Goal: Task Accomplishment & Management: Complete application form

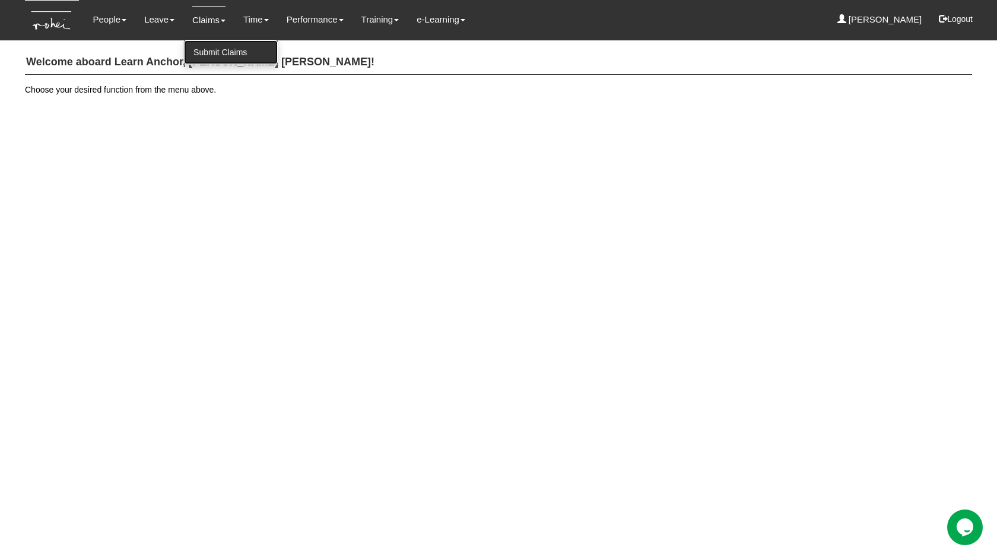
click at [229, 53] on link "Submit Claims" at bounding box center [231, 52] width 94 height 24
click at [27, 21] on img at bounding box center [52, 21] width 54 height 40
click at [220, 64] on h4 "Welcome aboard Learn Anchor, [PERSON_NAME] [PERSON_NAME]!" at bounding box center [498, 62] width 947 height 24
click at [217, 49] on link "Submit Claims" at bounding box center [231, 52] width 94 height 24
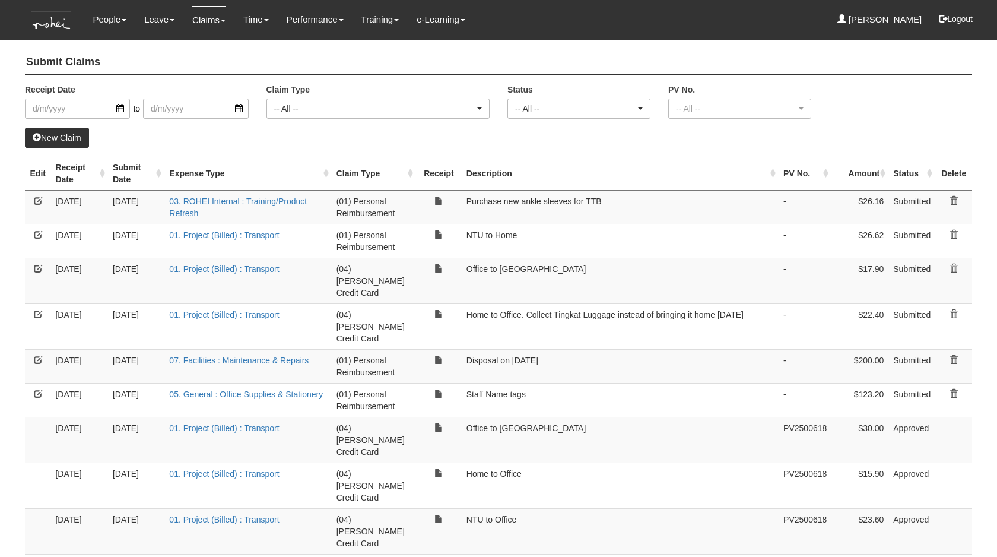
select select "50"
click at [541, 101] on div "-- All --" at bounding box center [579, 108] width 142 height 19
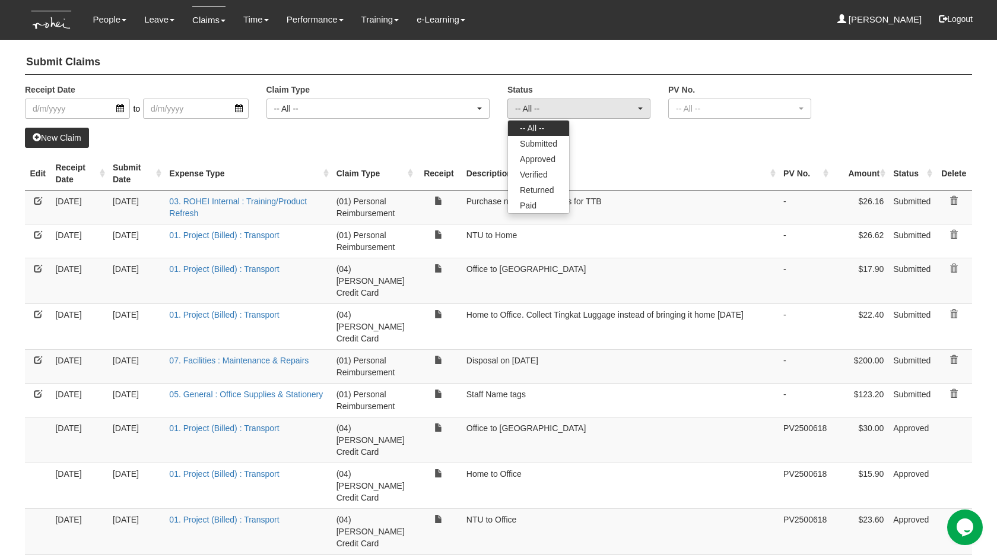
click at [408, 162] on th "Claim Type" at bounding box center [374, 174] width 85 height 34
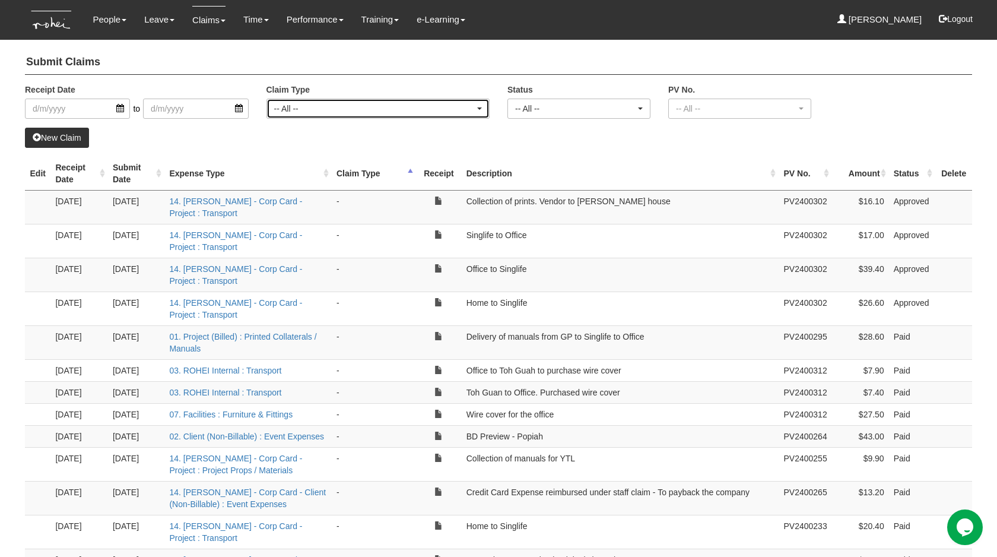
click at [398, 113] on div "-- All --" at bounding box center [374, 109] width 201 height 12
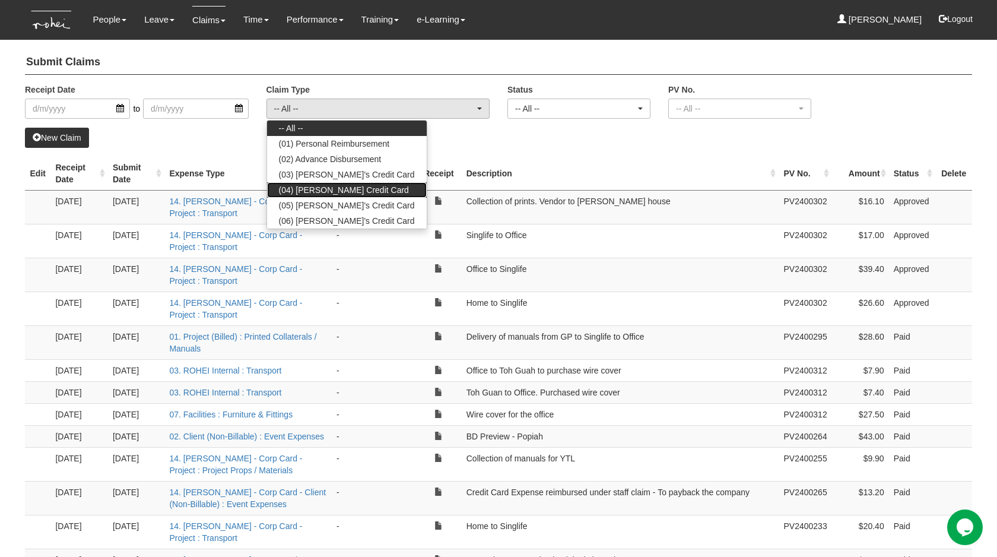
click at [374, 188] on link "(04) [PERSON_NAME] Credit Card" at bounding box center [347, 189] width 160 height 15
select select "16"
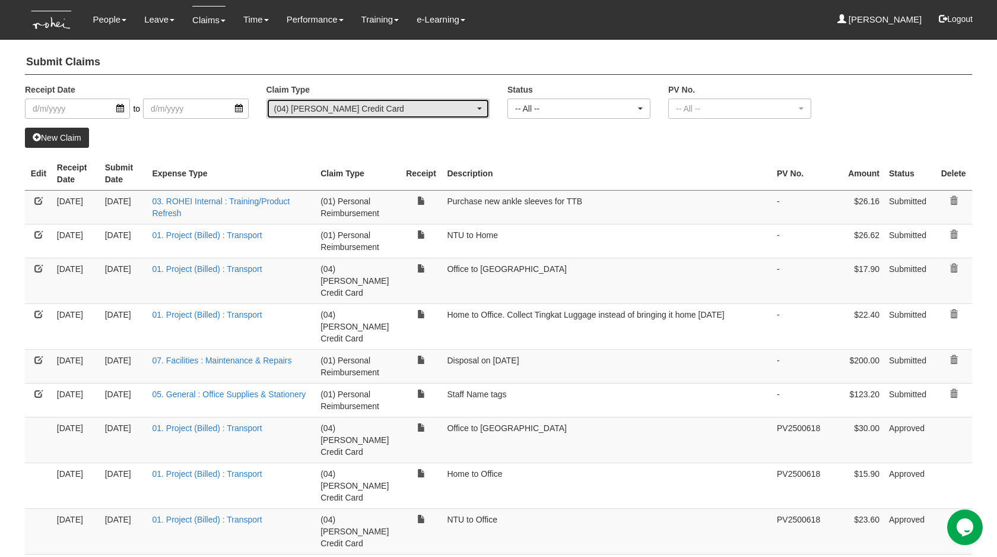
select select "50"
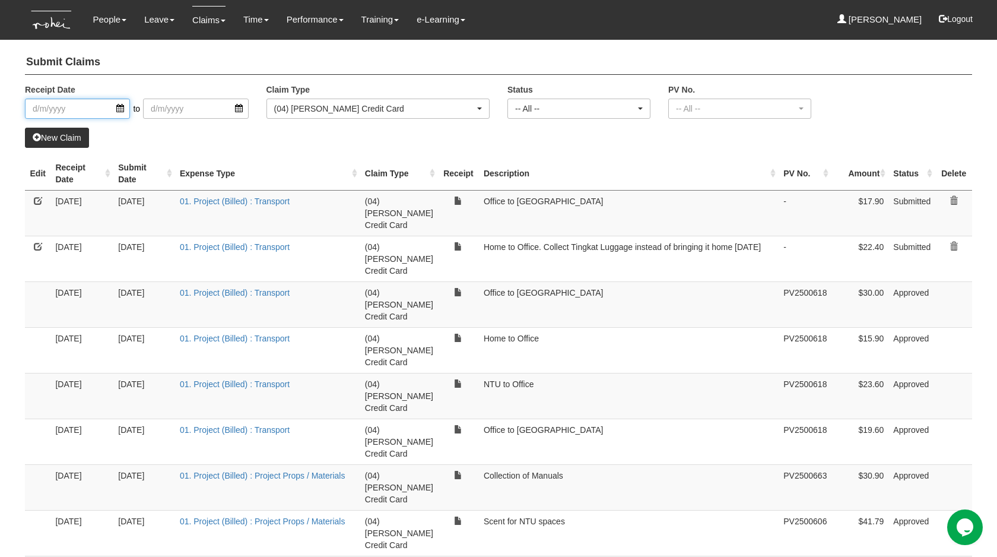
click at [78, 111] on input "search" at bounding box center [77, 109] width 105 height 20
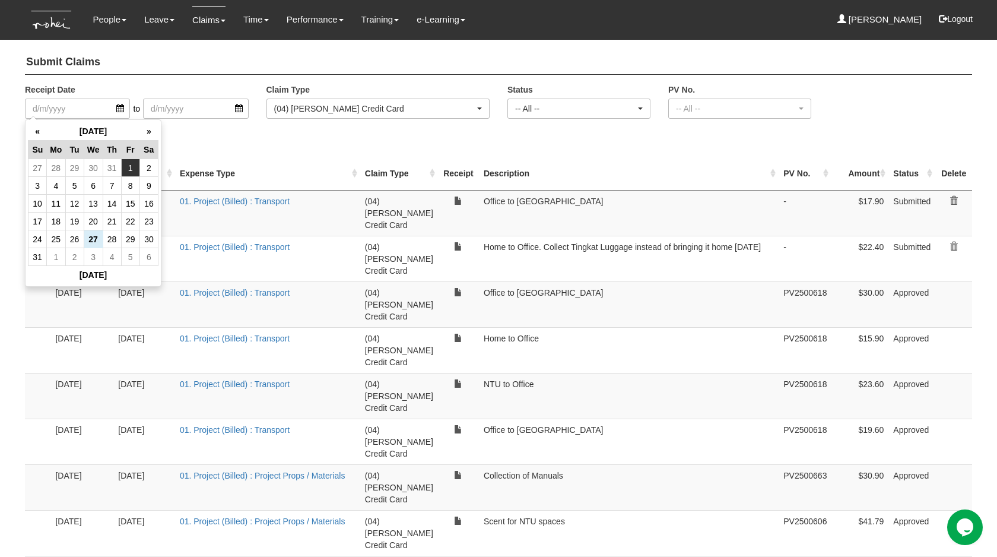
click at [129, 168] on td "1" at bounding box center [130, 168] width 18 height 18
type input "[DATE]"
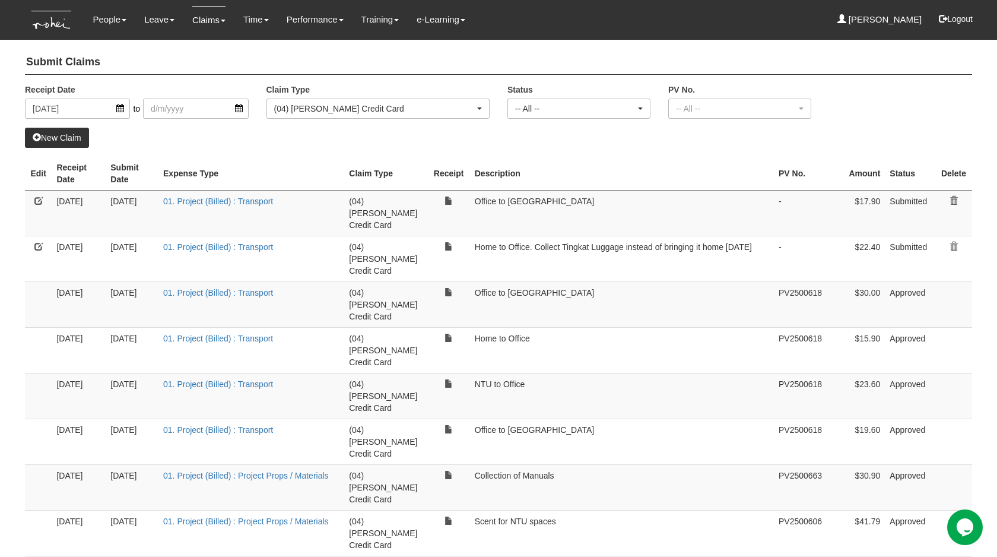
select select "50"
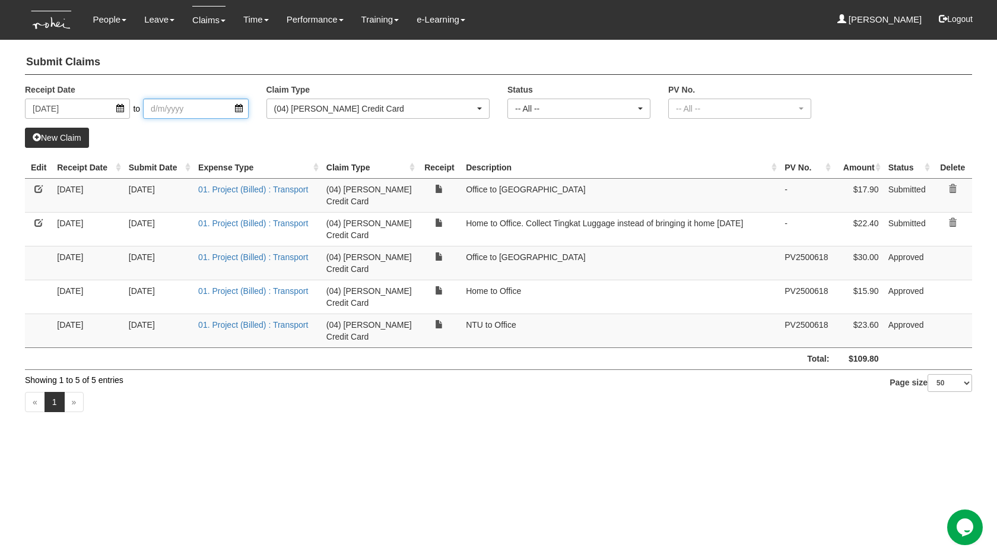
click at [183, 99] on input "search" at bounding box center [195, 109] width 105 height 20
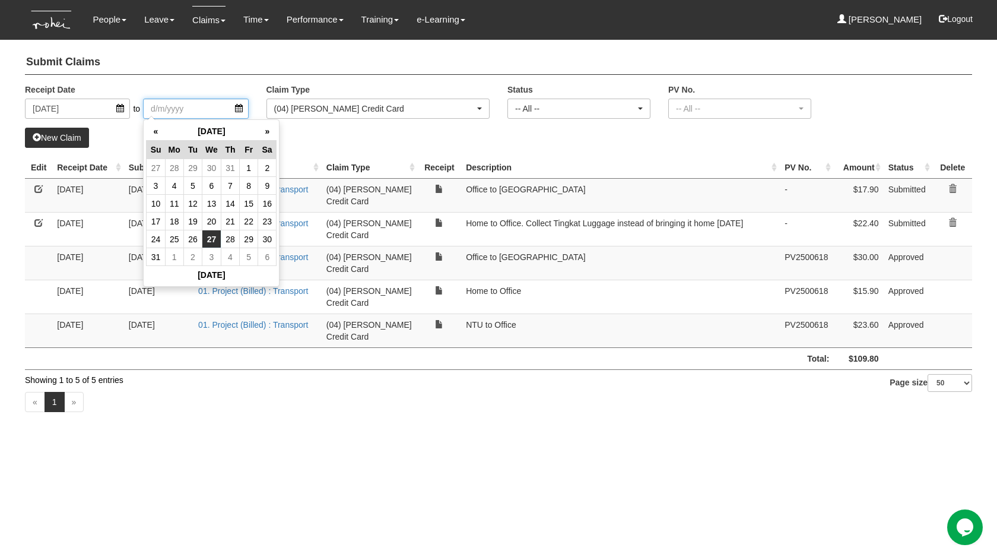
click at [218, 239] on td "27" at bounding box center [211, 239] width 19 height 18
type input "[DATE]"
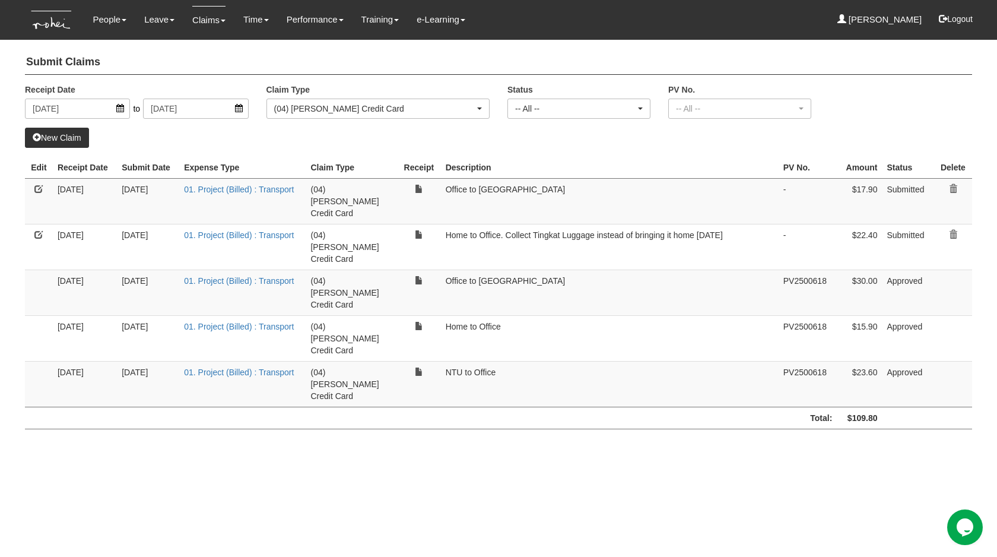
select select "50"
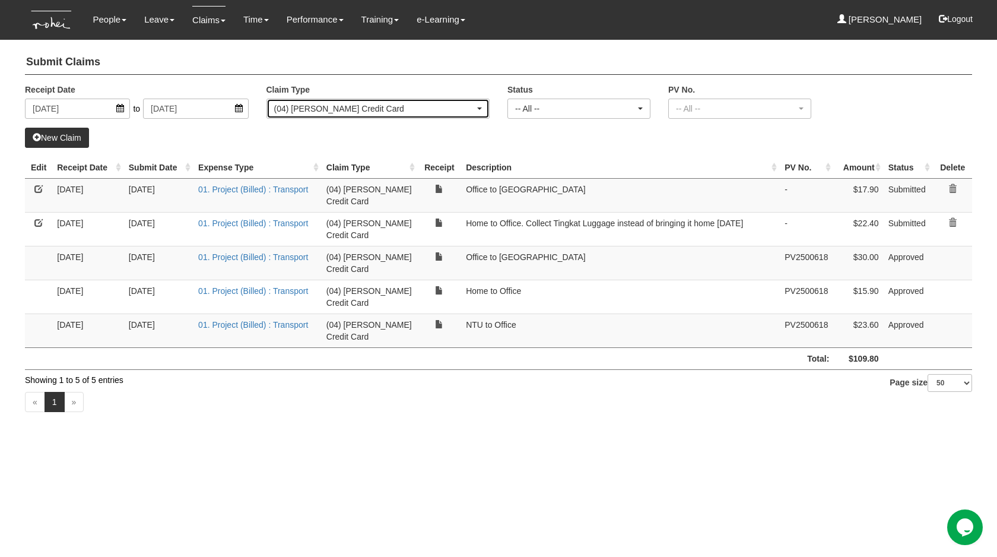
click at [345, 114] on div "(04) [PERSON_NAME] Credit Card" at bounding box center [378, 108] width 223 height 19
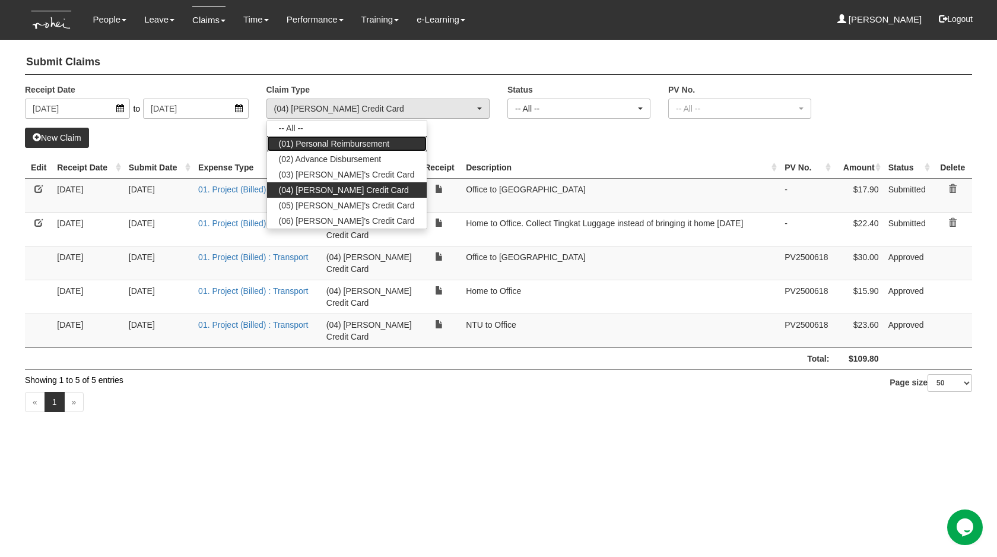
click at [351, 147] on span "(01) Personal Reimbursement" at bounding box center [334, 144] width 111 height 12
select select "14"
select select "50"
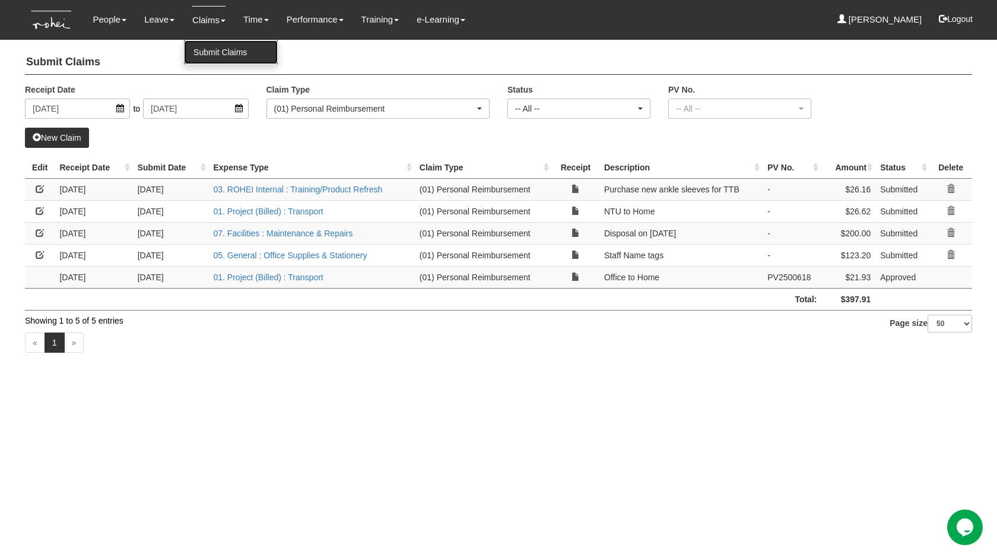
click at [209, 59] on link "Submit Claims" at bounding box center [231, 52] width 94 height 24
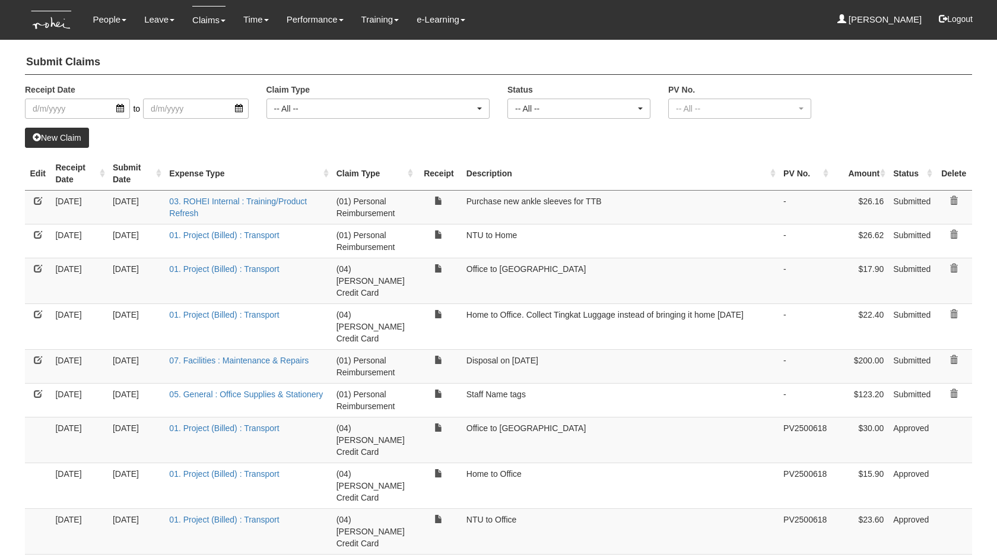
select select "50"
click at [56, 125] on div "Receipt Date to Claim Type -- All -- (01) Personal Reimbursement (02) Advance D…" at bounding box center [498, 106] width 965 height 44
click at [66, 142] on link "New Claim" at bounding box center [57, 138] width 64 height 20
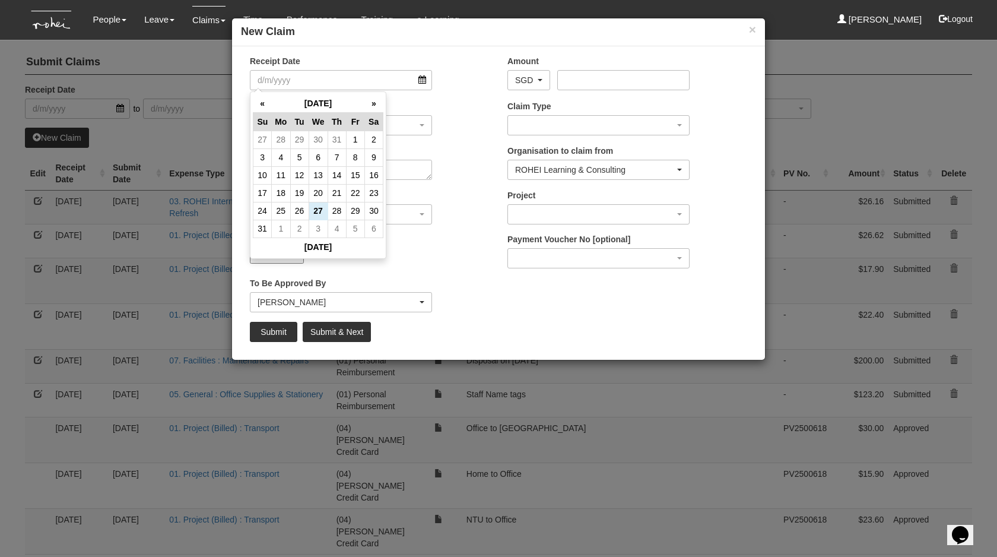
click at [453, 158] on div "Description" at bounding box center [370, 167] width 258 height 44
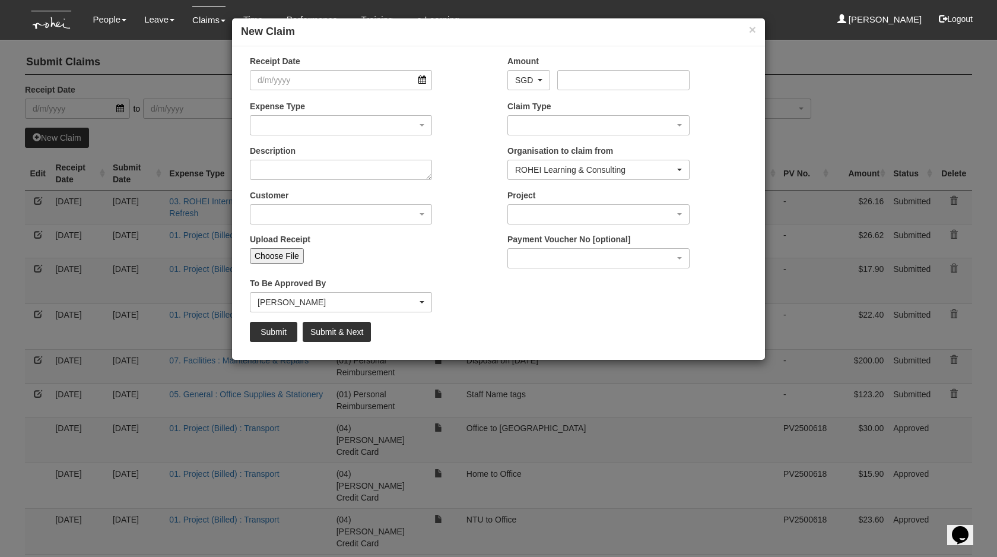
click at [281, 252] on input "Choose File" at bounding box center [277, 255] width 54 height 15
type input "C:\fakepath\[DATE]$2.11.pdf"
type input "Choose Another File"
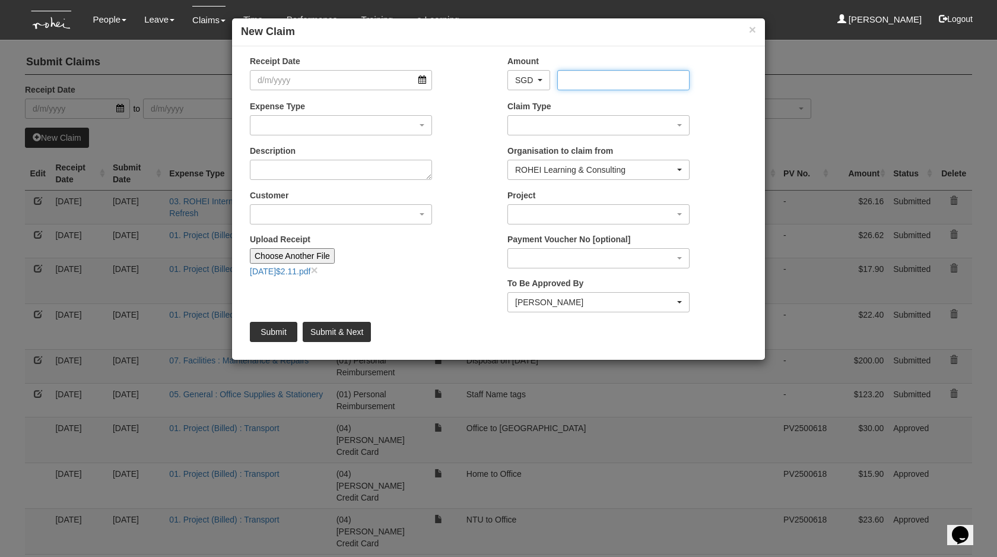
click at [608, 82] on input "Amount" at bounding box center [623, 80] width 132 height 20
type input "2.11"
click at [582, 114] on div "Claim Type (01) Personal Reimbursement (02) Advance Disbursement (03) [PERSON_N…" at bounding box center [598, 117] width 200 height 35
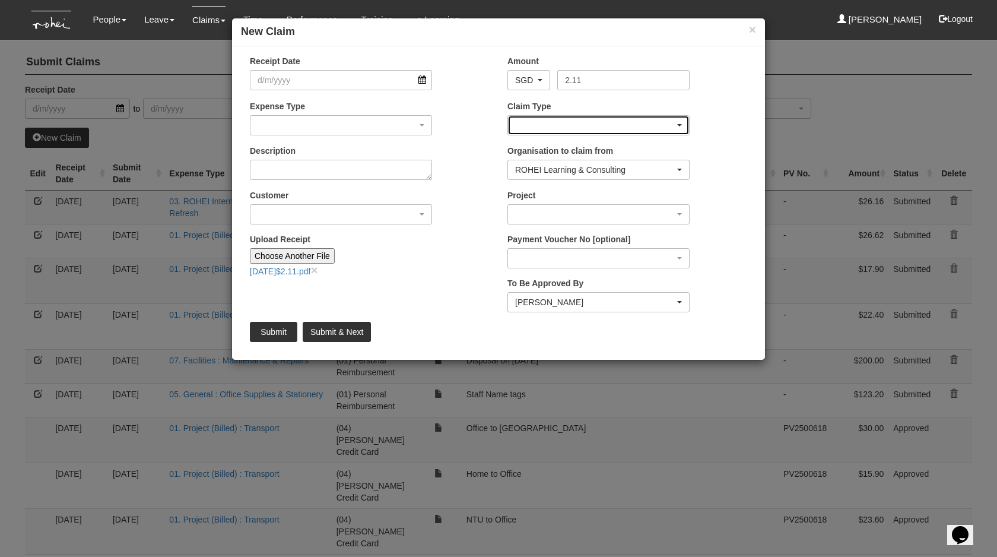
click at [579, 122] on div "button" at bounding box center [598, 125] width 181 height 19
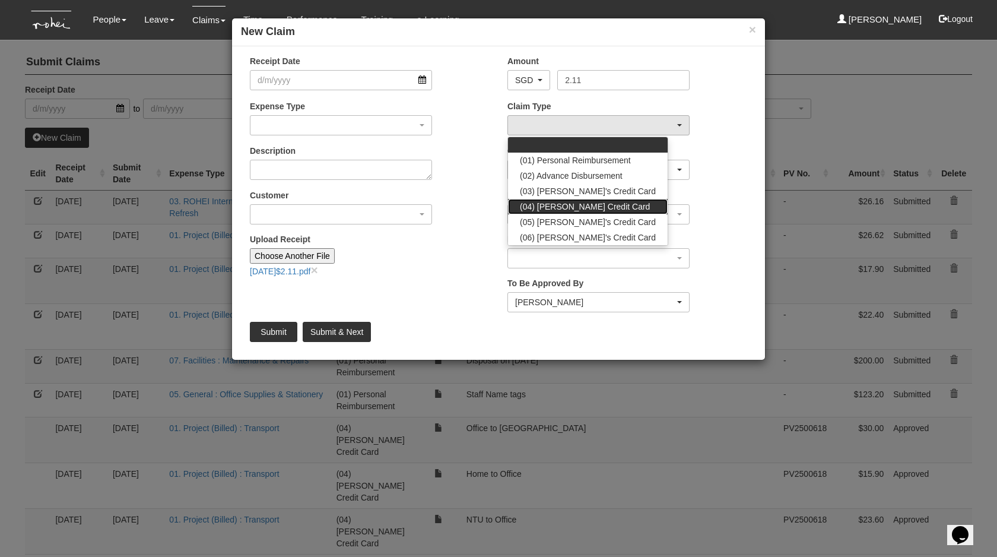
click at [572, 205] on span "(04) [PERSON_NAME] Credit Card" at bounding box center [585, 207] width 130 height 12
select select "16"
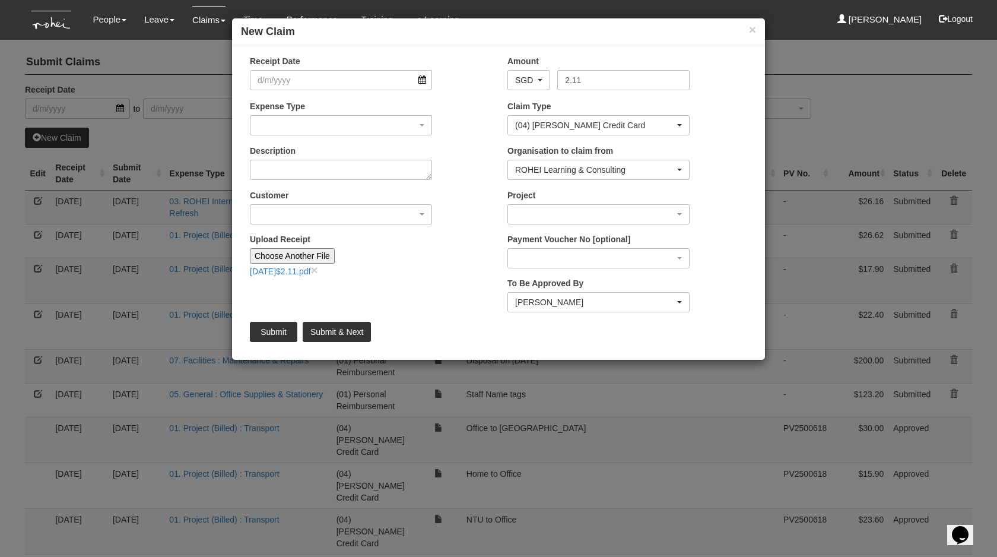
click at [321, 92] on div "Receipt Date" at bounding box center [370, 77] width 258 height 44
click at [321, 83] on input "Receipt Date" at bounding box center [341, 80] width 182 height 20
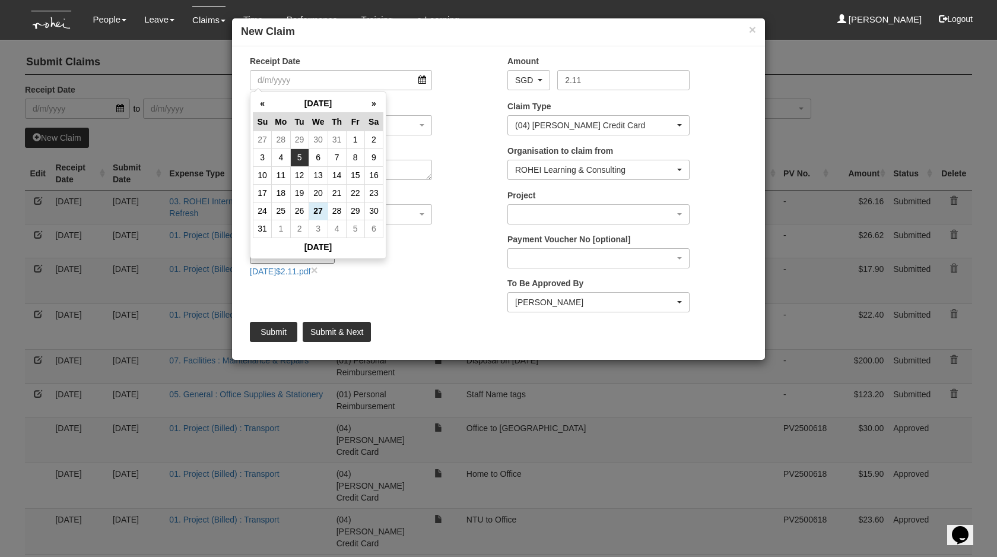
click at [300, 154] on td "5" at bounding box center [299, 157] width 18 height 18
type input "[DATE]"
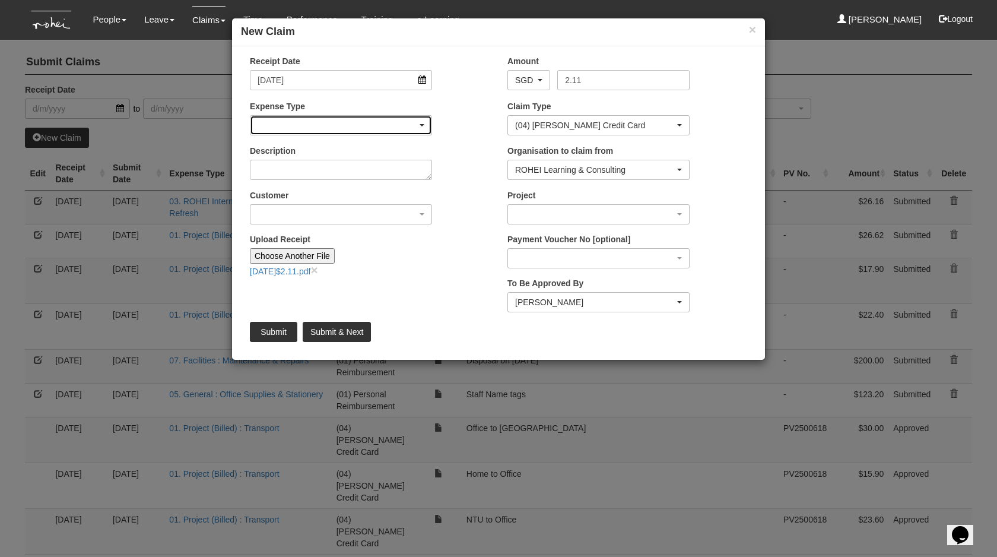
click at [303, 120] on div "button" at bounding box center [340, 125] width 181 height 19
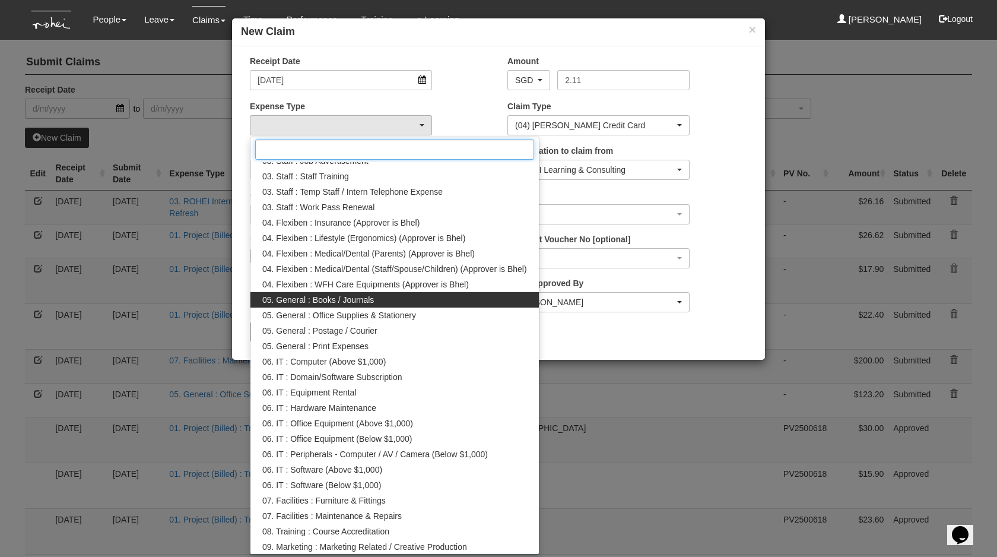
scroll to position [286, 0]
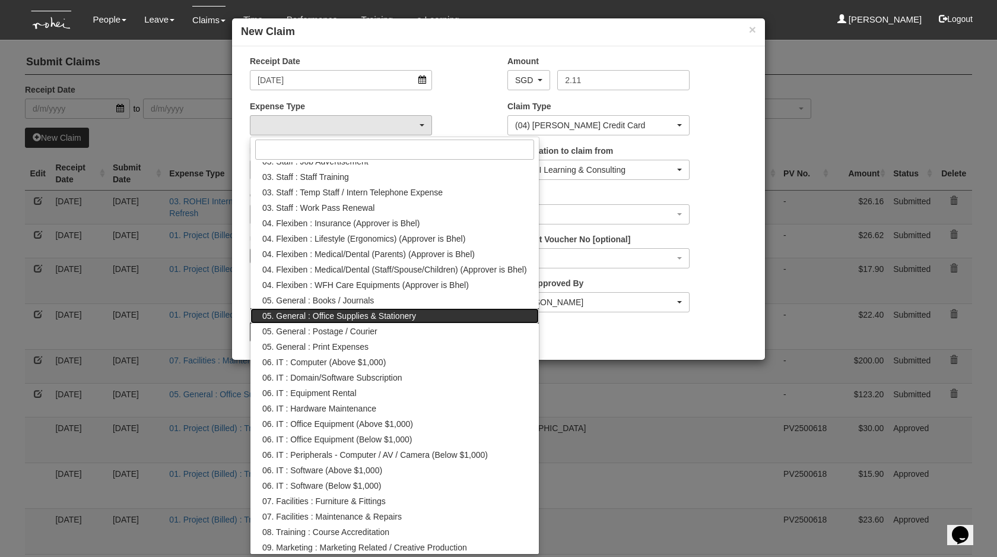
click at [345, 320] on span "05. General : Office Supplies & Stationery" at bounding box center [339, 316] width 154 height 12
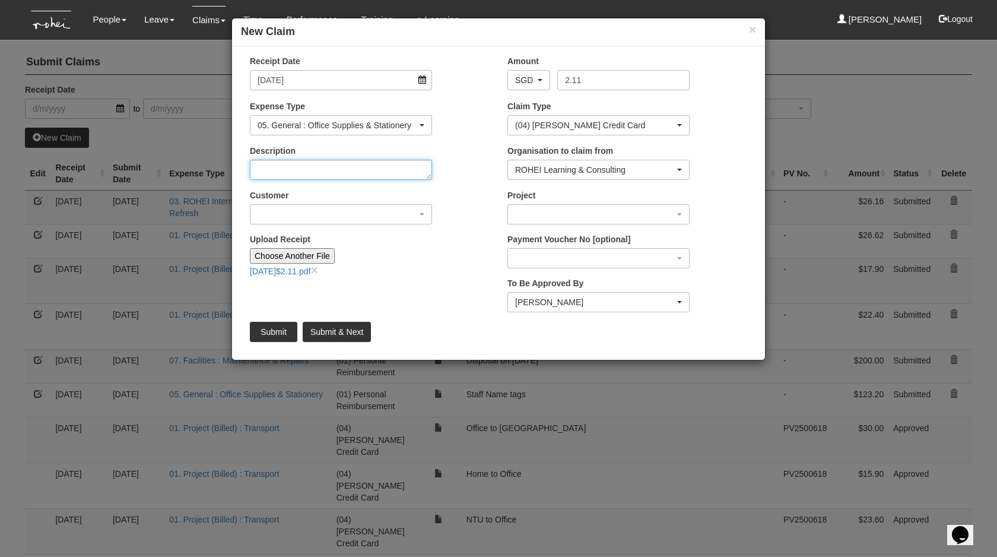
click at [341, 177] on textarea "Description" at bounding box center [341, 170] width 182 height 20
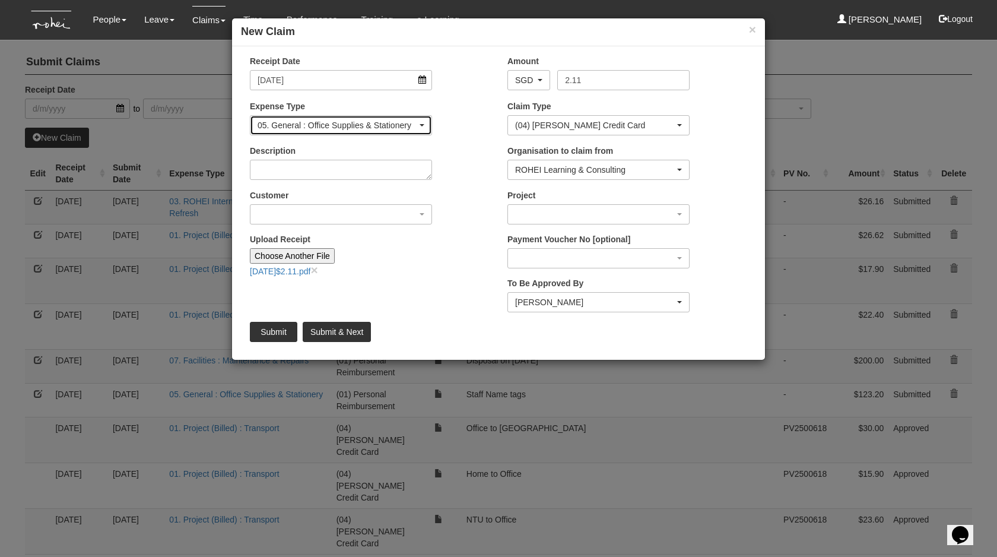
click at [380, 125] on div "05. General : Office Supplies & Stationery" at bounding box center [338, 125] width 160 height 12
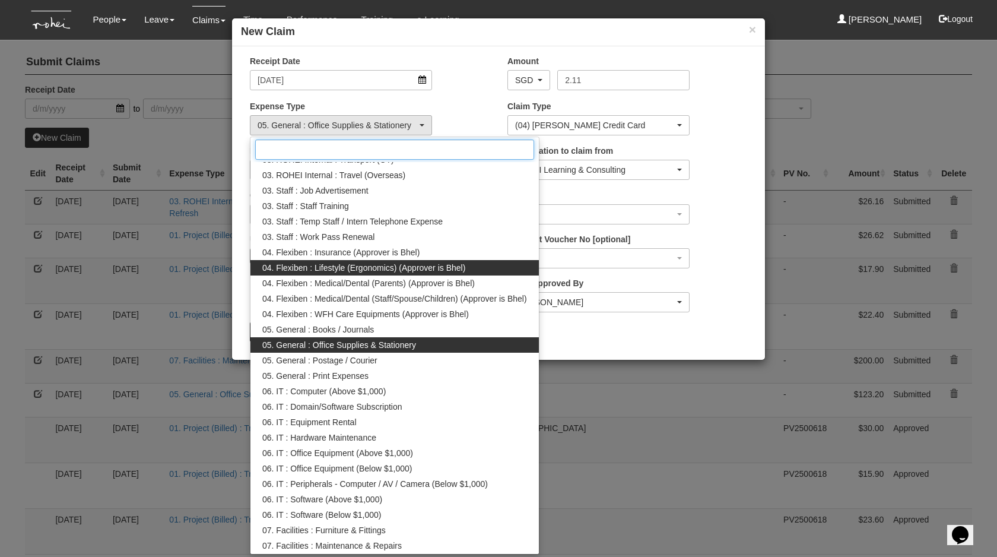
scroll to position [287, 0]
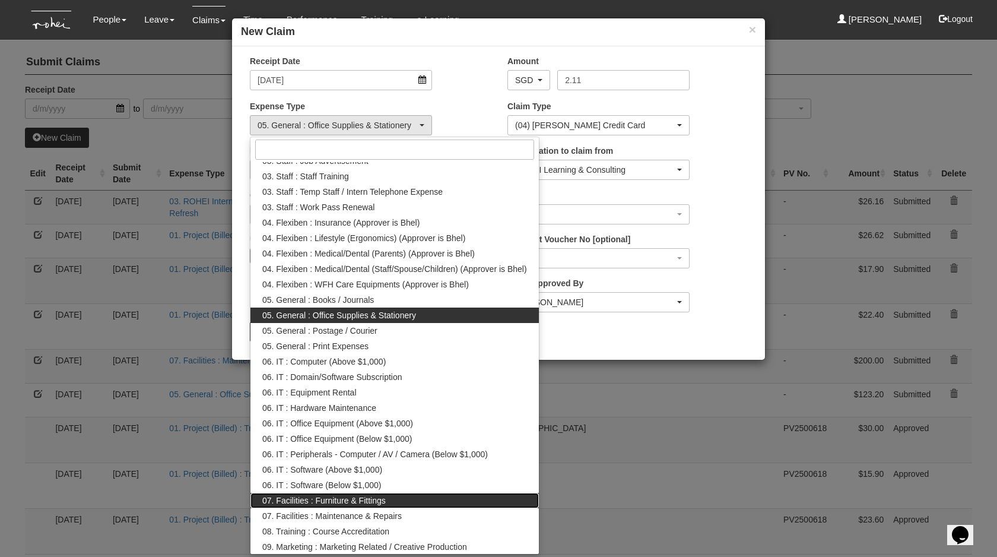
click at [341, 497] on span "07. Facilities : Furniture & Fittings" at bounding box center [323, 500] width 123 height 12
select select "158"
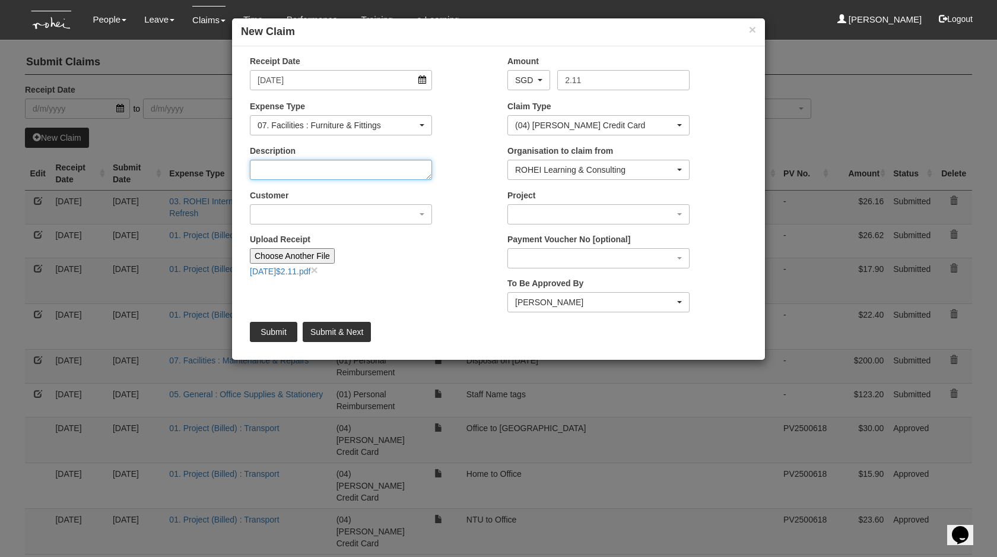
click at [307, 173] on textarea "Description" at bounding box center [341, 170] width 182 height 20
type textarea "Magnets for Remote for Training Rooms"
click at [319, 227] on div "Customer (N/A) _ROHEI Internal 3M ASIA PACIFIC PRIVATE LTD [DOMAIN_NAME] AbbVie…" at bounding box center [370, 211] width 258 height 44
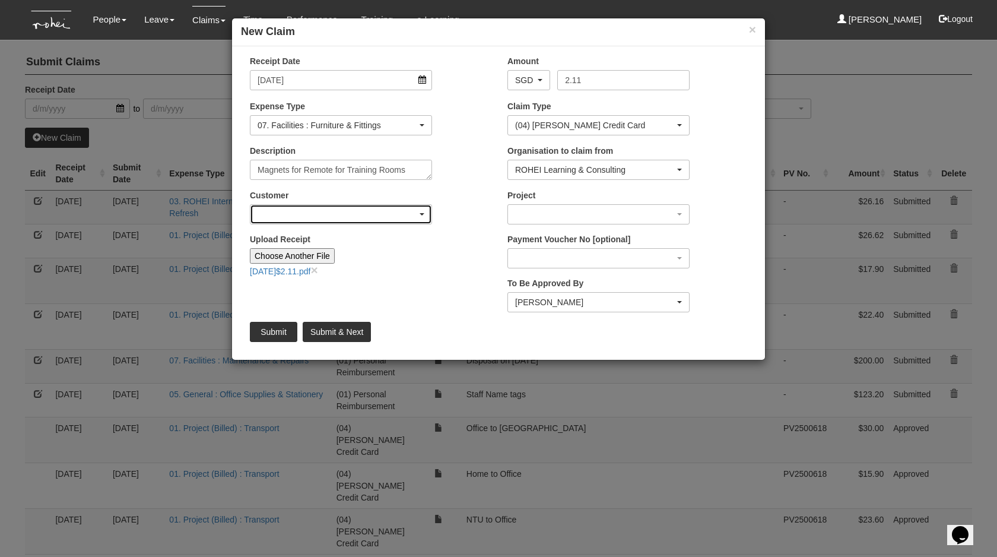
click at [347, 214] on div "button" at bounding box center [340, 214] width 181 height 19
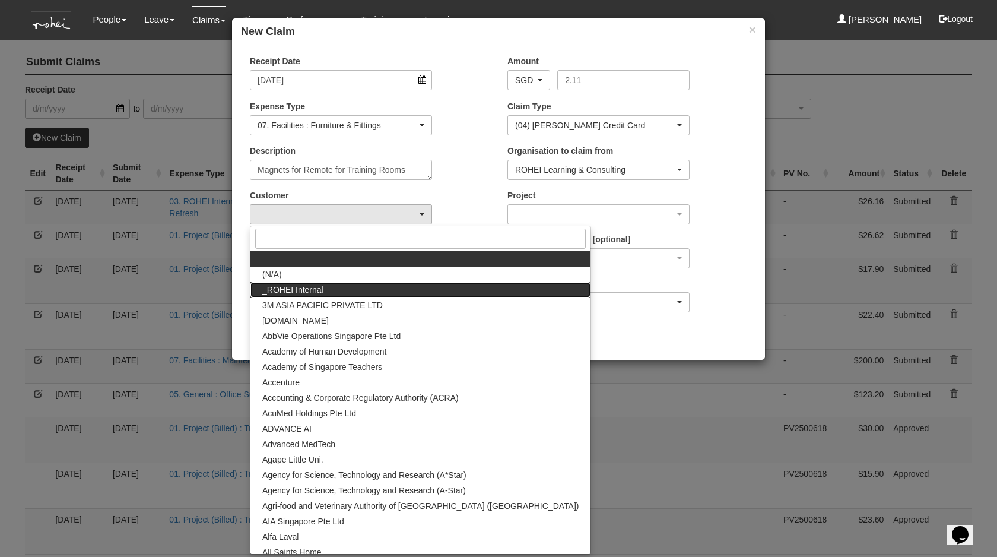
click at [355, 293] on link "_ROHEI Internal" at bounding box center [420, 289] width 340 height 15
select select "397"
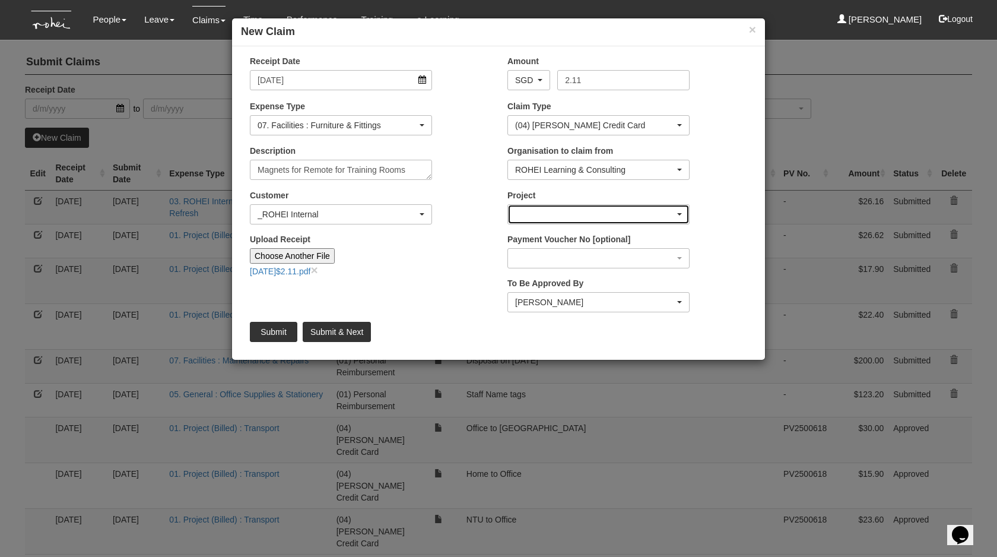
click at [552, 207] on div "button" at bounding box center [598, 214] width 181 height 19
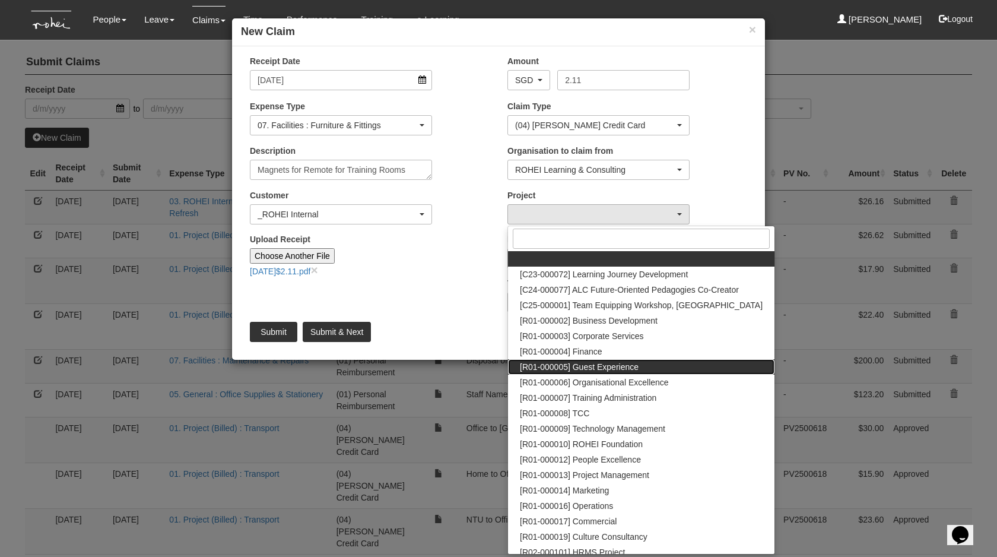
click at [567, 373] on link "[R01-000005] Guest Experience" at bounding box center [641, 366] width 266 height 15
select select "1482"
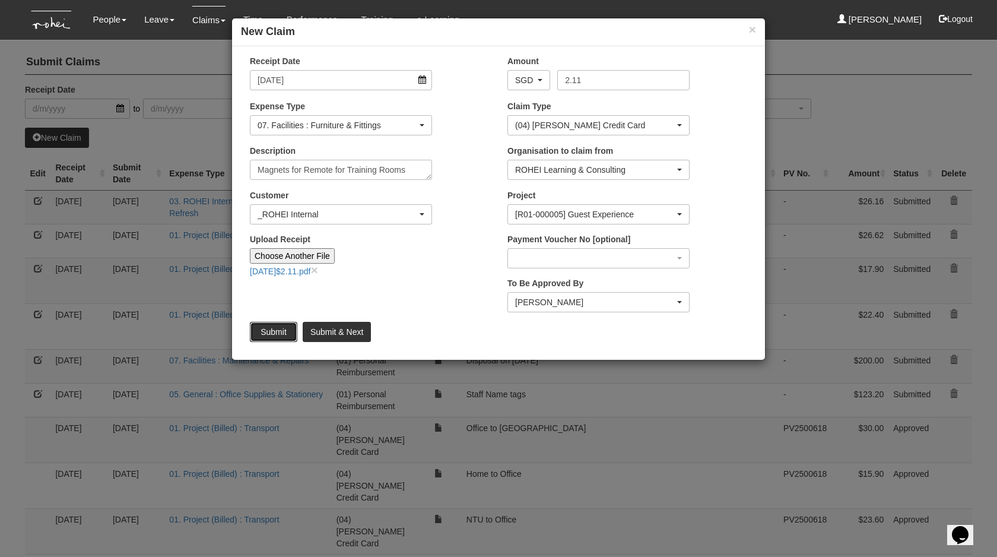
click at [281, 328] on input "Submit" at bounding box center [273, 332] width 47 height 20
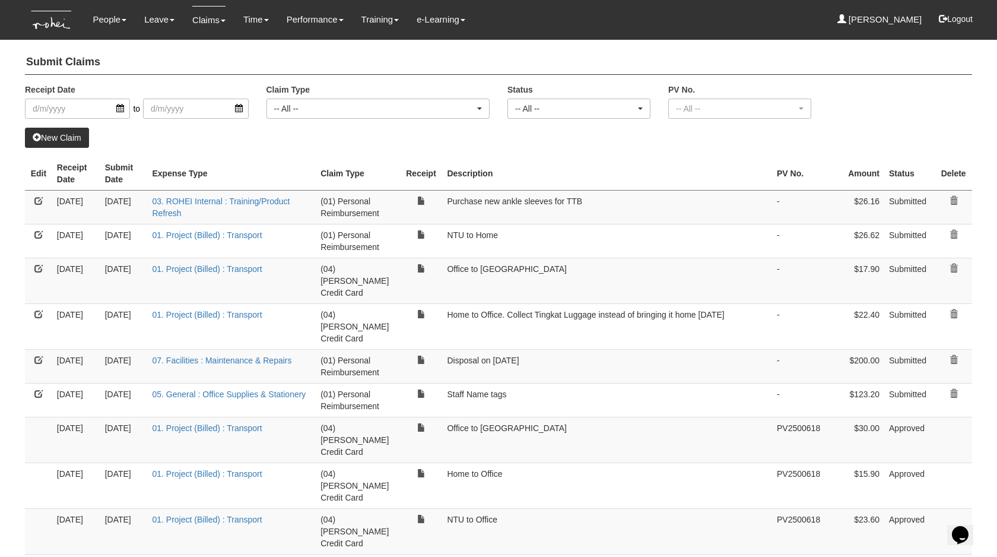
click at [77, 145] on link "New Claim" at bounding box center [57, 138] width 64 height 20
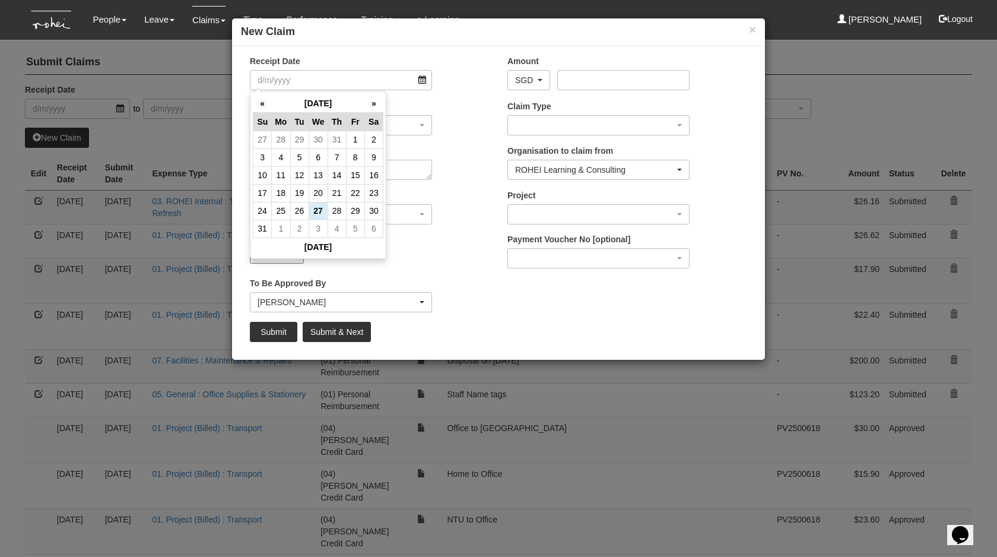
click at [387, 275] on div "Receipt Date Amount AED AFN ALL AMD ANG AOA ARS AUD AWG AZN BAM BBD BDT BGN BHD…" at bounding box center [498, 203] width 533 height 296
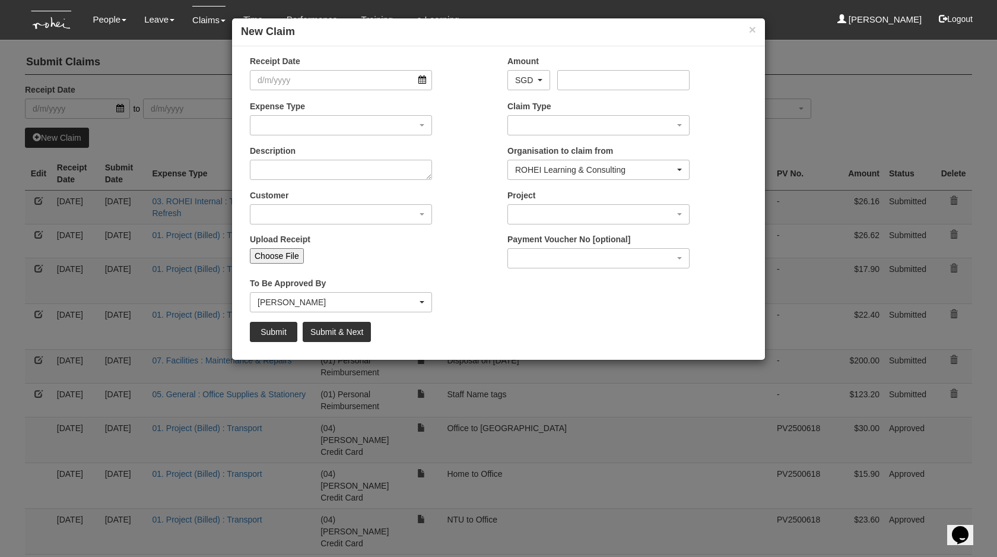
click at [279, 259] on input "Choose File" at bounding box center [277, 255] width 54 height 15
type input "C:\fakepath\[DATE]$42.85.pdf"
type input "Choose Another File"
select select "50"
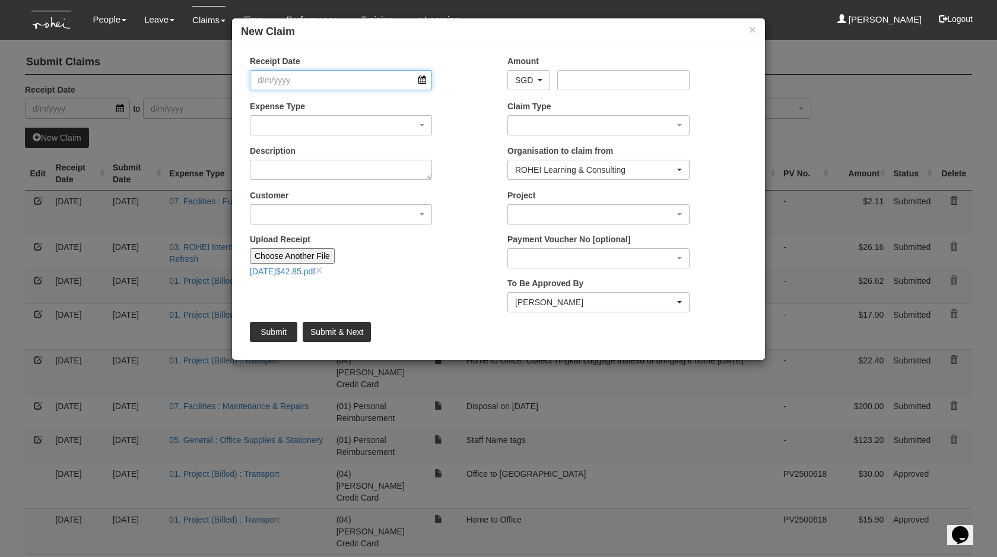
click at [280, 74] on input "Receipt Date" at bounding box center [341, 80] width 182 height 20
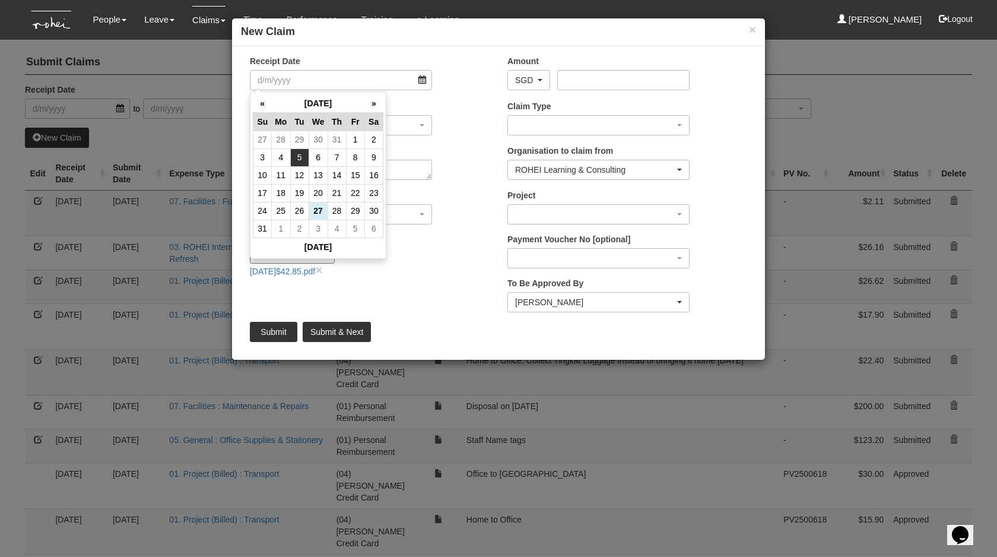
click at [298, 157] on td "5" at bounding box center [299, 157] width 18 height 18
type input "[DATE]"
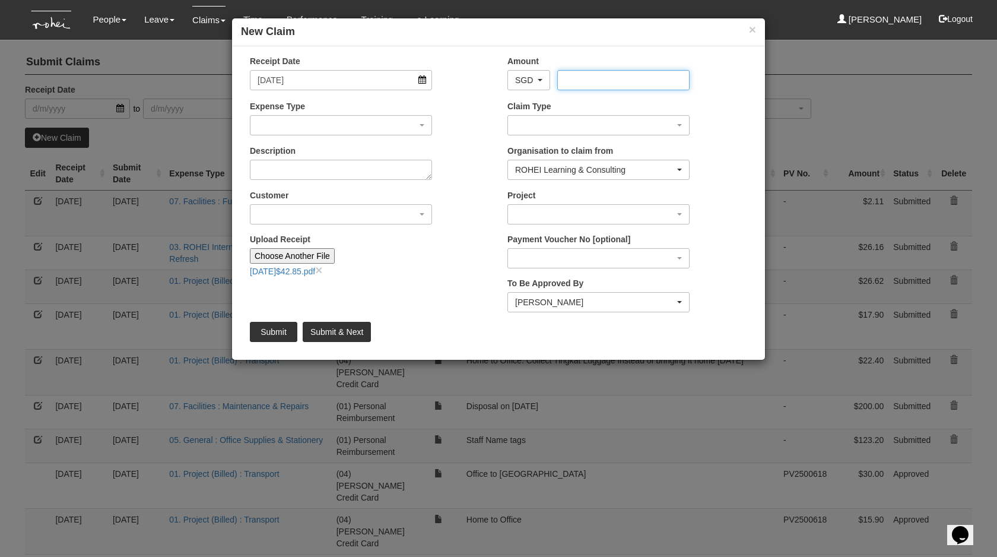
click at [614, 88] on input "Amount" at bounding box center [623, 80] width 132 height 20
type input "42.85"
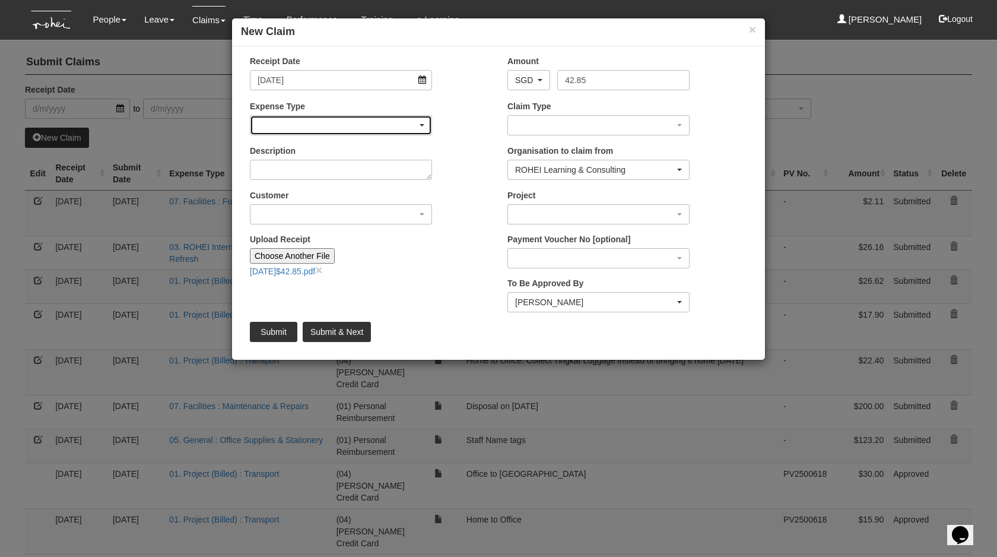
click at [335, 128] on div "button" at bounding box center [340, 125] width 181 height 19
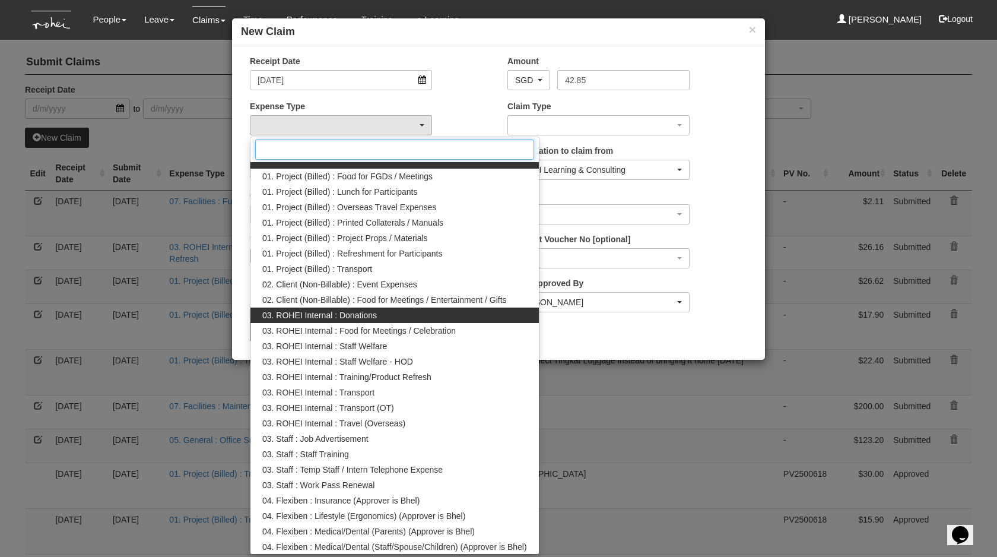
scroll to position [0, 0]
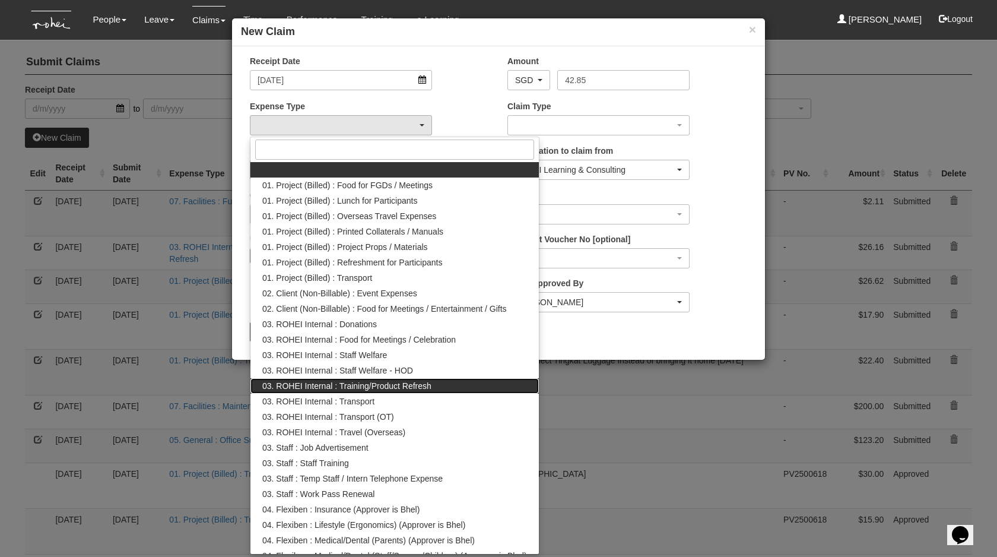
click at [383, 385] on span "03. ROHEI Internal : Training/Product Refresh" at bounding box center [346, 386] width 169 height 12
select select "262"
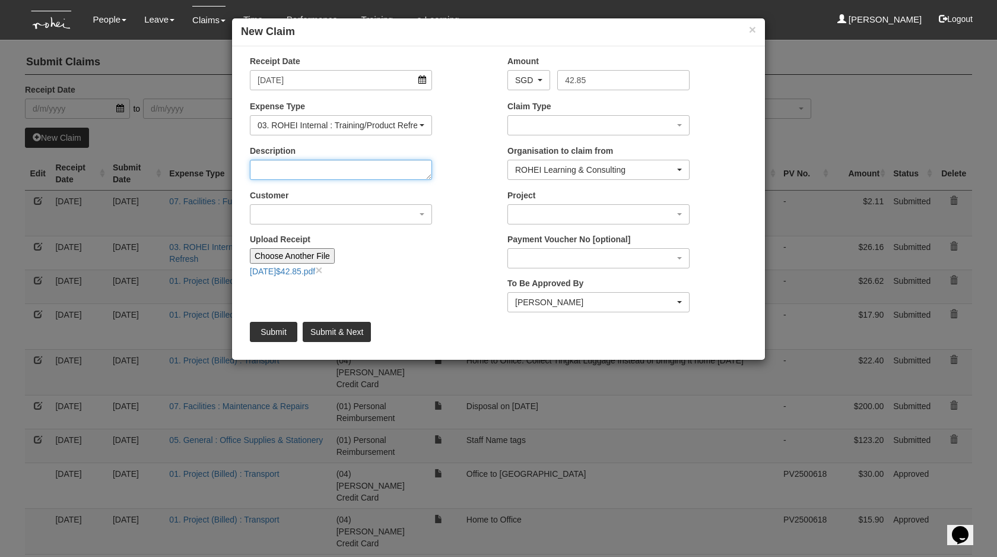
click at [326, 176] on textarea "Description" at bounding box center [341, 170] width 182 height 20
type textarea "Top up Blindfolds inventory"
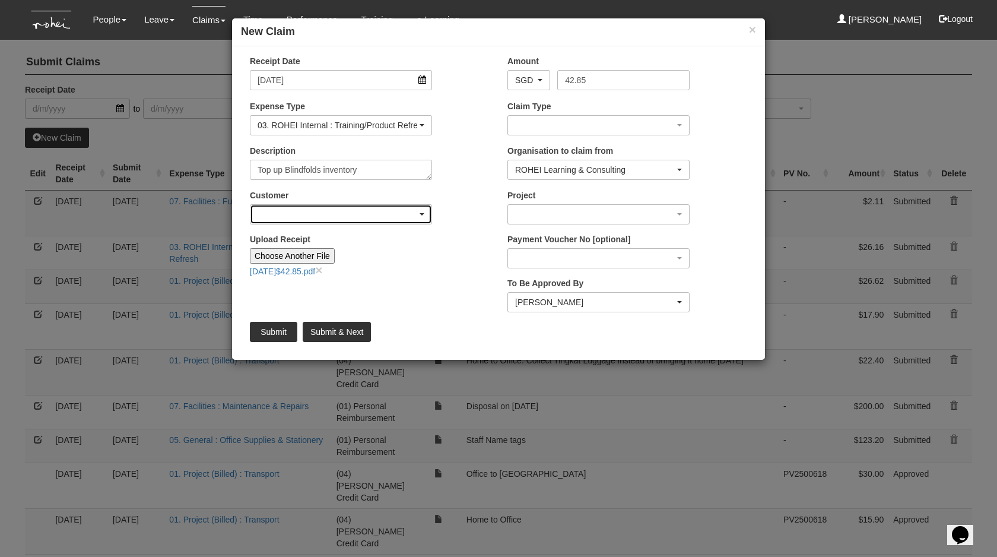
click at [332, 221] on div "button" at bounding box center [340, 214] width 181 height 19
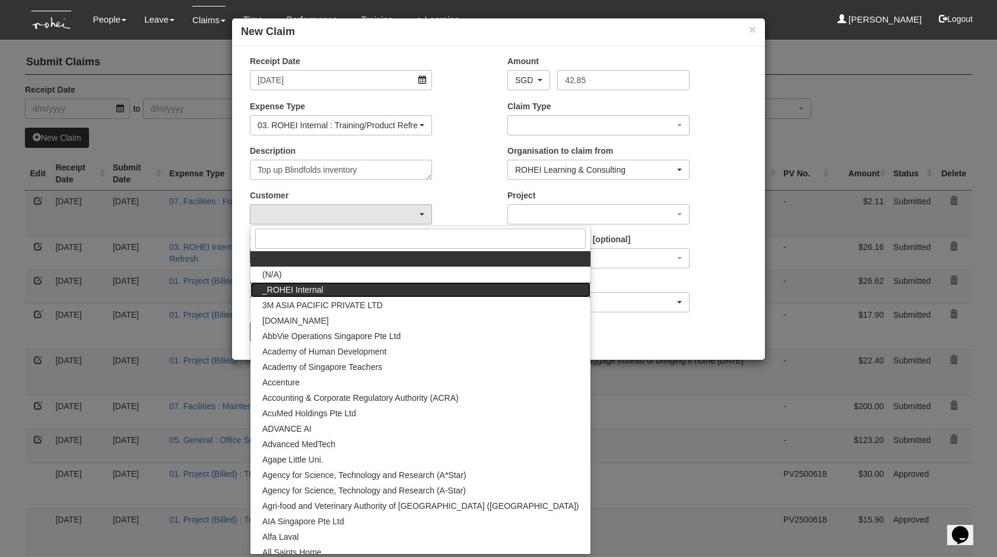
click at [370, 290] on link "_ROHEI Internal" at bounding box center [420, 289] width 340 height 15
select select "397"
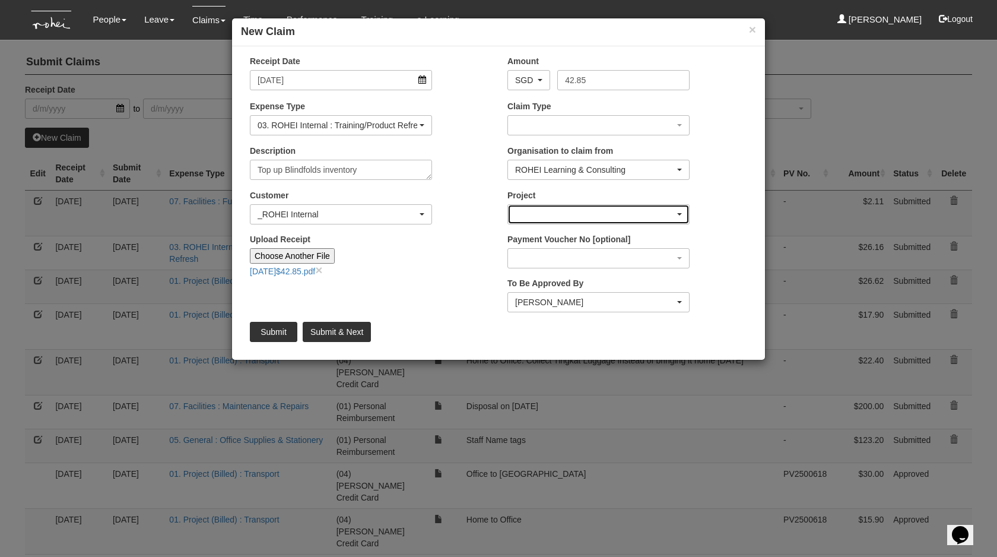
click at [570, 217] on div "button" at bounding box center [598, 214] width 181 height 19
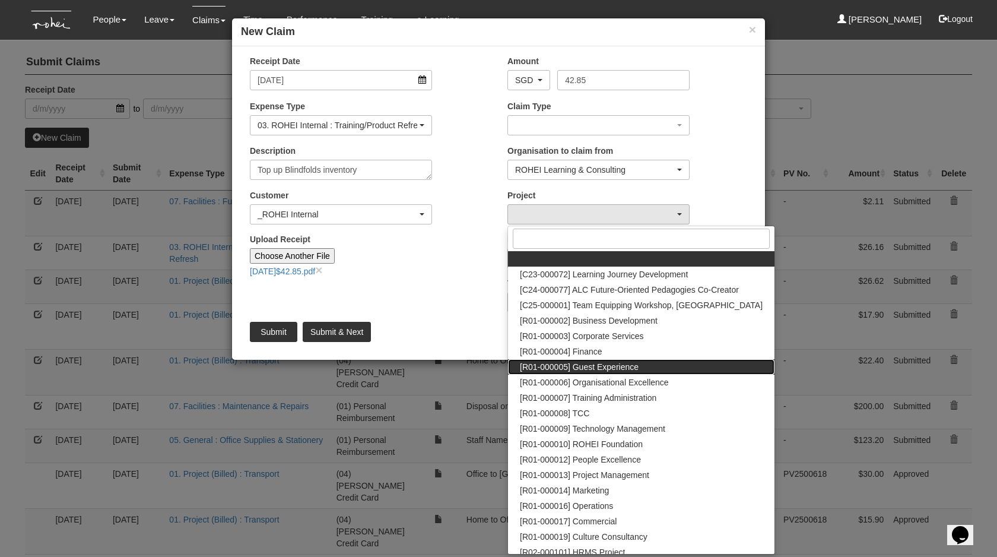
click at [590, 365] on span "[R01-000005] Guest Experience" at bounding box center [579, 367] width 119 height 12
select select "1482"
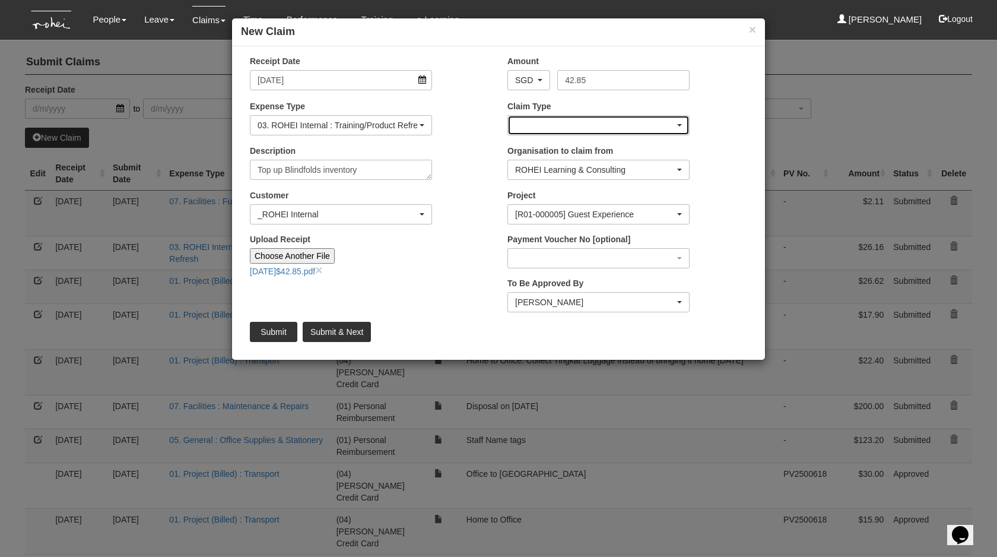
click at [564, 119] on div "button" at bounding box center [598, 125] width 181 height 19
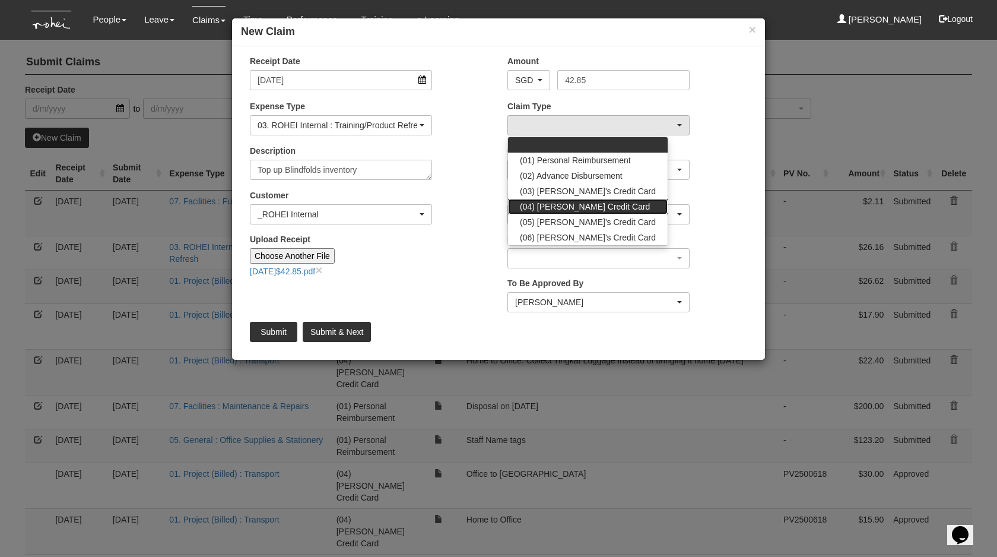
click at [574, 204] on span "(04) [PERSON_NAME] Credit Card" at bounding box center [585, 207] width 130 height 12
select select "16"
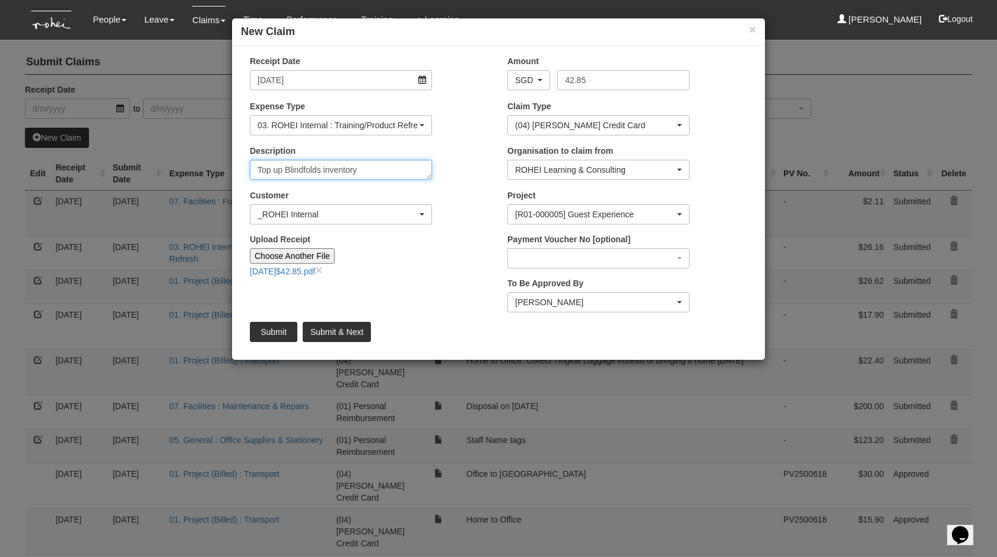
click at [373, 167] on textarea "Top up Blindfolds inventory" at bounding box center [341, 170] width 182 height 20
type textarea "Top up Blindfolds inventory x 200 pcs"
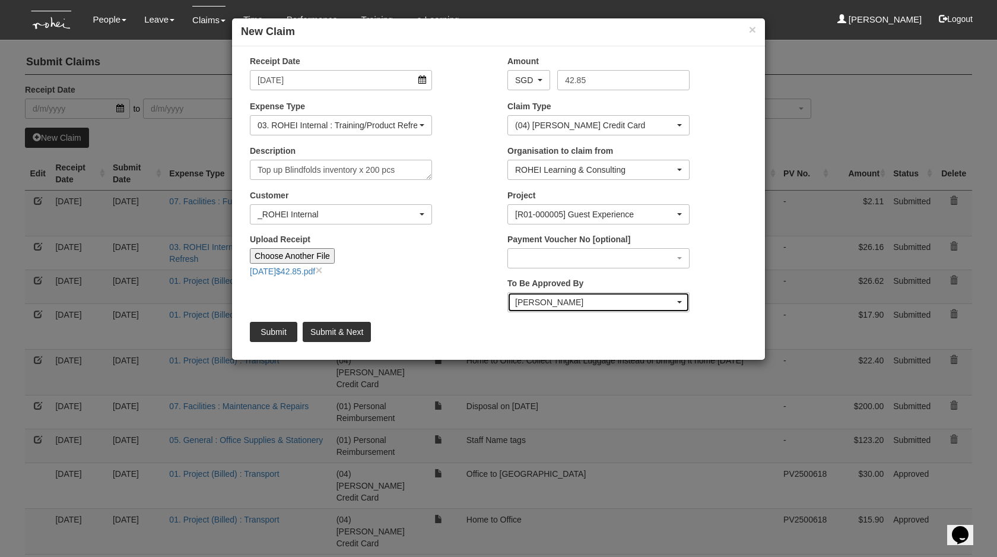
click at [548, 294] on div "[PERSON_NAME]" at bounding box center [598, 302] width 181 height 19
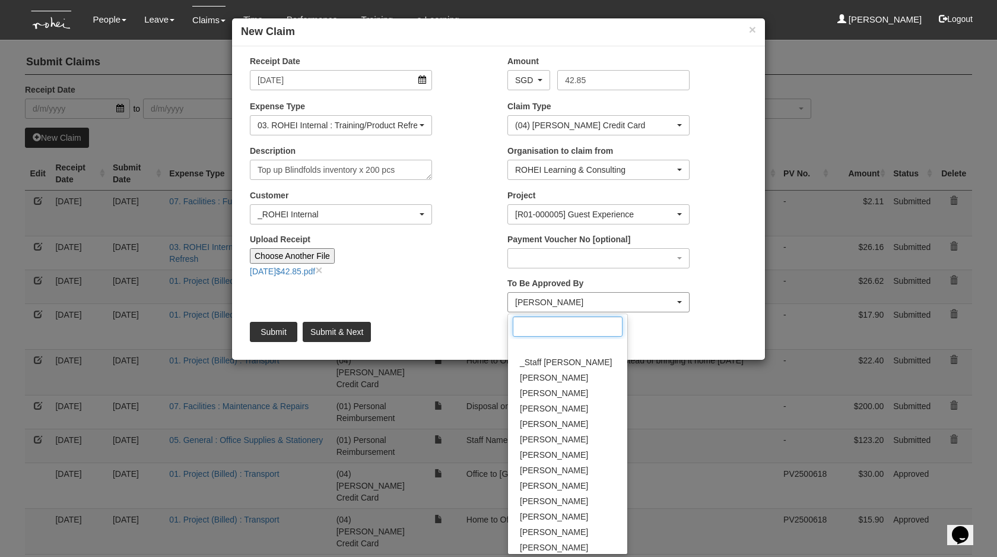
scroll to position [124, 0]
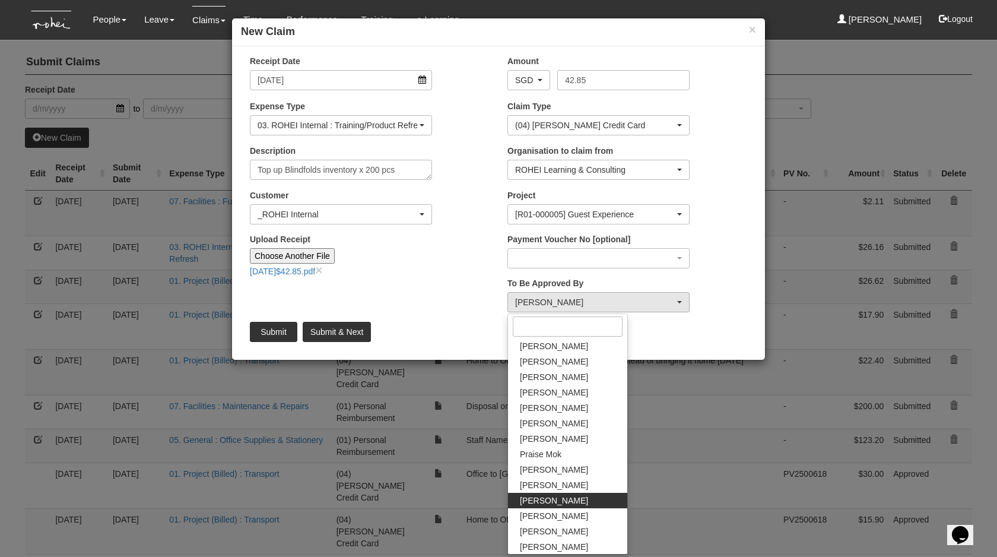
click at [560, 500] on span "[PERSON_NAME]" at bounding box center [554, 500] width 68 height 12
select select "5a253378-523a-4c52-9c83-550f69dab0df"
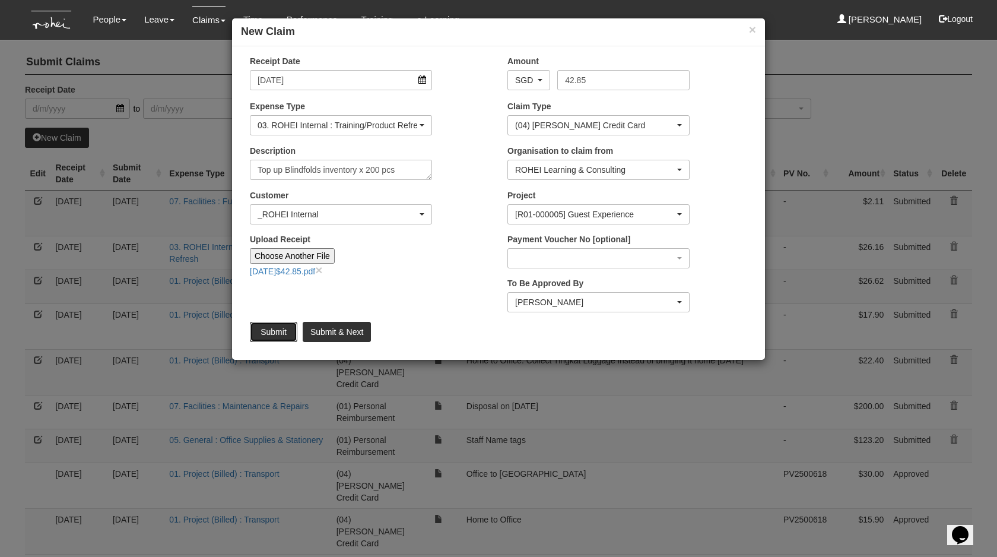
click at [279, 332] on input "Submit" at bounding box center [273, 332] width 47 height 20
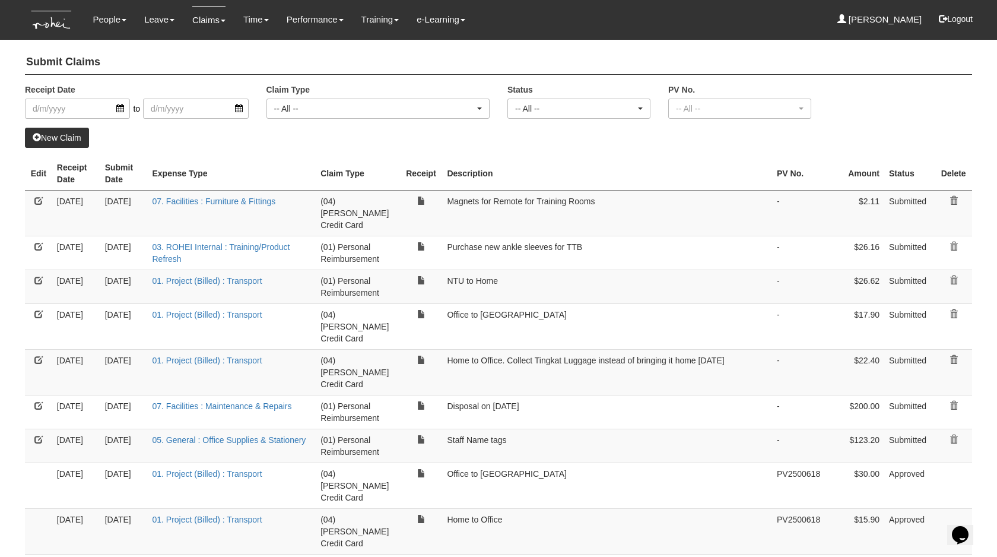
click at [73, 131] on link "New Claim" at bounding box center [57, 138] width 64 height 20
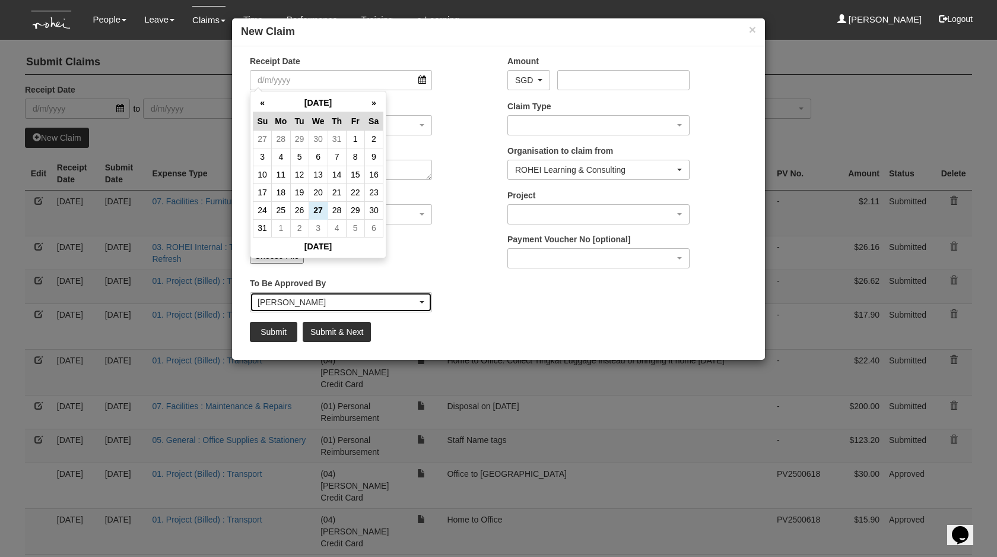
click at [426, 293] on div "[PERSON_NAME]" at bounding box center [340, 302] width 181 height 19
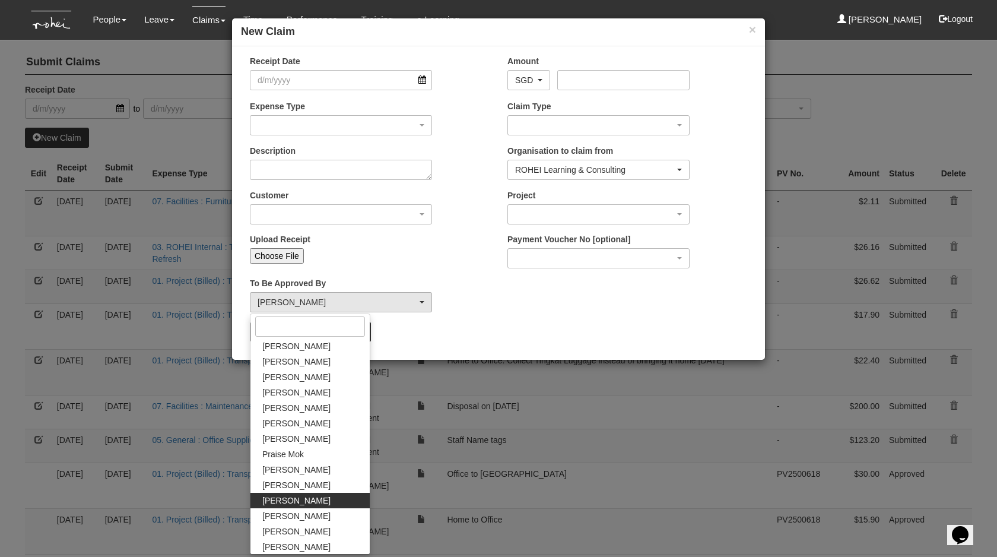
click at [329, 264] on div "Upload Receipt Choose File" at bounding box center [370, 252] width 258 height 39
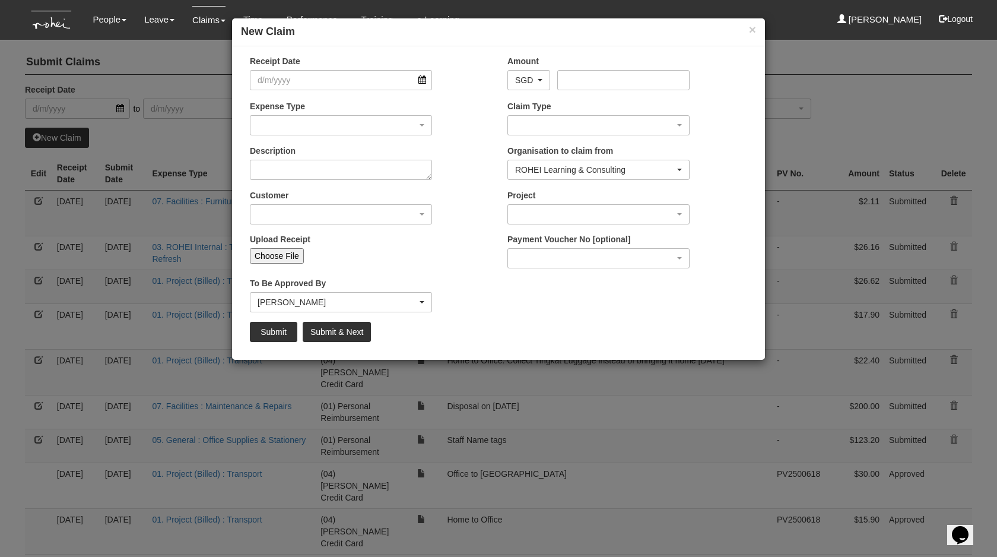
click at [297, 256] on input "Choose File" at bounding box center [277, 255] width 54 height 15
type input "C:\fakepath\[DATE]$1.83.pdf"
type input "Choose Another File"
select select "50"
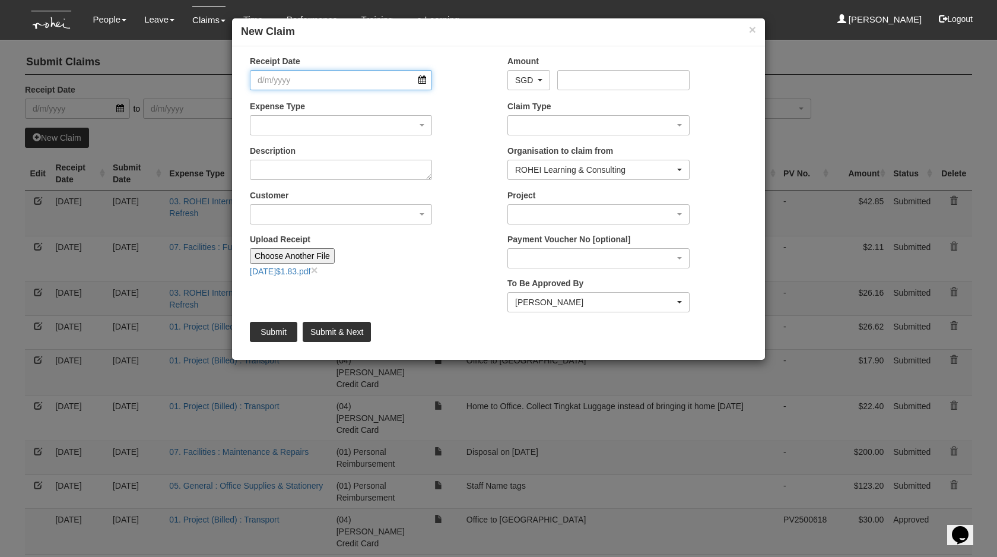
click at [310, 80] on input "Receipt Date" at bounding box center [341, 80] width 182 height 20
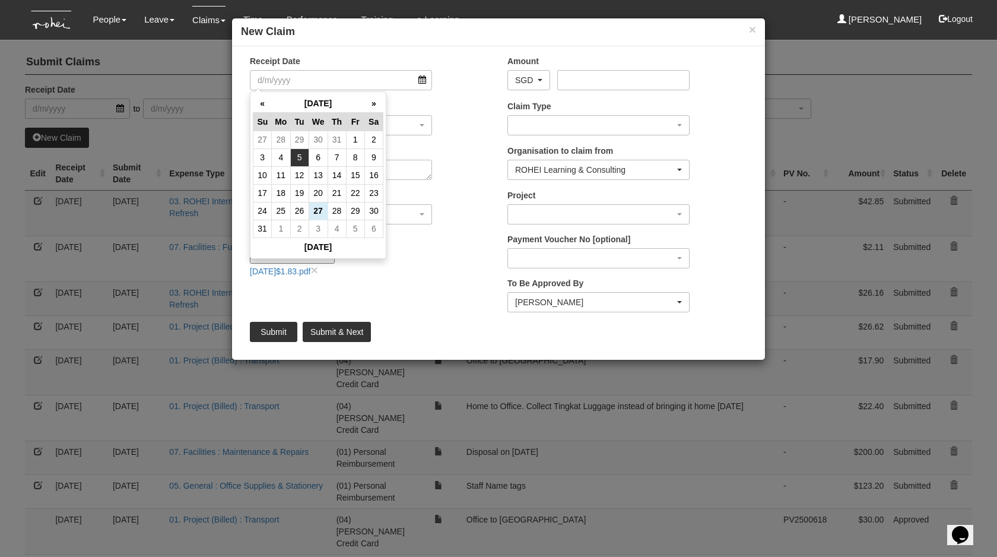
click at [301, 158] on td "5" at bounding box center [299, 157] width 18 height 18
type input "[DATE]"
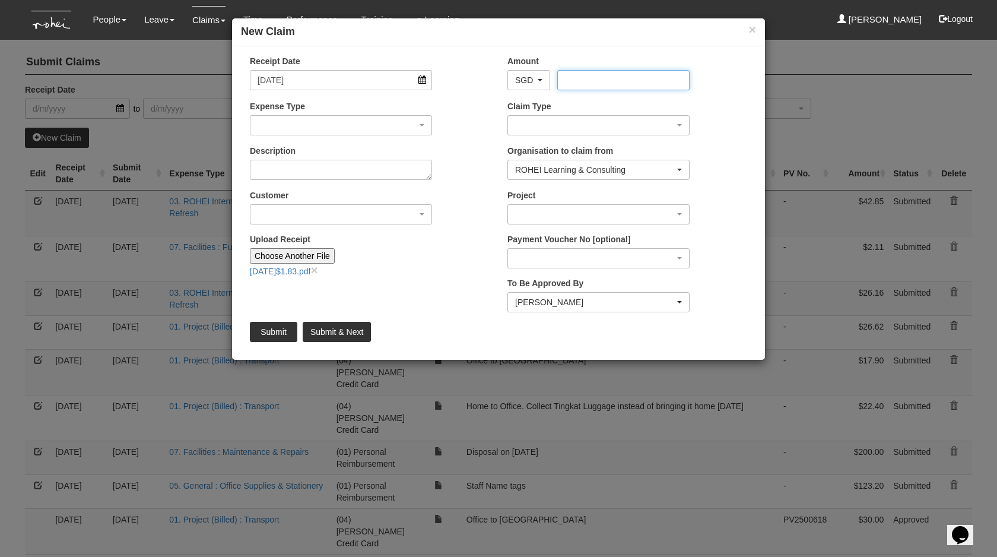
click at [654, 70] on input "Amount" at bounding box center [623, 80] width 132 height 20
type input "1.83"
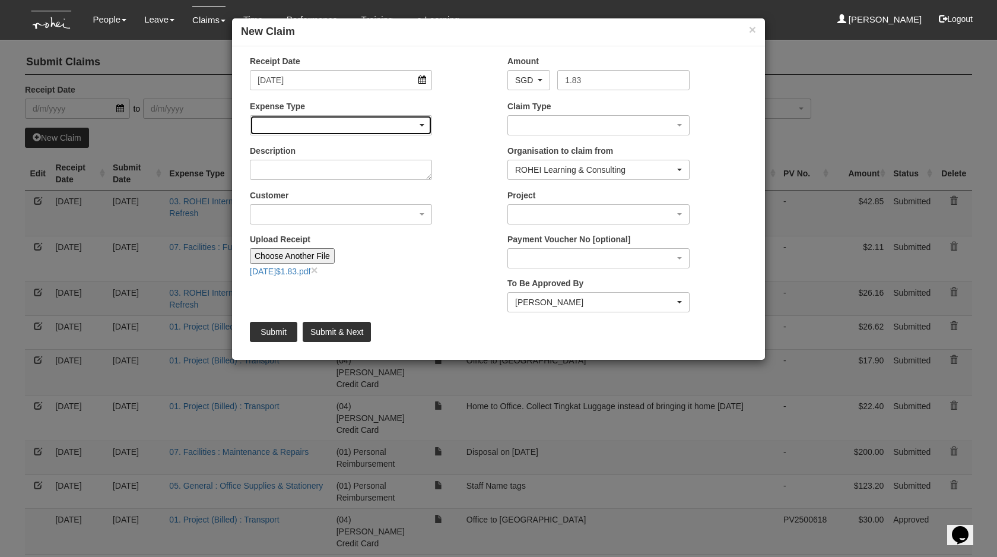
click at [328, 124] on div "button" at bounding box center [340, 125] width 181 height 19
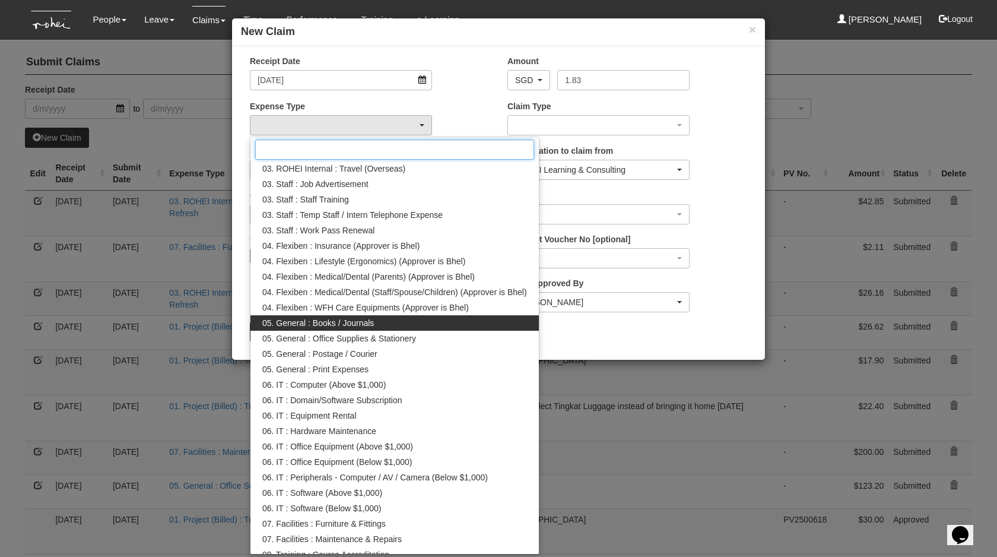
scroll to position [287, 0]
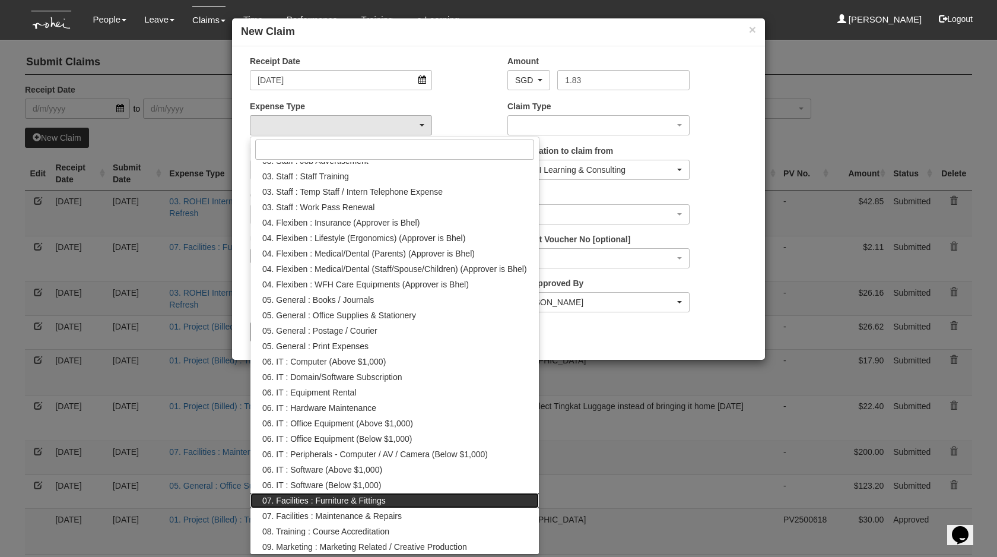
click at [350, 494] on span "07. Facilities : Furniture & Fittings" at bounding box center [323, 500] width 123 height 12
select select "158"
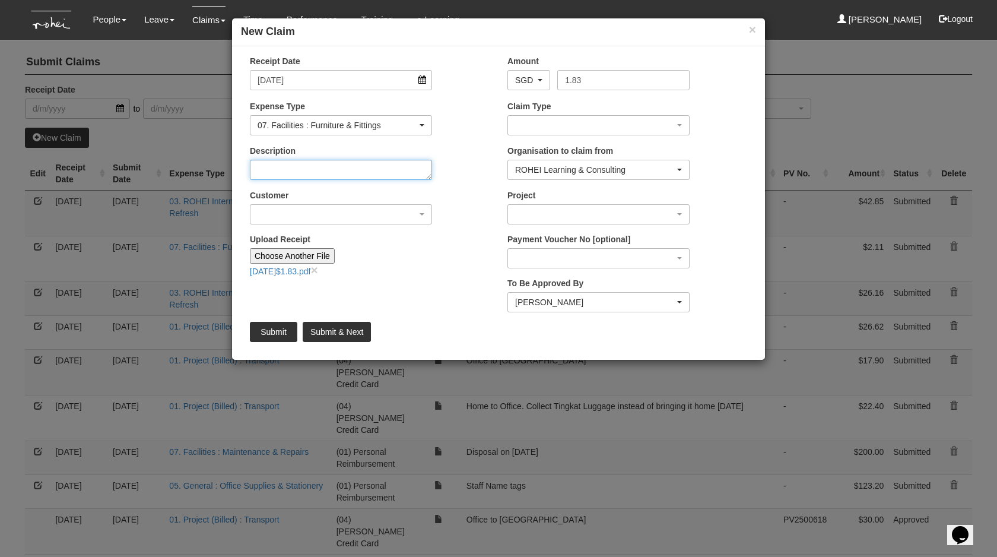
click at [323, 175] on textarea "Description" at bounding box center [341, 170] width 182 height 20
type textarea "Can Opener for"
type textarea "Punch hole opener for Can vs Can"
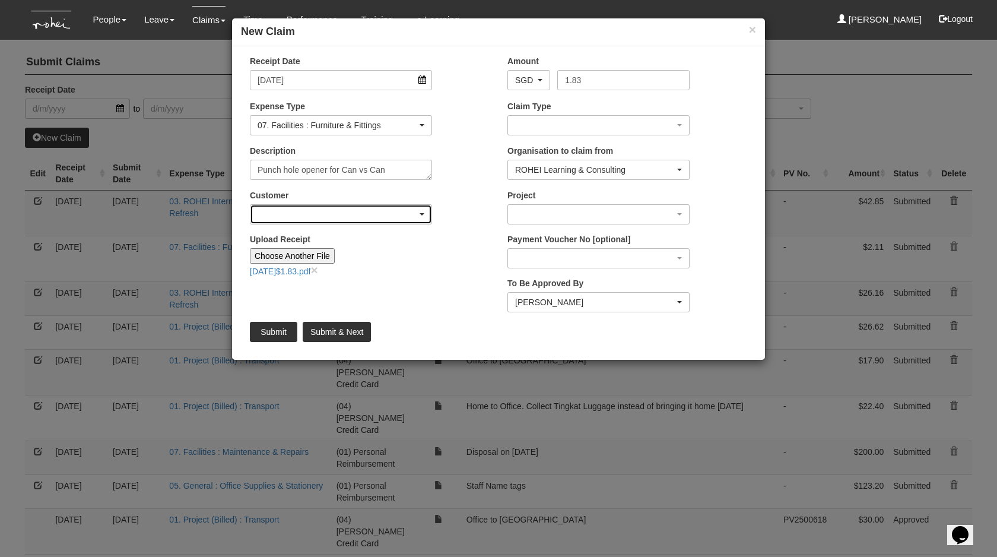
click at [288, 218] on div "button" at bounding box center [340, 214] width 181 height 19
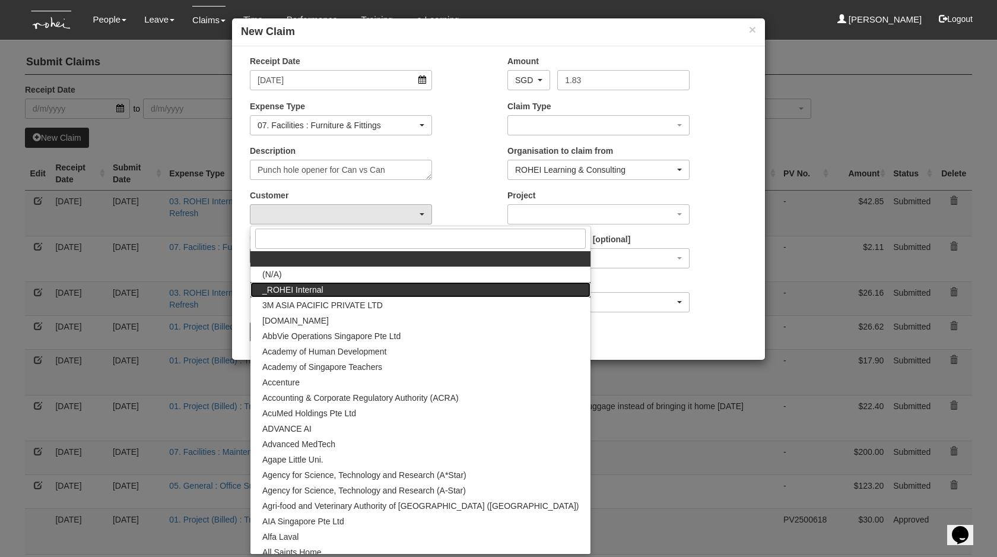
click at [312, 290] on span "_ROHEI Internal" at bounding box center [292, 290] width 61 height 12
select select "397"
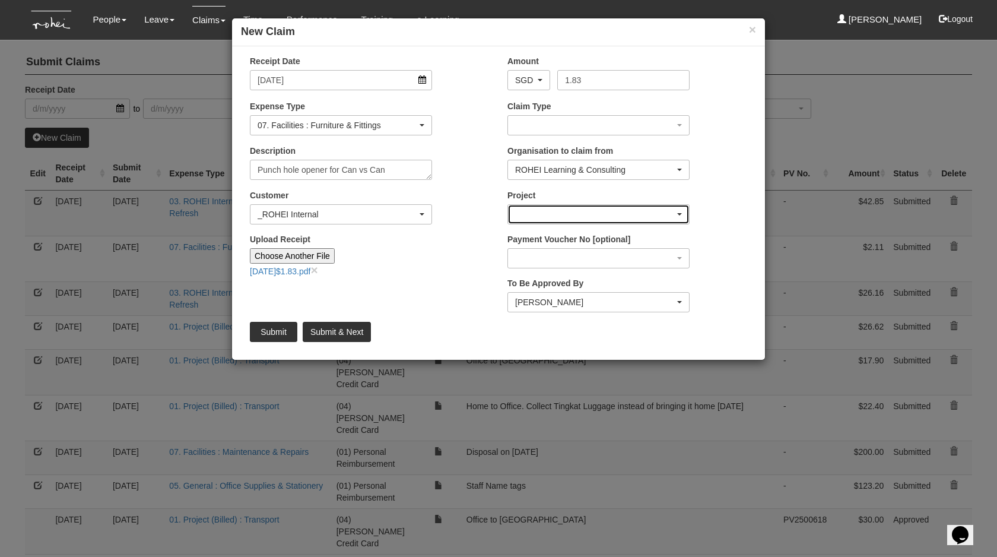
click at [622, 218] on div "button" at bounding box center [598, 214] width 181 height 19
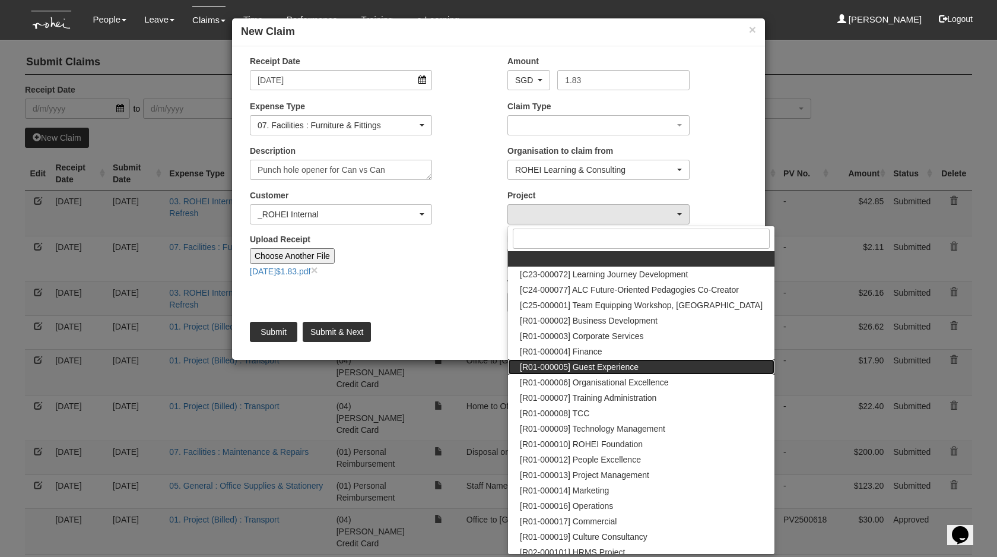
click at [626, 366] on span "[R01-000005] Guest Experience" at bounding box center [579, 367] width 119 height 12
select select "1482"
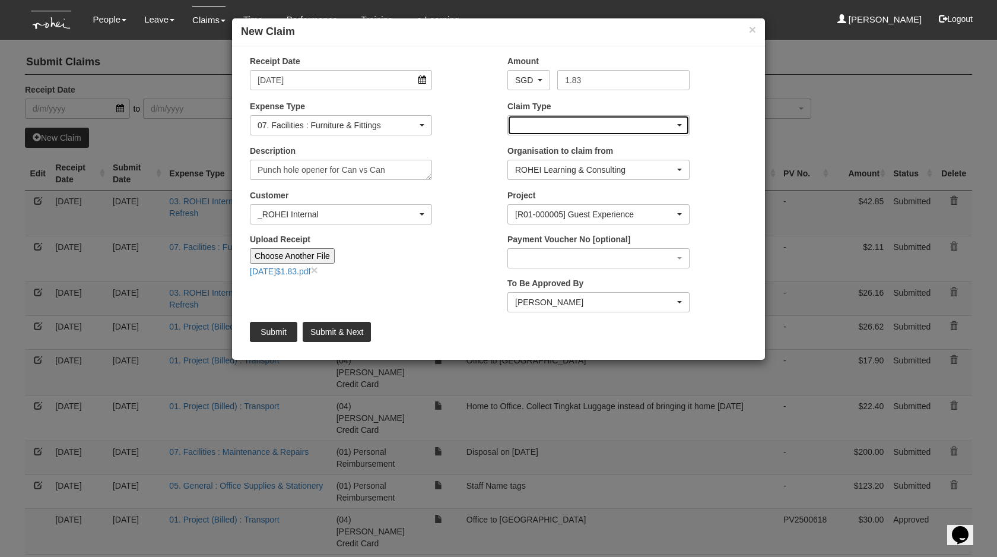
click at [548, 116] on div "button" at bounding box center [598, 125] width 181 height 19
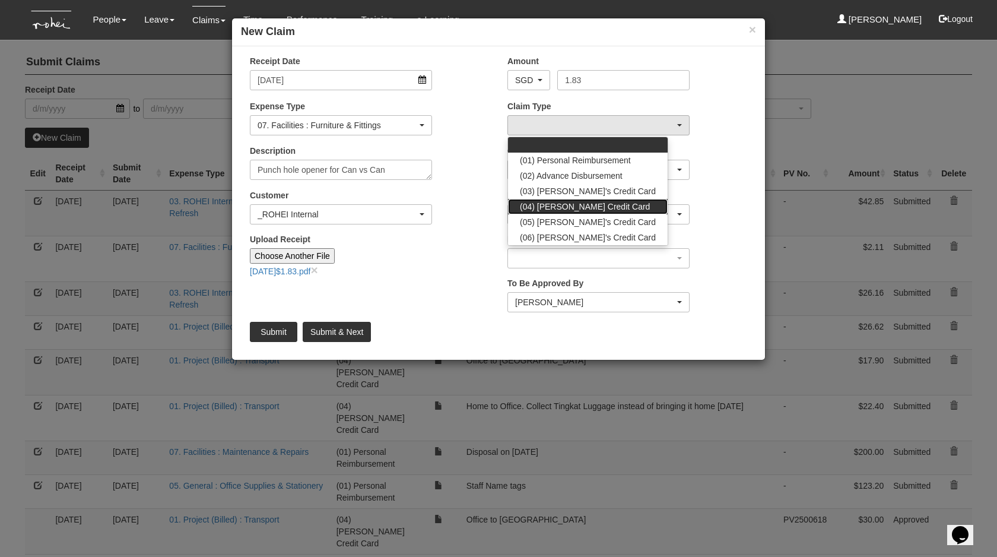
click at [602, 205] on link "(04) [PERSON_NAME] Credit Card" at bounding box center [588, 206] width 160 height 15
select select "16"
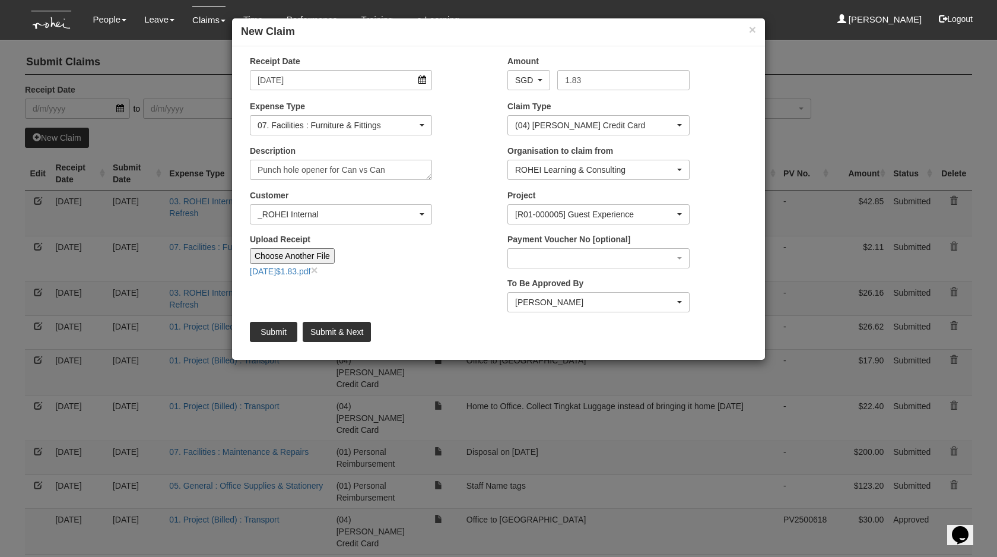
click at [483, 231] on div "Customer (N/A) _ROHEI Internal 3M ASIA PACIFIC PRIVATE LTD [DOMAIN_NAME] AbbVie…" at bounding box center [370, 211] width 258 height 44
click at [270, 334] on input "Submit" at bounding box center [273, 332] width 47 height 20
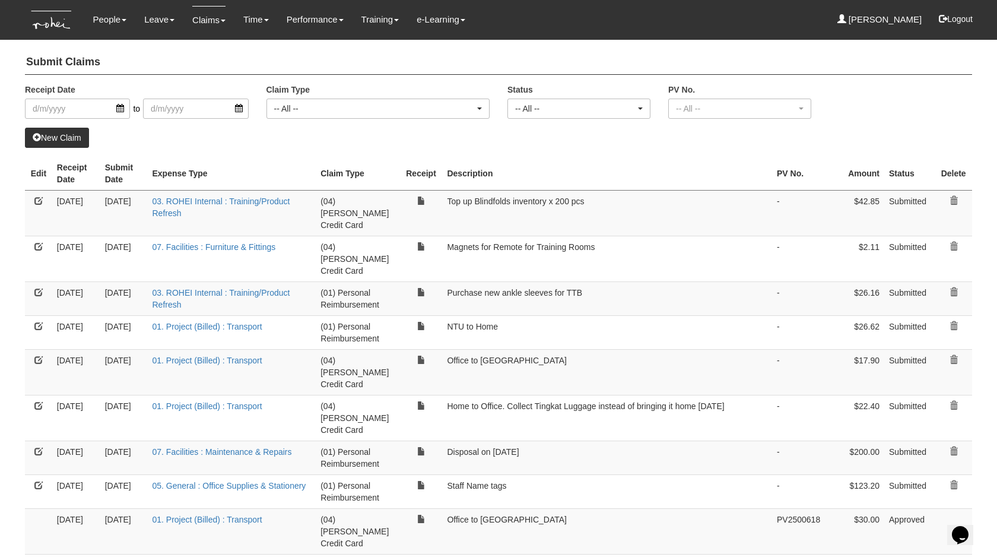
click at [58, 139] on link "New Claim" at bounding box center [57, 138] width 64 height 20
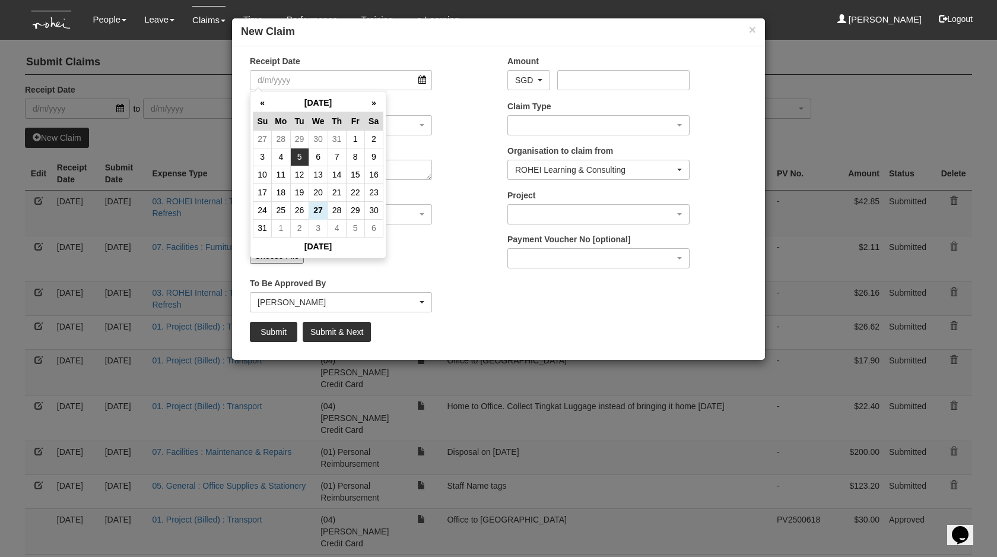
click at [298, 155] on td "5" at bounding box center [299, 157] width 18 height 18
type input "[DATE]"
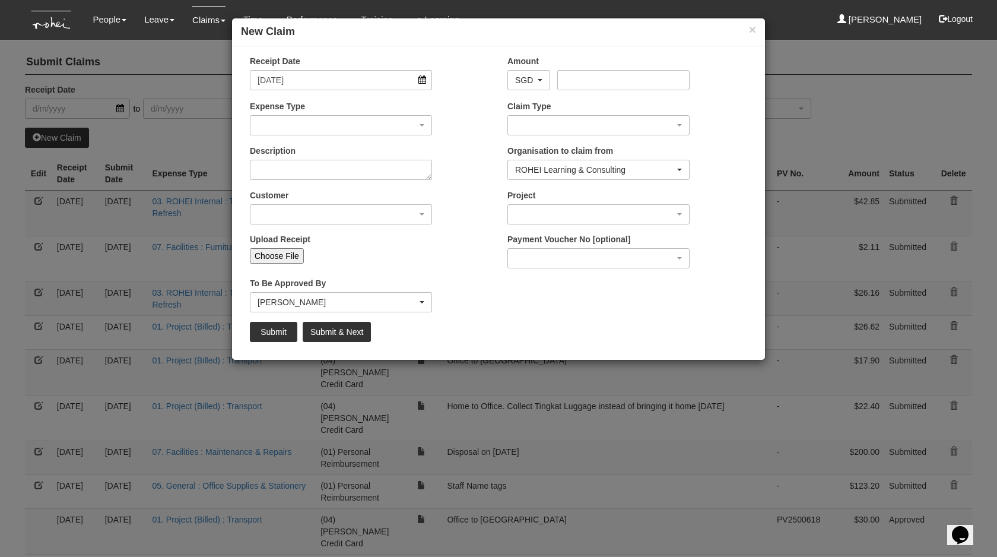
click at [286, 253] on input "Choose File" at bounding box center [277, 255] width 54 height 15
type input "C:\fakepath\[DATE]$7.28.pdf"
type input "Choose Another File"
click at [337, 93] on div "Receipt Date [DATE]" at bounding box center [370, 77] width 258 height 44
select select "50"
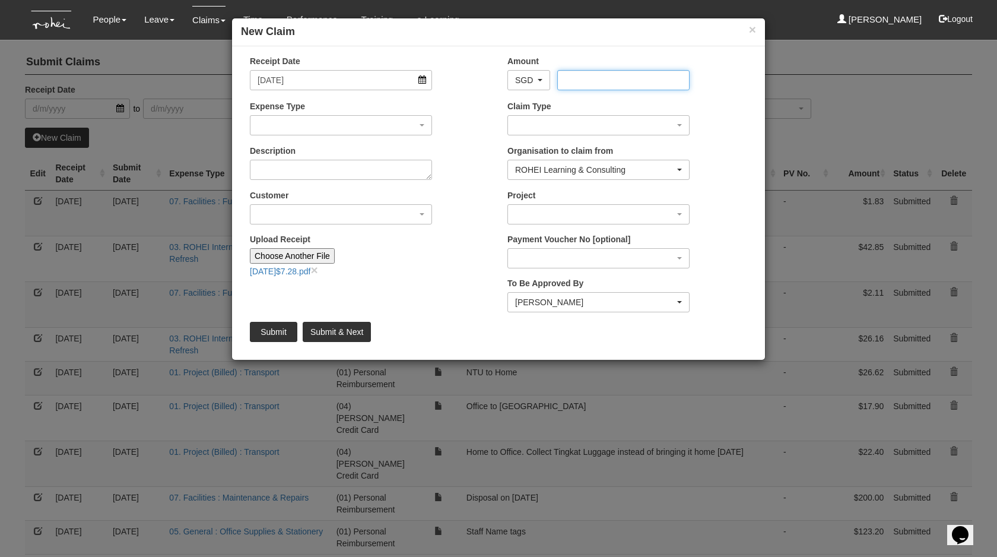
click at [580, 75] on input "Amount" at bounding box center [623, 80] width 132 height 20
type input "7.28"
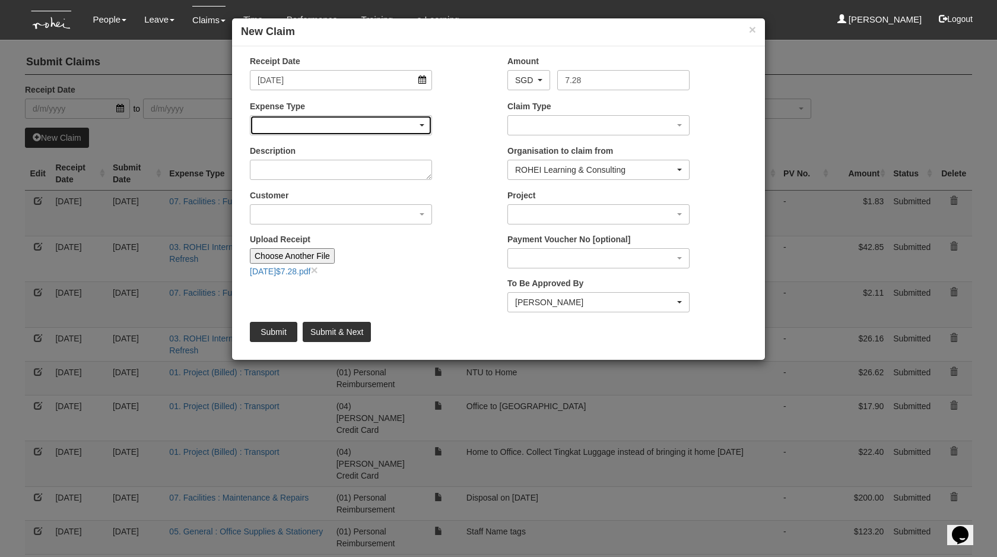
click at [312, 131] on div "button" at bounding box center [340, 125] width 181 height 19
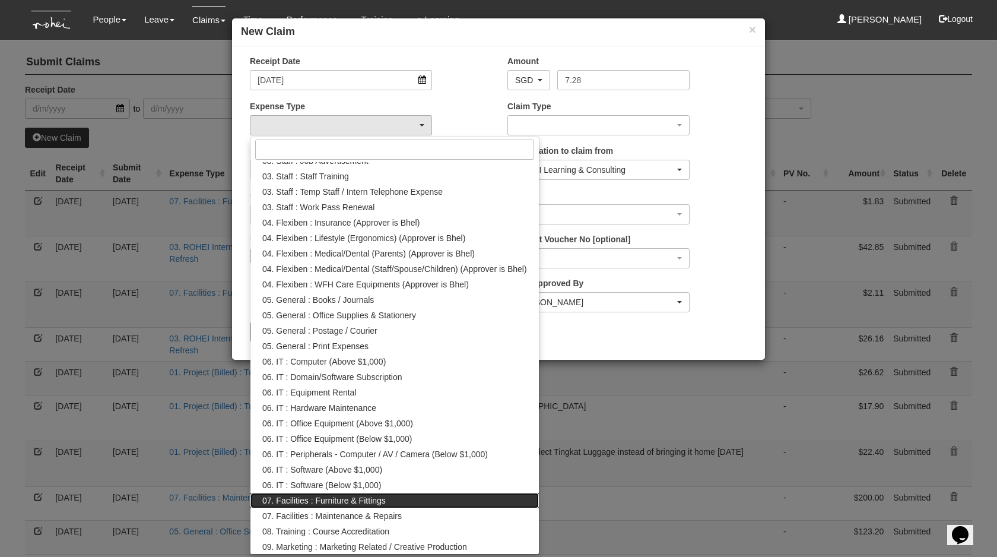
click at [310, 503] on span "07. Facilities : Furniture & Fittings" at bounding box center [323, 500] width 123 height 12
select select "158"
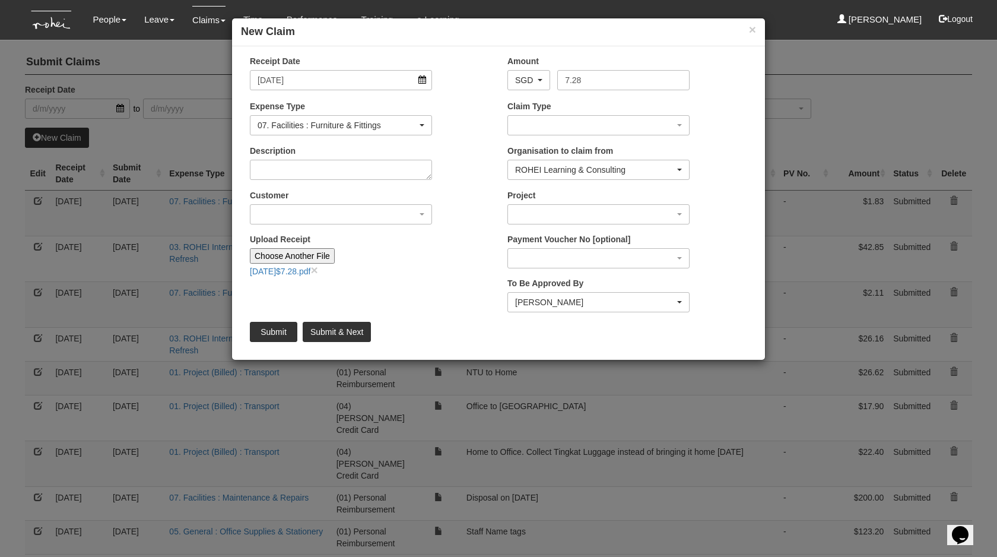
click at [310, 503] on div "× New Claim Receipt Date [DATE] Amount AED AFN ALL AMD ANG AOA ARS AUD AWG AZN …" at bounding box center [498, 278] width 997 height 557
click at [326, 175] on textarea "Description" at bounding box center [341, 170] width 182 height 20
type textarea "USB-C Hub Tether"
click at [323, 208] on div "button" at bounding box center [340, 214] width 181 height 19
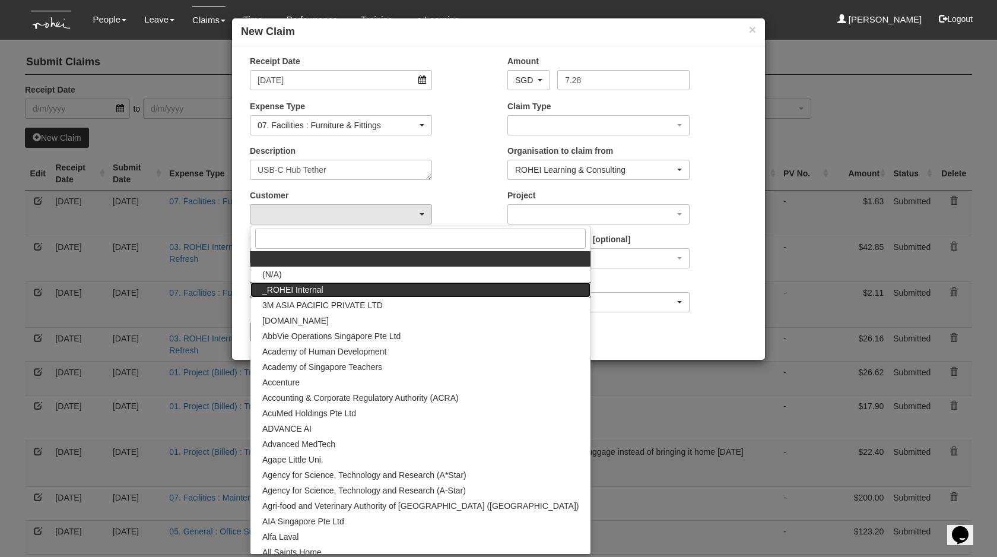
click at [328, 294] on link "_ROHEI Internal" at bounding box center [420, 289] width 340 height 15
select select "397"
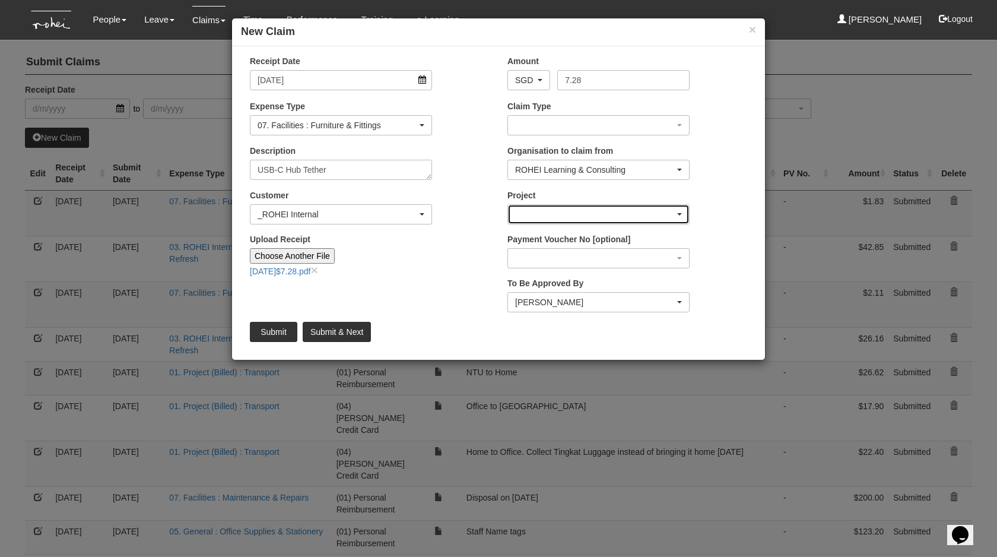
click at [538, 216] on div "button" at bounding box center [598, 214] width 181 height 19
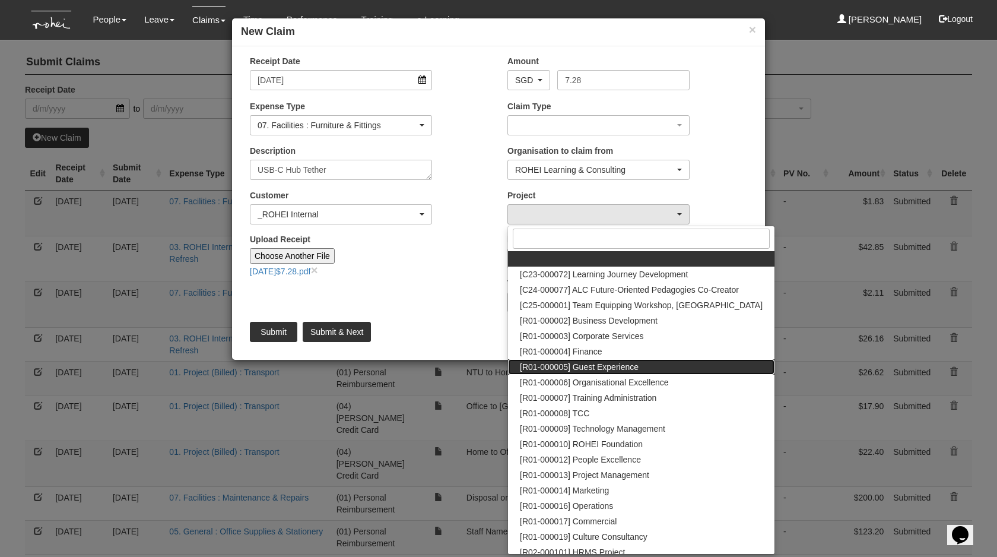
click at [569, 368] on span "[R01-000005] Guest Experience" at bounding box center [579, 367] width 119 height 12
select select "1482"
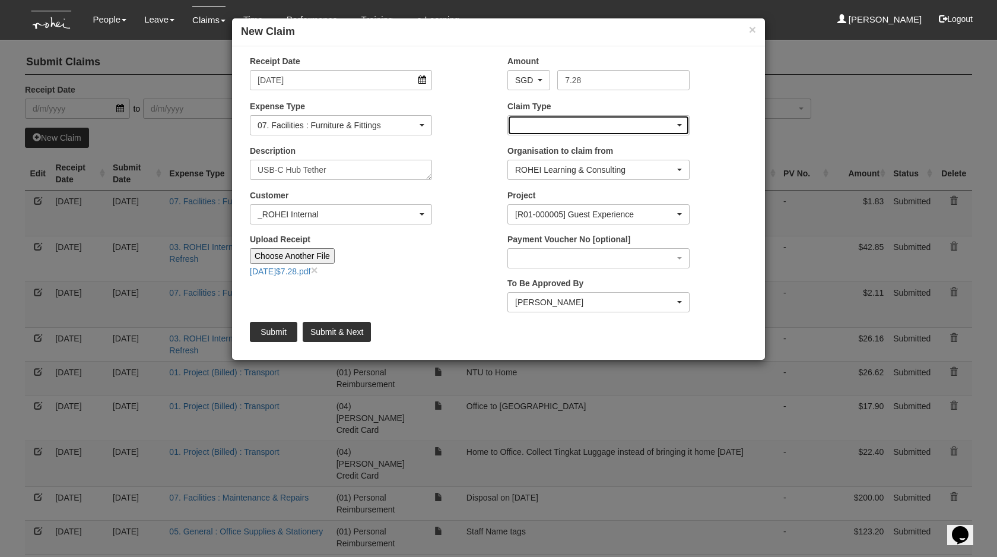
click at [560, 132] on div "button" at bounding box center [598, 125] width 181 height 19
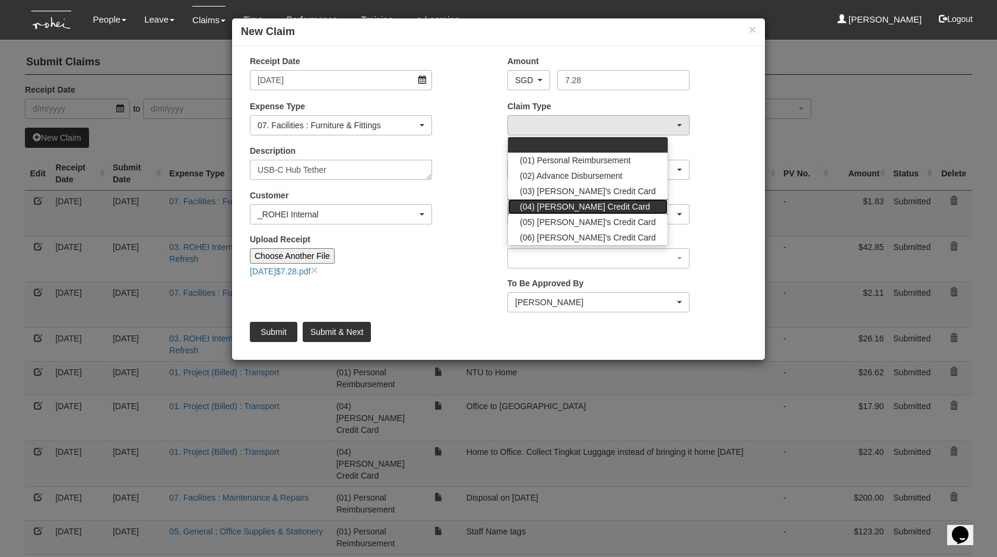
click at [571, 209] on span "(04) [PERSON_NAME] Credit Card" at bounding box center [585, 207] width 130 height 12
select select "16"
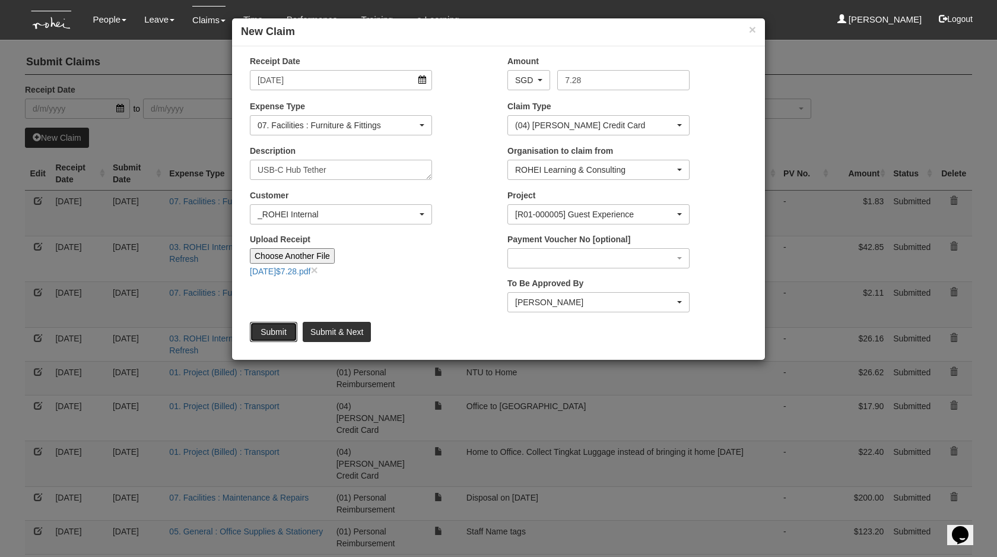
click at [274, 324] on input "Submit" at bounding box center [273, 332] width 47 height 20
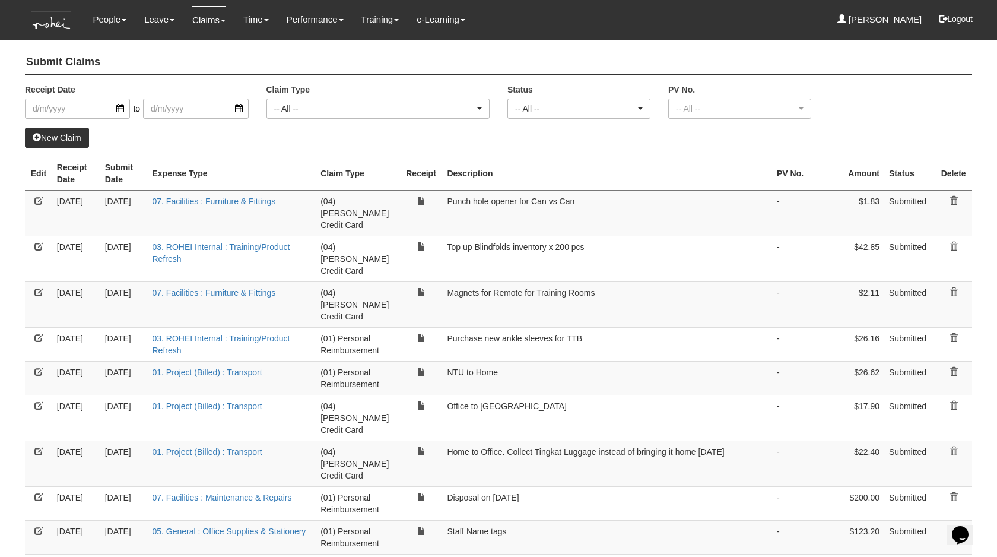
click at [62, 145] on link "New Claim" at bounding box center [57, 138] width 64 height 20
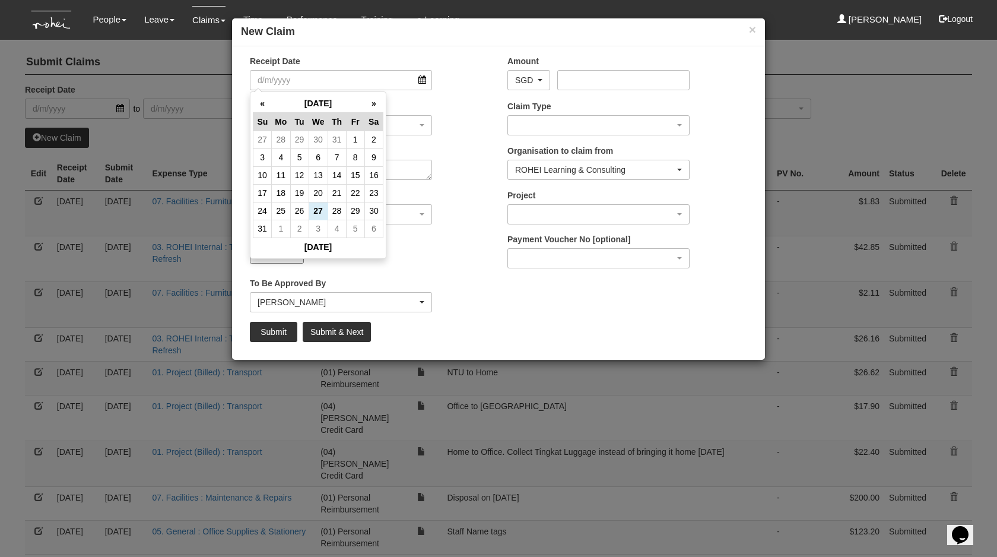
select select "50"
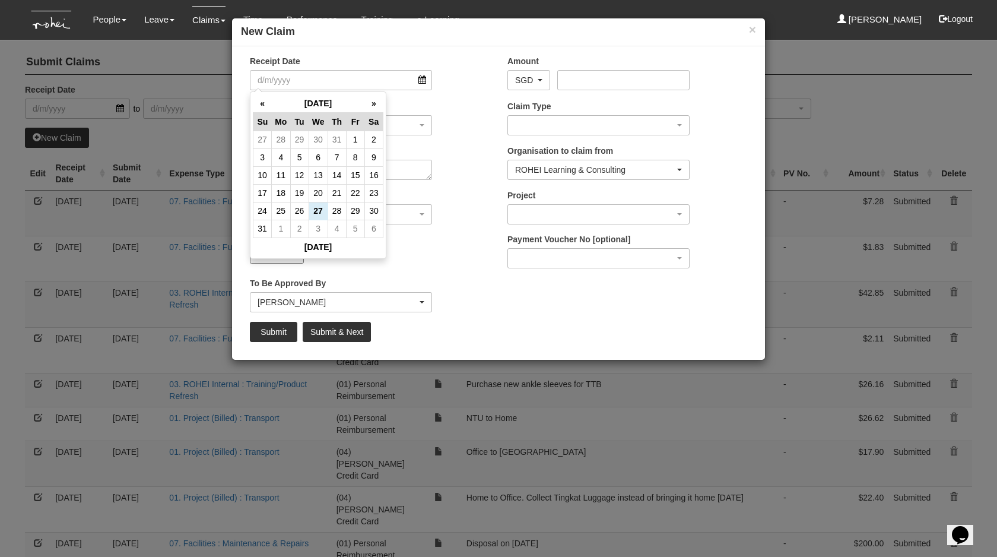
click at [480, 267] on div "Upload Receipt Choose File" at bounding box center [370, 252] width 258 height 39
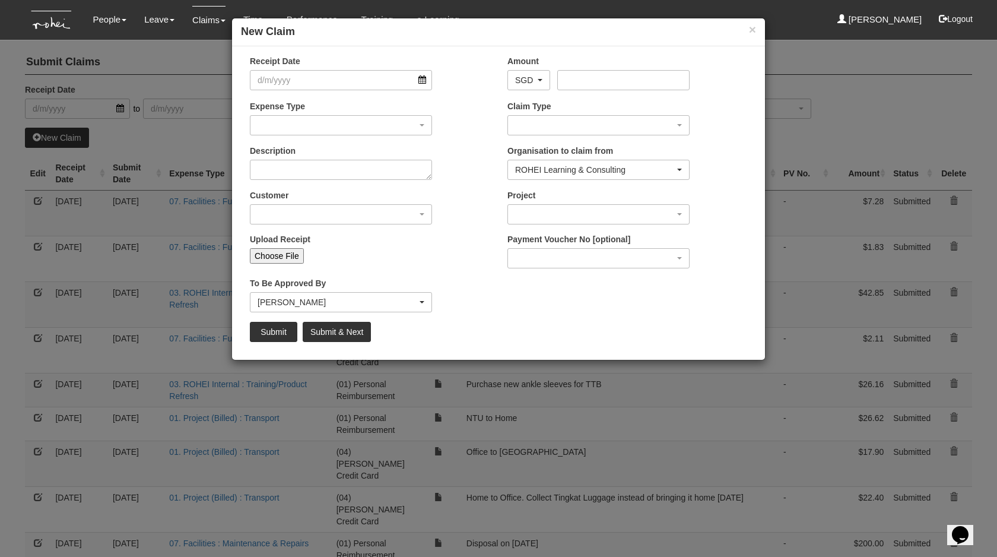
click at [296, 250] on input "Choose File" at bounding box center [277, 255] width 54 height 15
type input "C:\fakepath\[DATE]$19.88.pdf"
type input "Choose Another File"
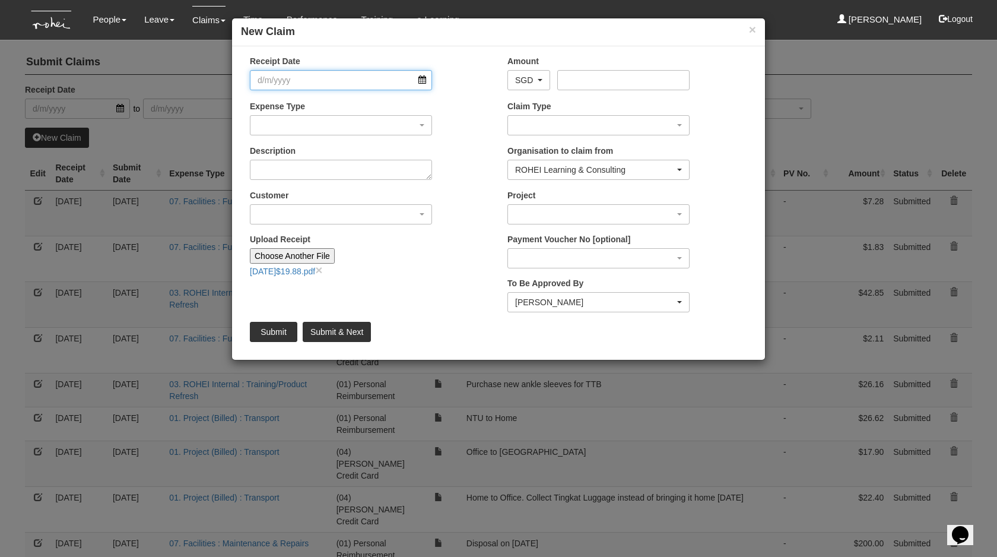
click at [301, 82] on input "Receipt Date" at bounding box center [341, 80] width 182 height 20
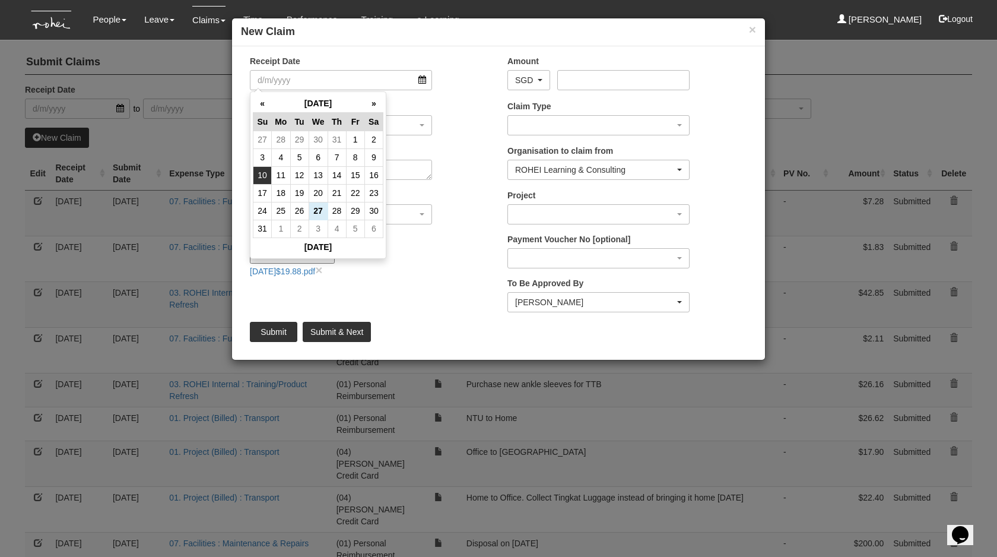
click at [260, 170] on td "10" at bounding box center [262, 175] width 18 height 18
type input "[DATE]"
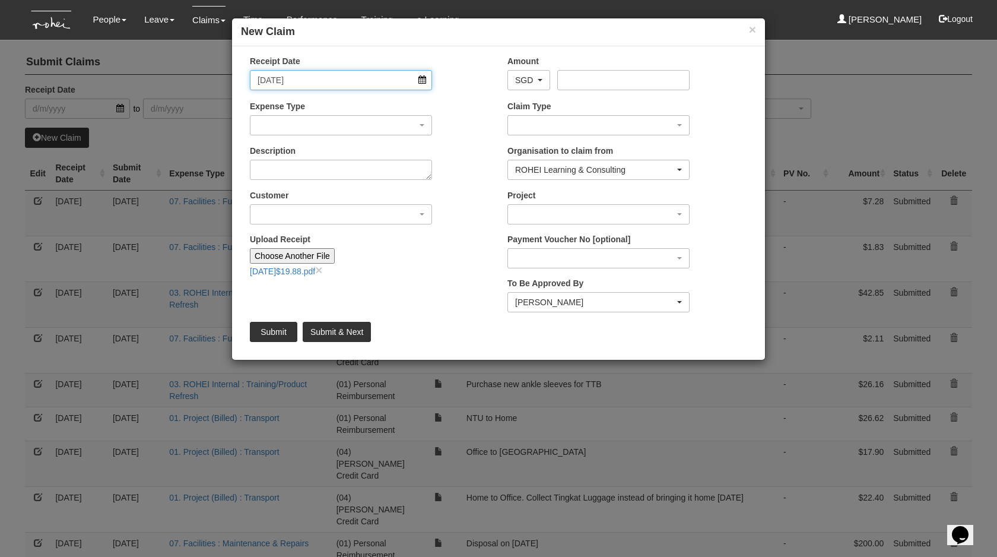
click at [347, 82] on input "[DATE]" at bounding box center [341, 80] width 182 height 20
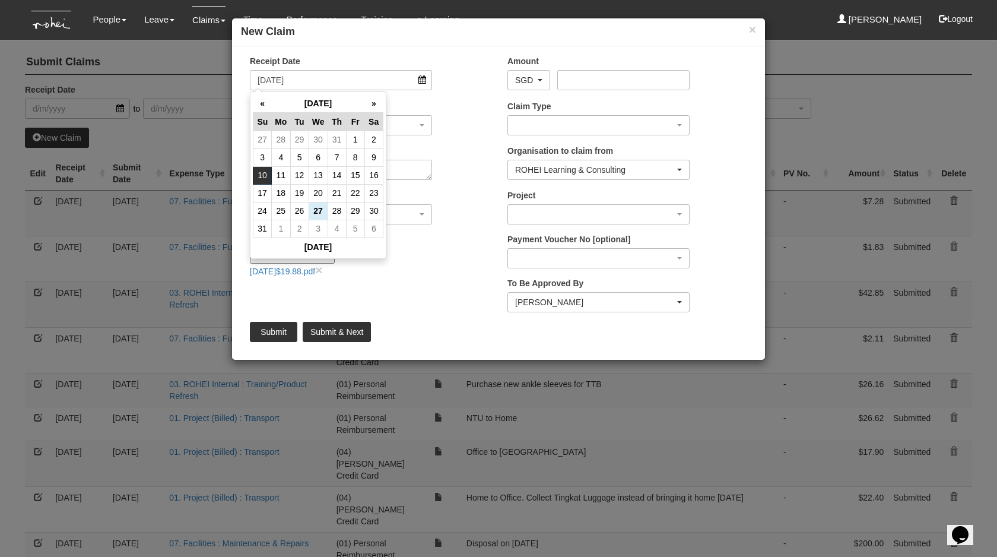
click at [263, 179] on td "10" at bounding box center [262, 175] width 18 height 18
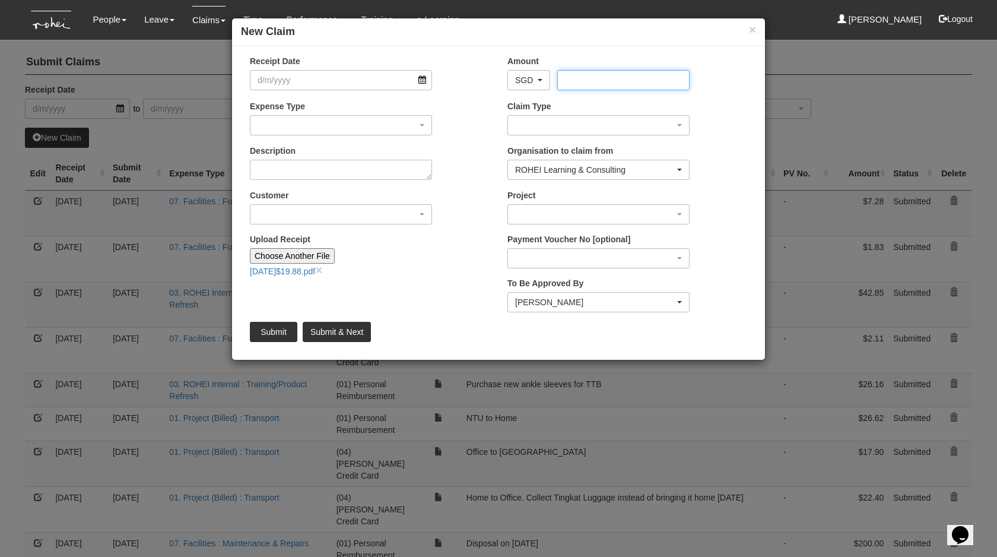
click at [589, 84] on input "Amount" at bounding box center [623, 80] width 132 height 20
type input "19.98"
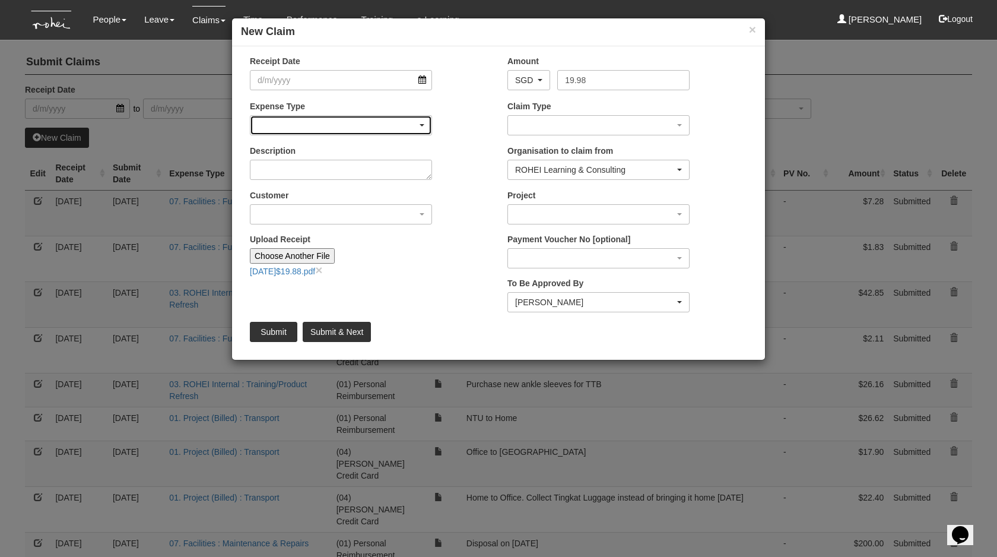
click at [301, 127] on div "button" at bounding box center [340, 125] width 181 height 19
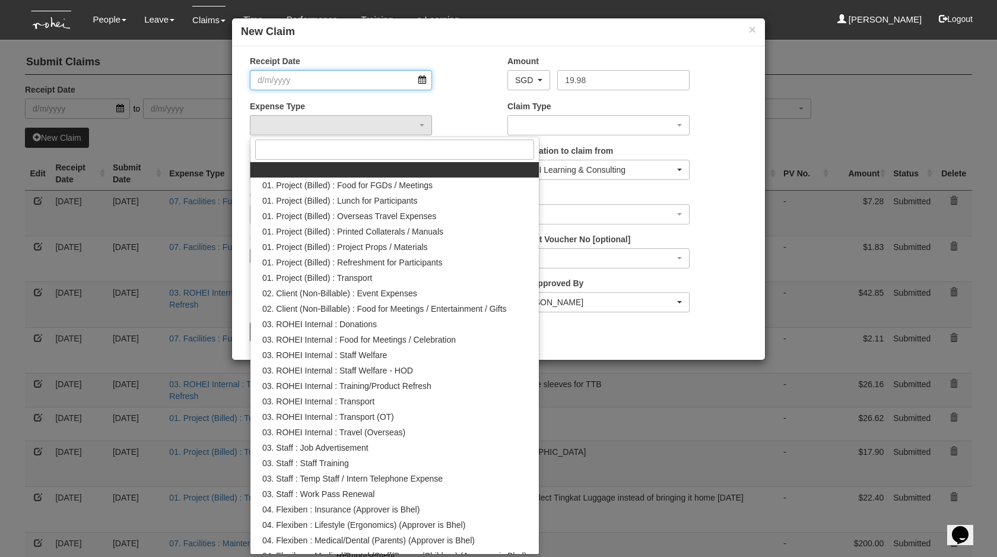
click at [301, 78] on input "Receipt Date" at bounding box center [341, 80] width 182 height 20
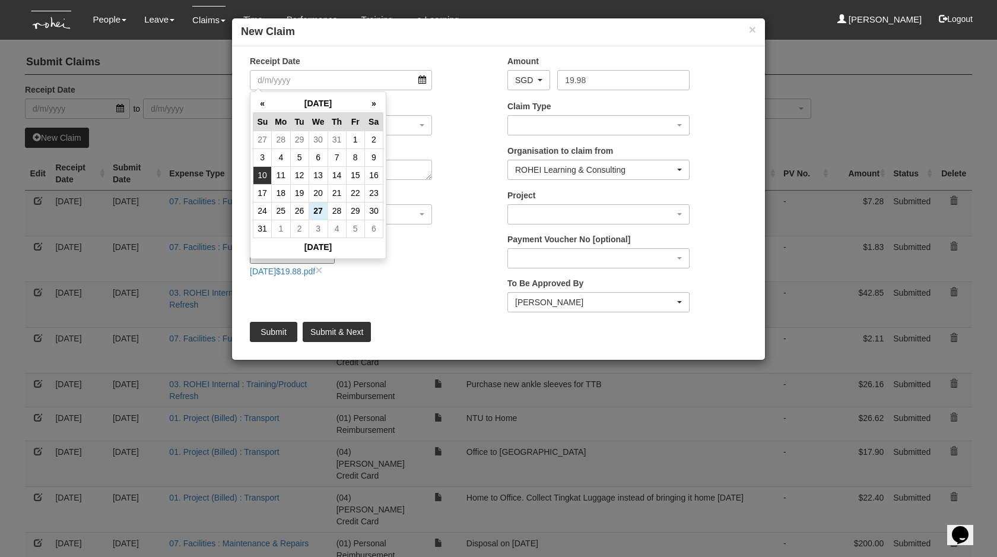
click at [264, 170] on td "10" at bounding box center [262, 175] width 18 height 18
type input "[DATE]"
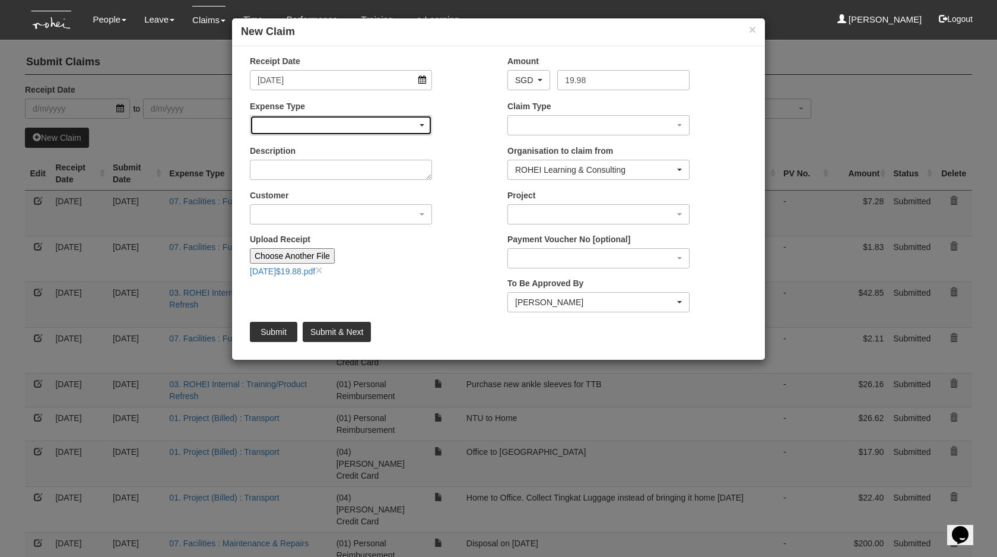
click at [305, 129] on div "button" at bounding box center [340, 125] width 181 height 19
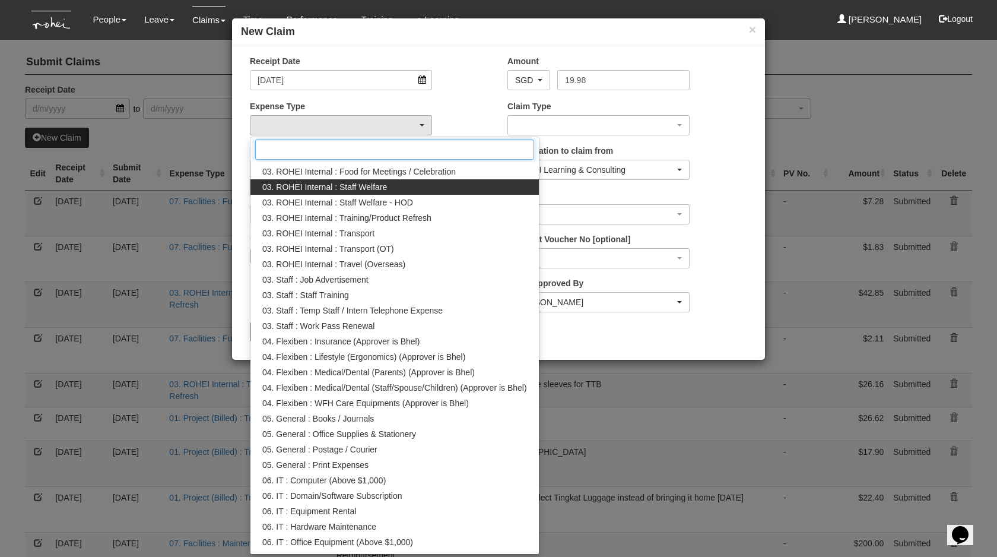
scroll to position [0, 0]
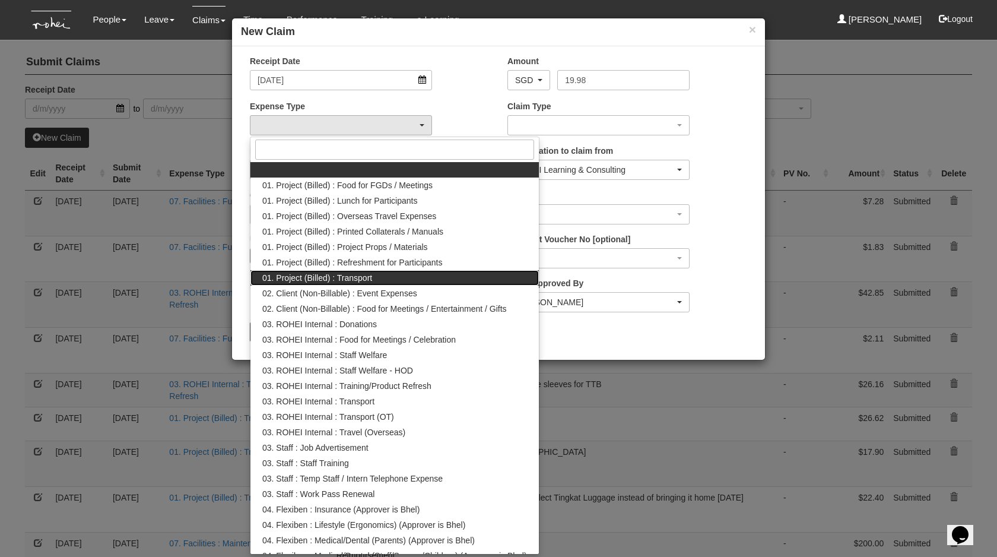
click at [353, 277] on span "01. Project (Billed) : Transport" at bounding box center [317, 278] width 110 height 12
select select "135"
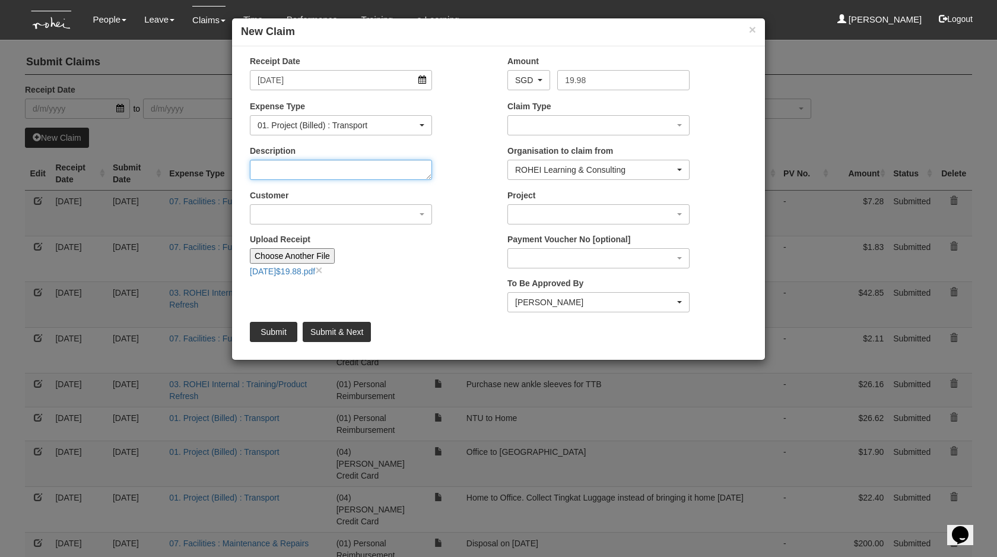
click at [314, 168] on textarea "Description" at bounding box center [341, 170] width 182 height 20
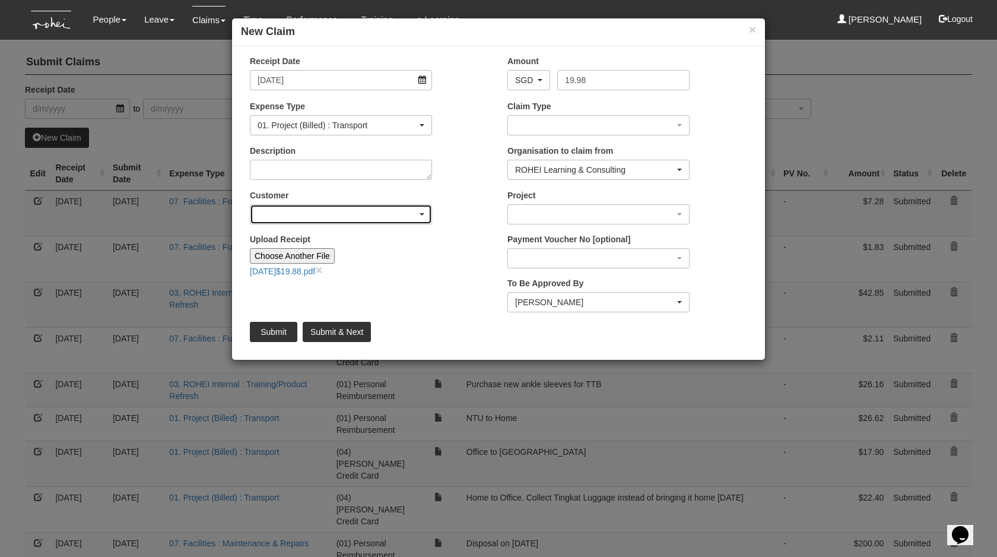
click at [313, 219] on div "button" at bounding box center [340, 214] width 181 height 19
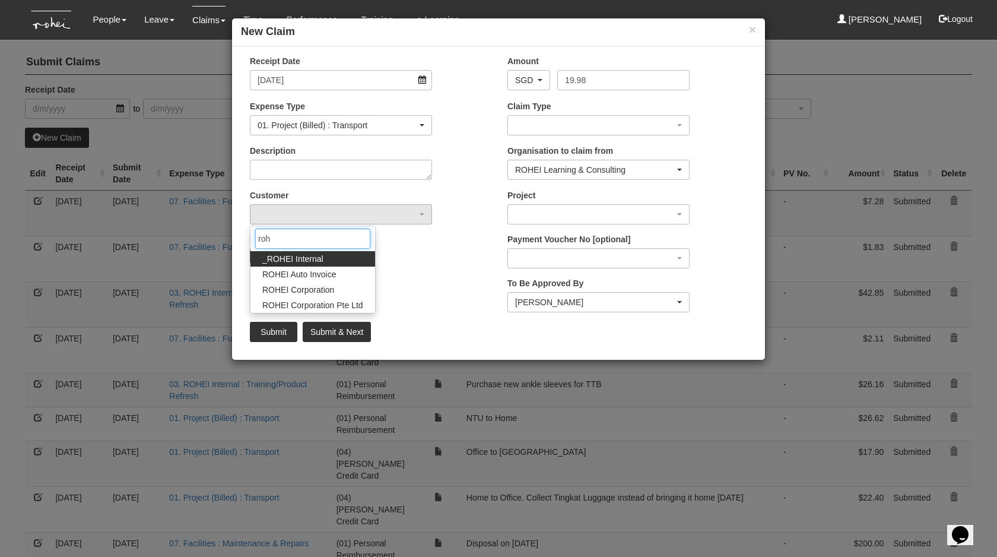
type input "[PERSON_NAME]"
click at [315, 306] on span "ROHEI Corporation Pte Ltd" at bounding box center [312, 305] width 101 height 12
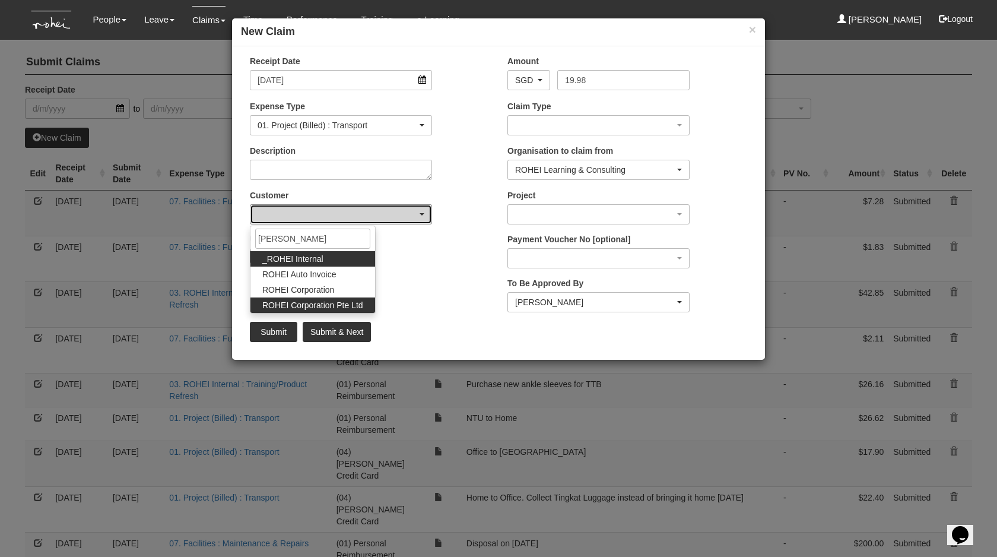
select select "124"
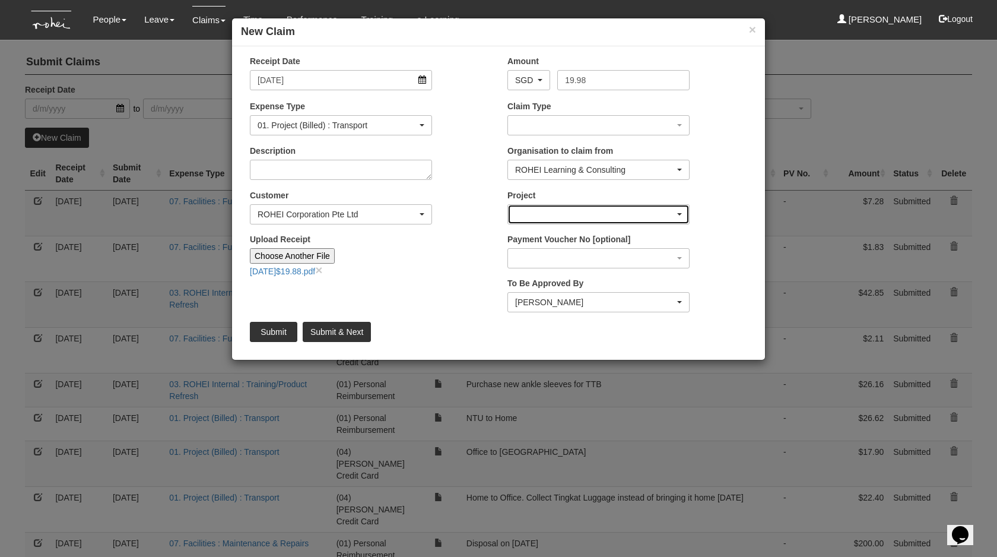
click at [552, 214] on div "button" at bounding box center [598, 214] width 181 height 19
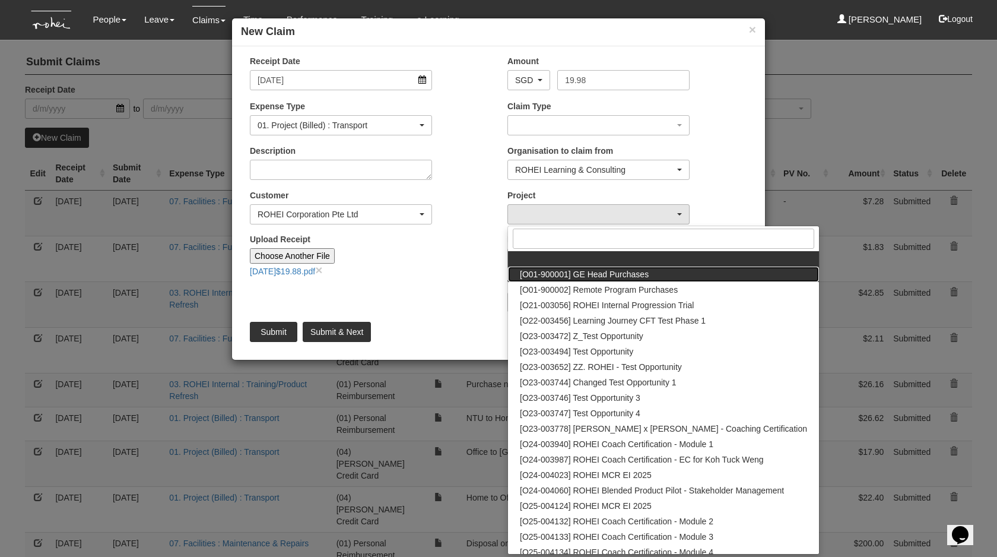
click at [563, 274] on span "[O01-900001] GE Head Purchases" at bounding box center [584, 274] width 129 height 12
select select "1381"
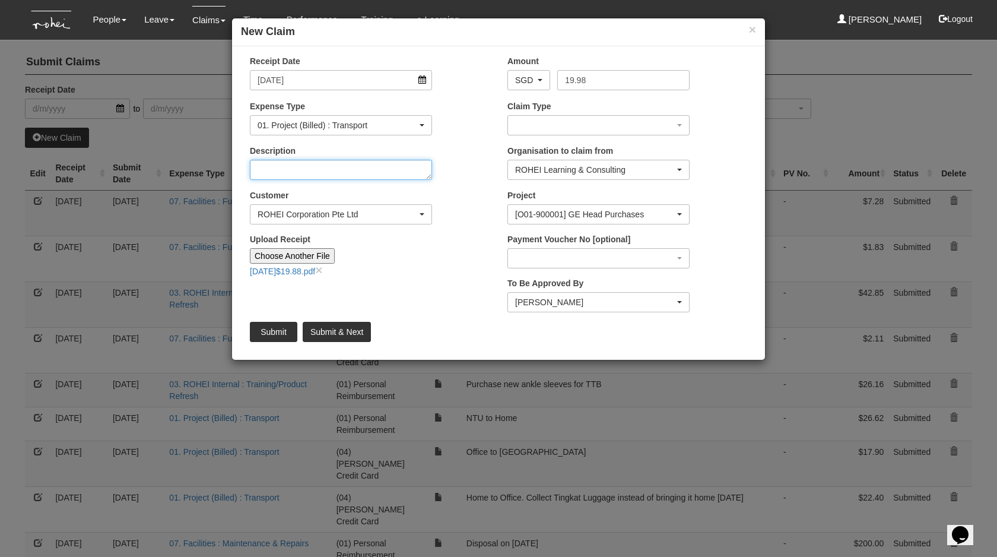
click at [341, 170] on textarea "Description" at bounding box center [341, 170] width 182 height 20
type textarea "25mm stickers for NTU"
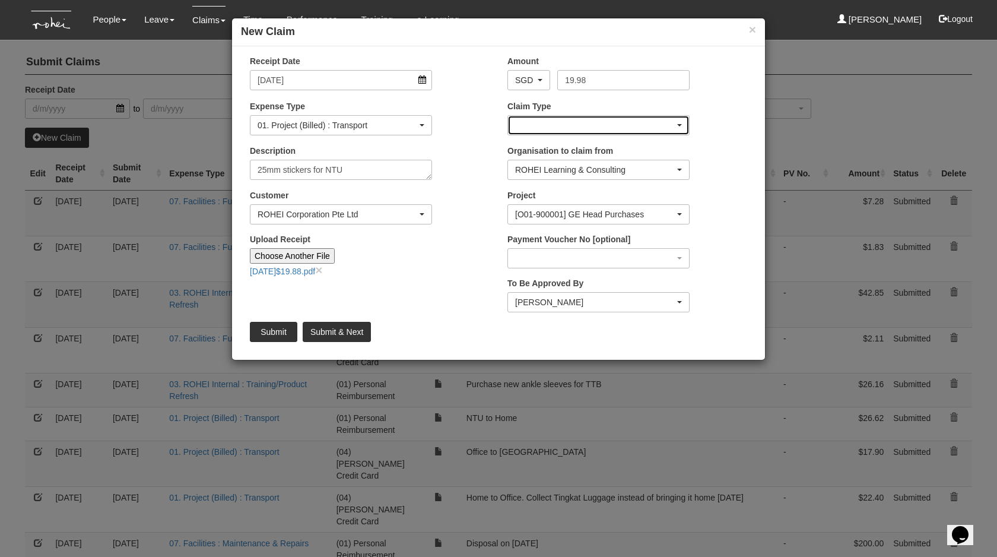
click at [555, 119] on div "button" at bounding box center [598, 125] width 181 height 19
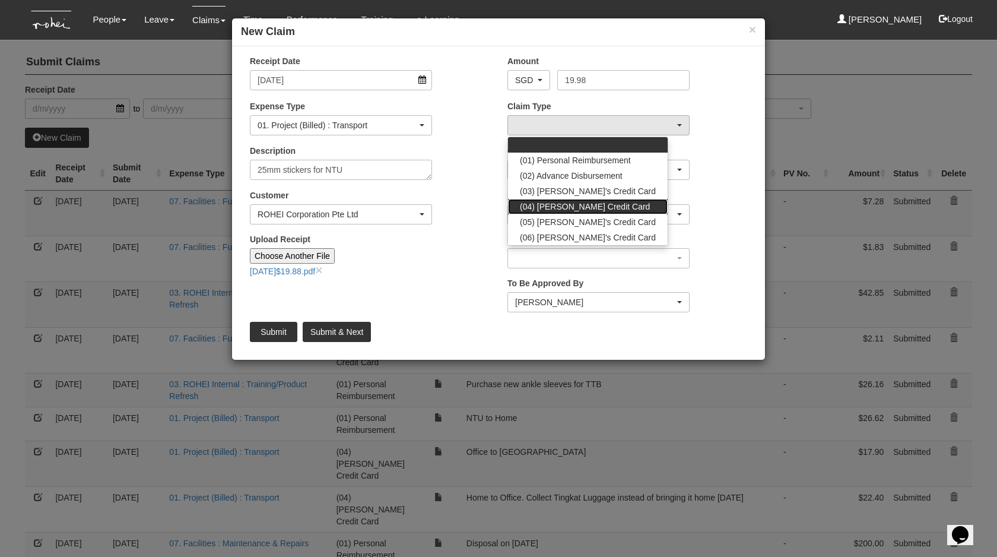
click at [567, 205] on span "(04) [PERSON_NAME] Credit Card" at bounding box center [585, 207] width 130 height 12
select select "16"
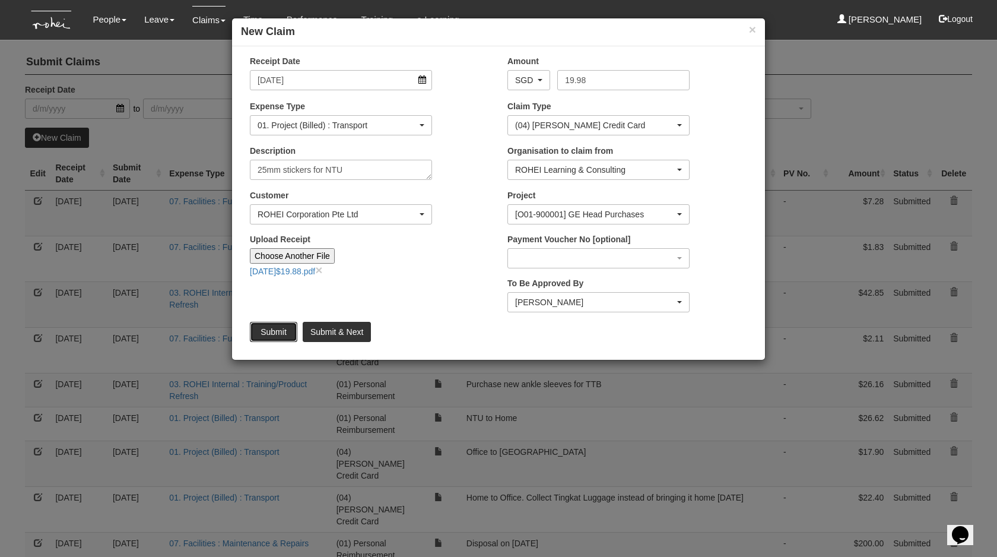
click at [274, 333] on input "Submit" at bounding box center [273, 332] width 47 height 20
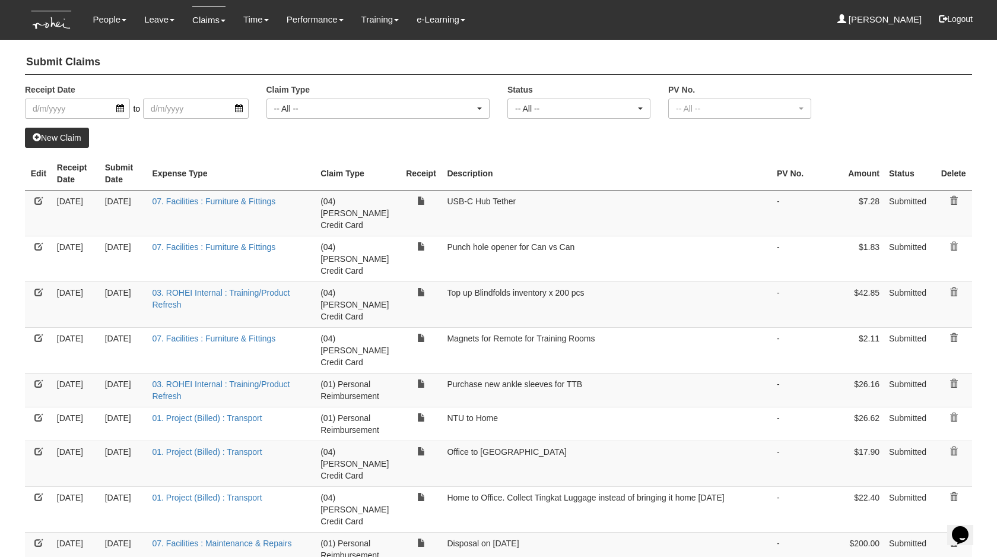
click at [58, 139] on link "New Claim" at bounding box center [57, 138] width 64 height 20
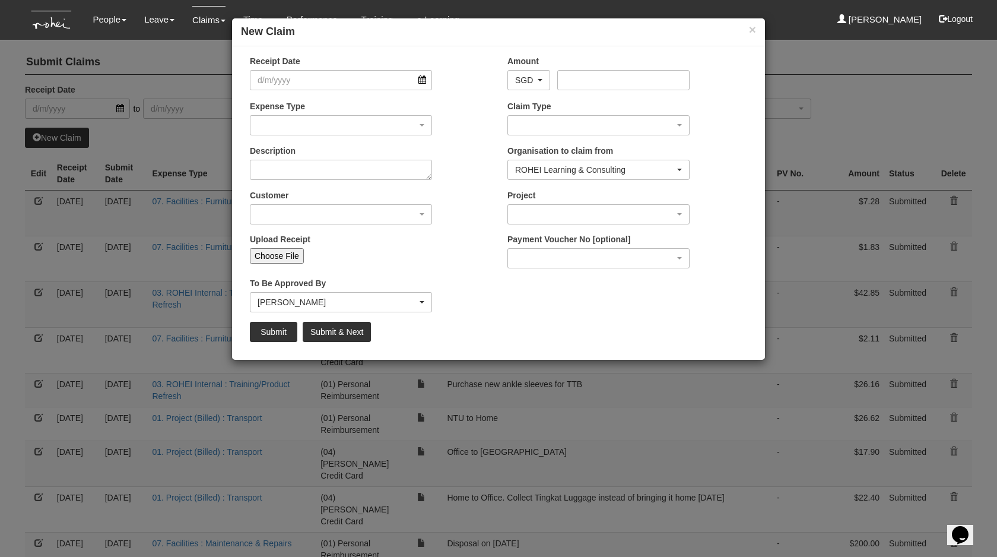
click at [268, 259] on input "Choose File" at bounding box center [277, 255] width 54 height 15
type input "C:\fakepath\[DATE]$17.96.pdf"
type input "Choose Another File"
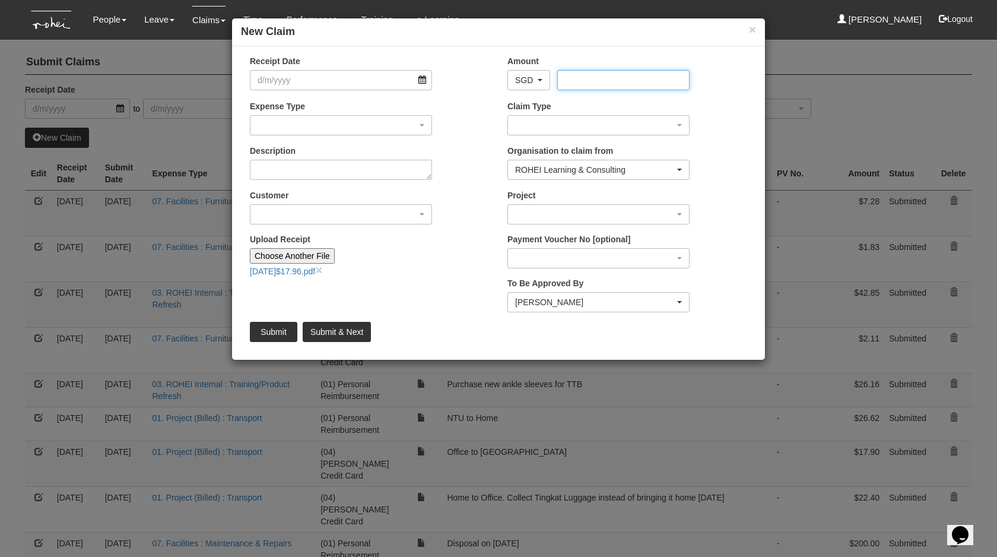
click at [575, 78] on input "Amount" at bounding box center [623, 80] width 132 height 20
type input "17.96"
click at [352, 77] on input "Receipt Date" at bounding box center [341, 80] width 182 height 20
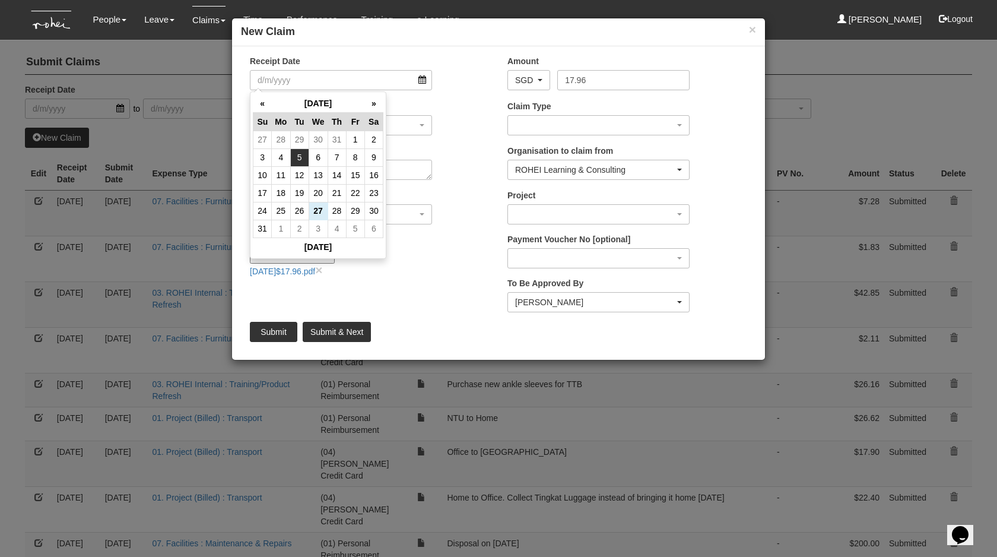
click at [307, 160] on td "5" at bounding box center [299, 157] width 18 height 18
type input "[DATE]"
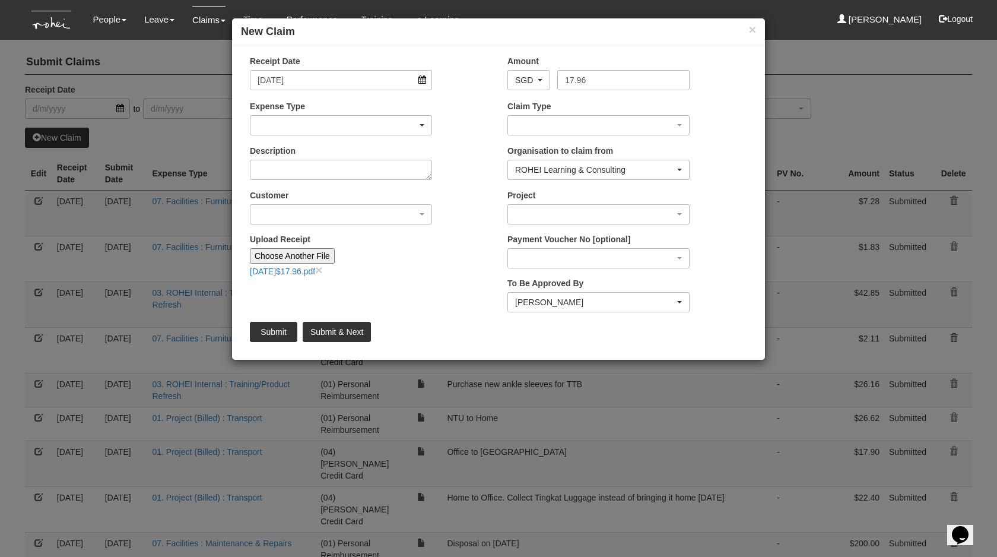
select select "50"
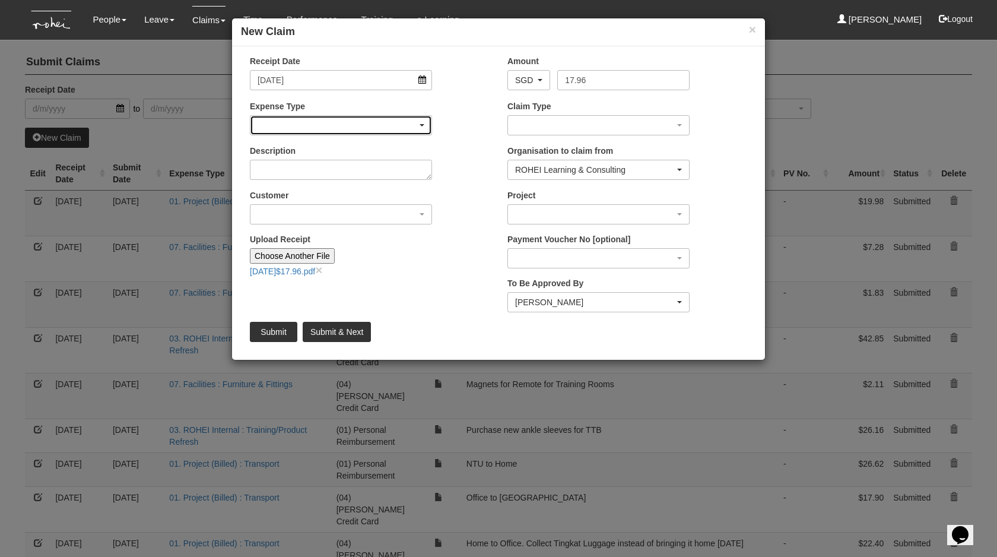
click at [296, 128] on div "button" at bounding box center [340, 125] width 181 height 19
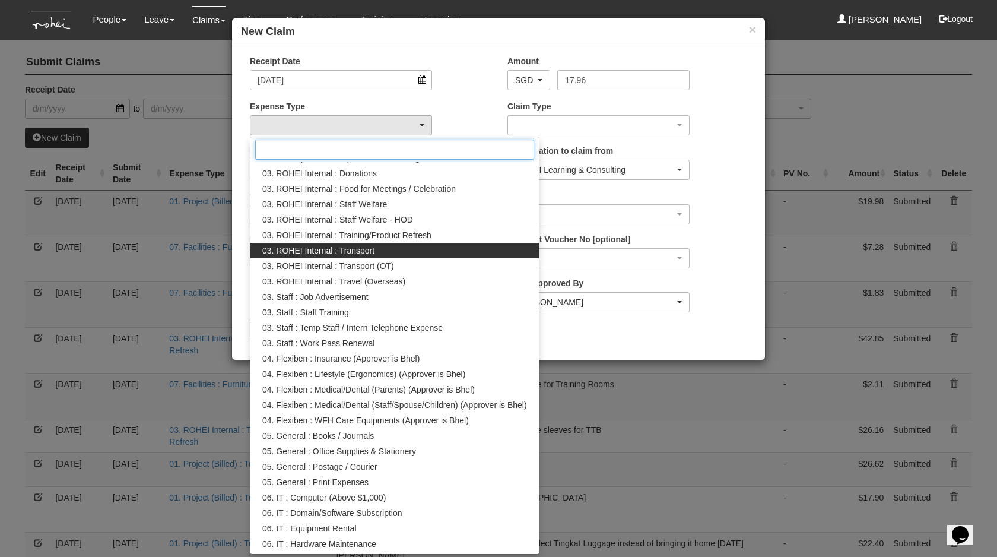
scroll to position [287, 0]
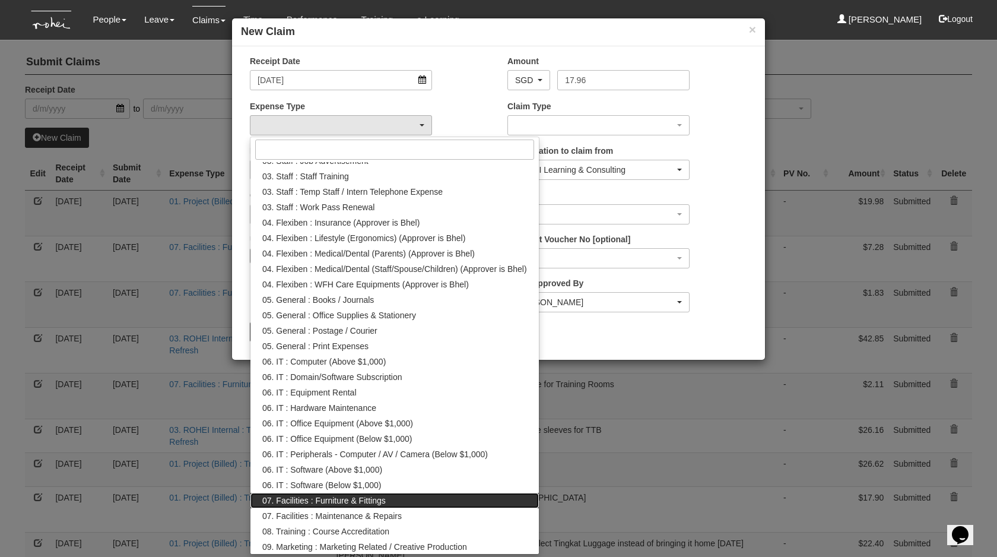
click at [336, 494] on span "07. Facilities : Furniture & Fittings" at bounding box center [323, 500] width 123 height 12
select select "158"
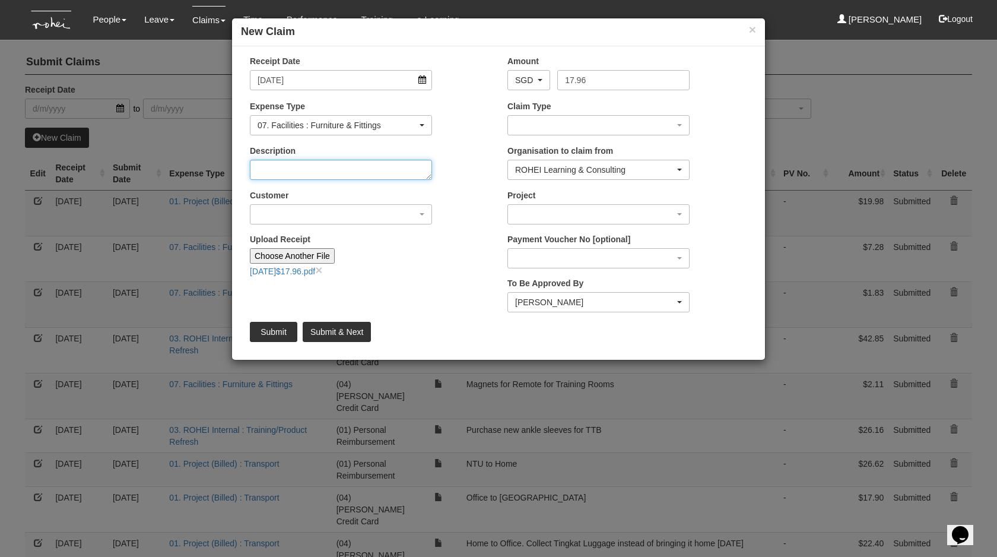
click at [306, 173] on textarea "Description" at bounding box center [341, 170] width 182 height 20
type textarea "Portable trash bin for external programs"
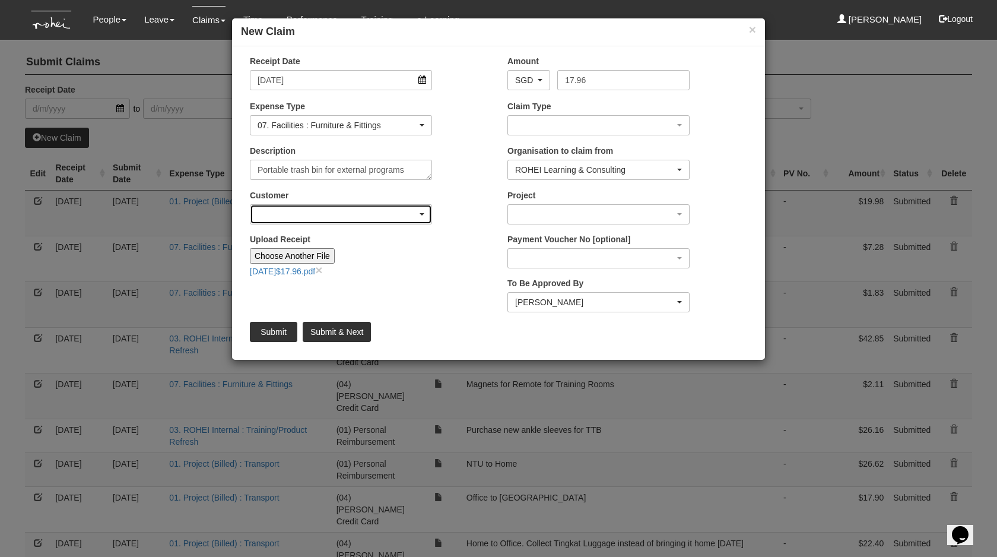
click at [312, 220] on div "button" at bounding box center [340, 214] width 181 height 19
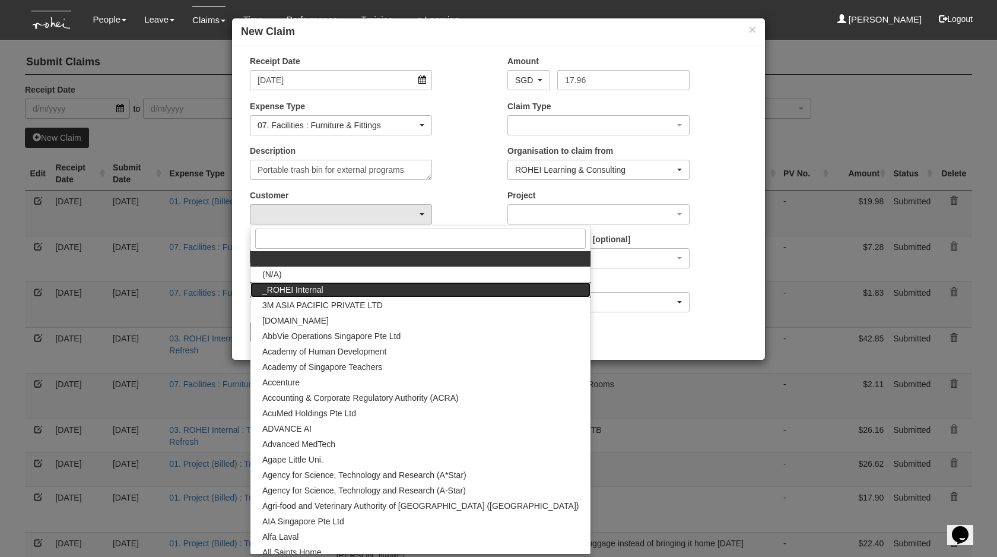
click at [318, 293] on span "_ROHEI Internal" at bounding box center [292, 290] width 61 height 12
select select "397"
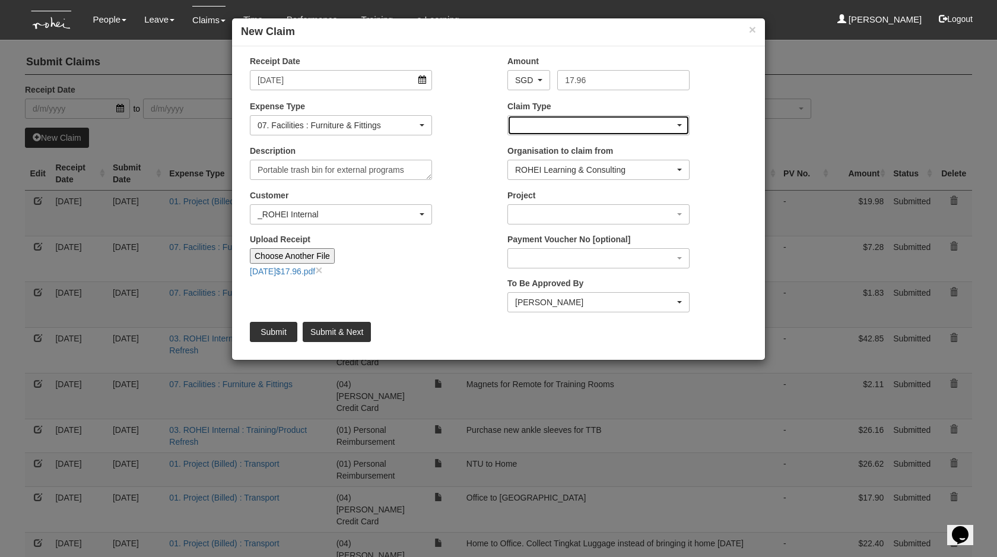
click at [559, 121] on div "button" at bounding box center [598, 125] width 181 height 19
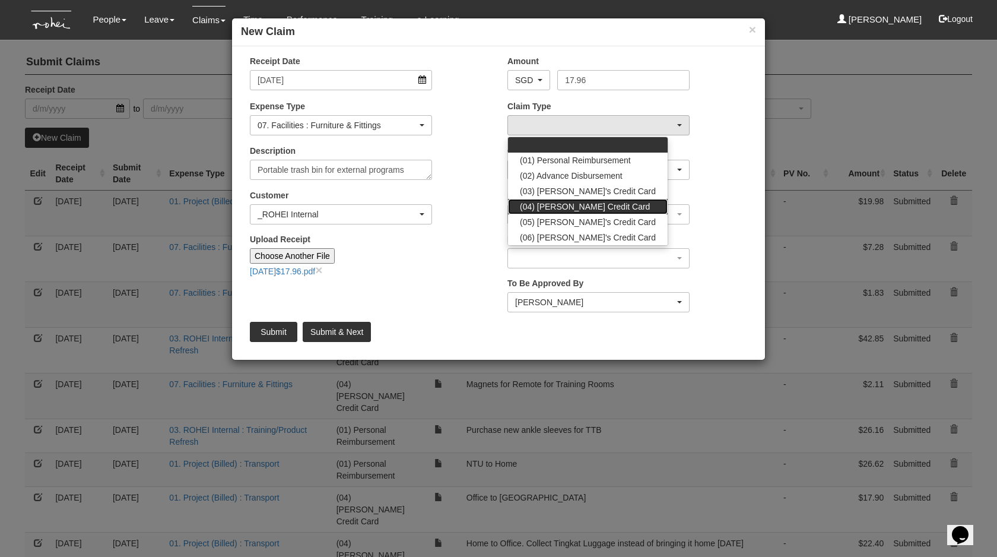
click at [570, 201] on span "(04) [PERSON_NAME] Credit Card" at bounding box center [585, 207] width 130 height 12
select select "16"
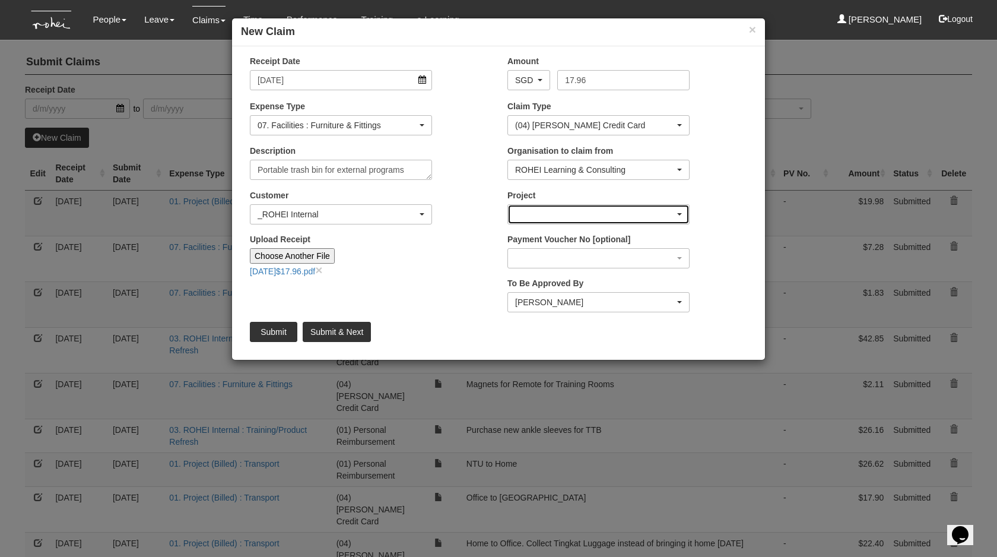
click at [551, 215] on div "button" at bounding box center [598, 214] width 181 height 19
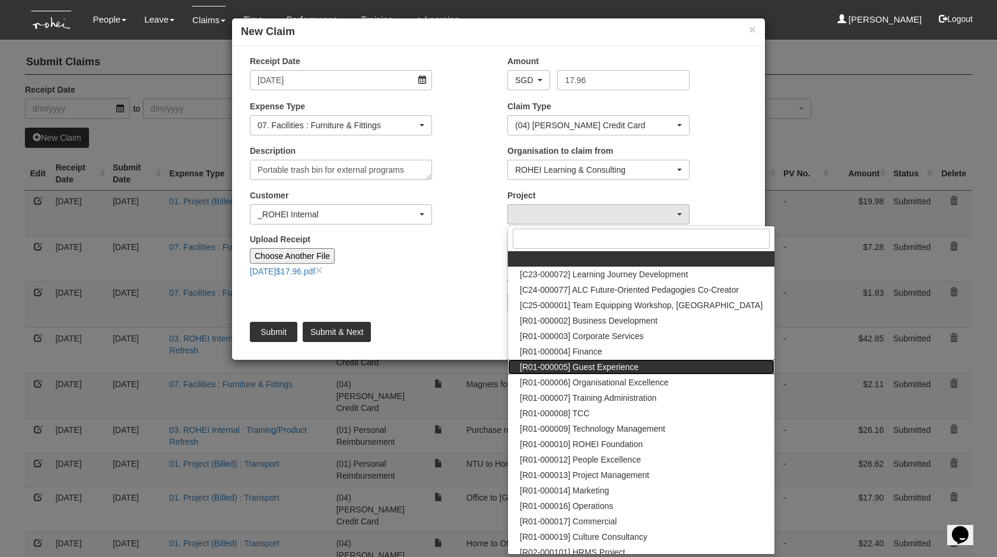
click at [578, 370] on span "[R01-000005] Guest Experience" at bounding box center [579, 367] width 119 height 12
select select "1482"
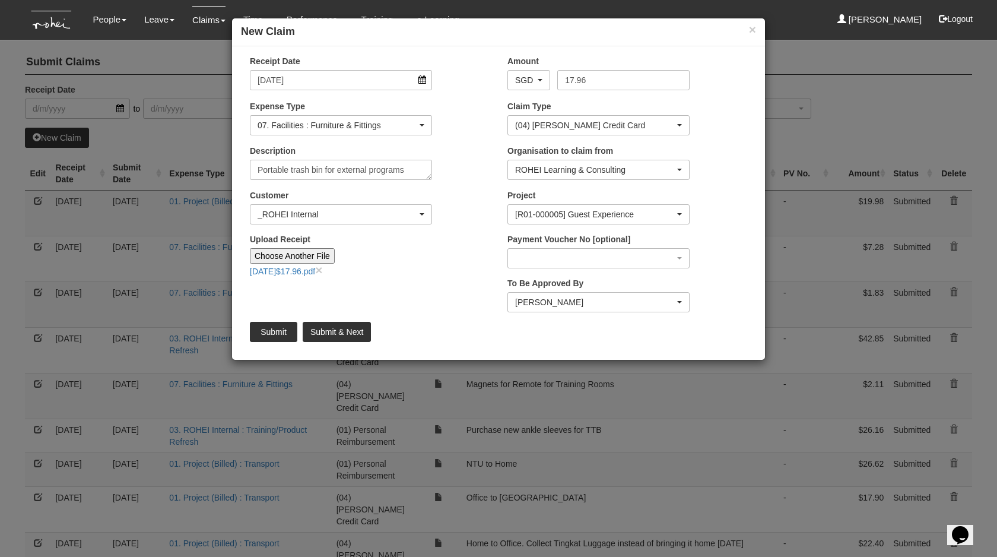
click at [403, 293] on div "Receipt Date [DATE] Amount AED AFN ALL AMD ANG AOA ARS AUD AWG AZN BAM BBD BDT …" at bounding box center [498, 203] width 533 height 296
click at [272, 331] on input "Submit" at bounding box center [273, 332] width 47 height 20
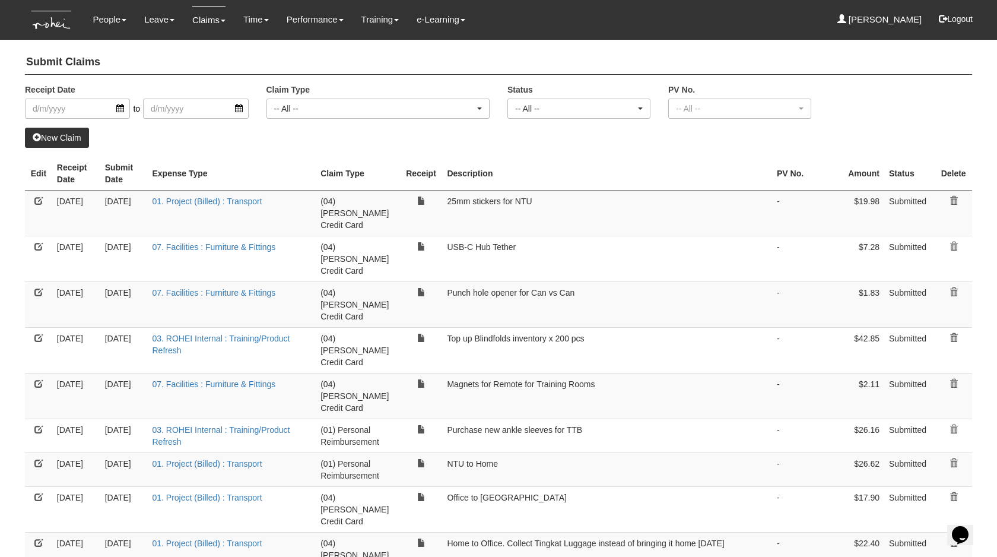
select select "50"
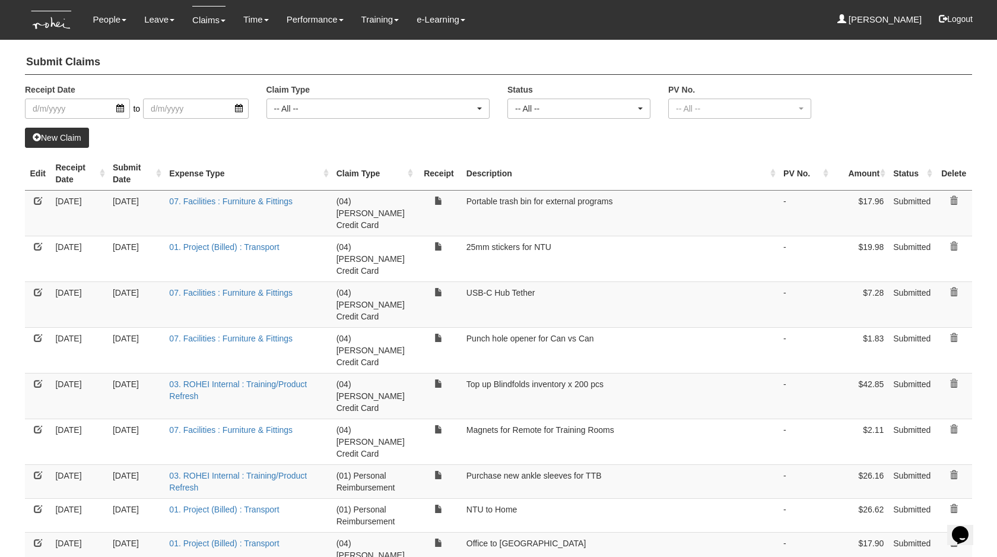
click at [37, 288] on link at bounding box center [38, 292] width 8 height 8
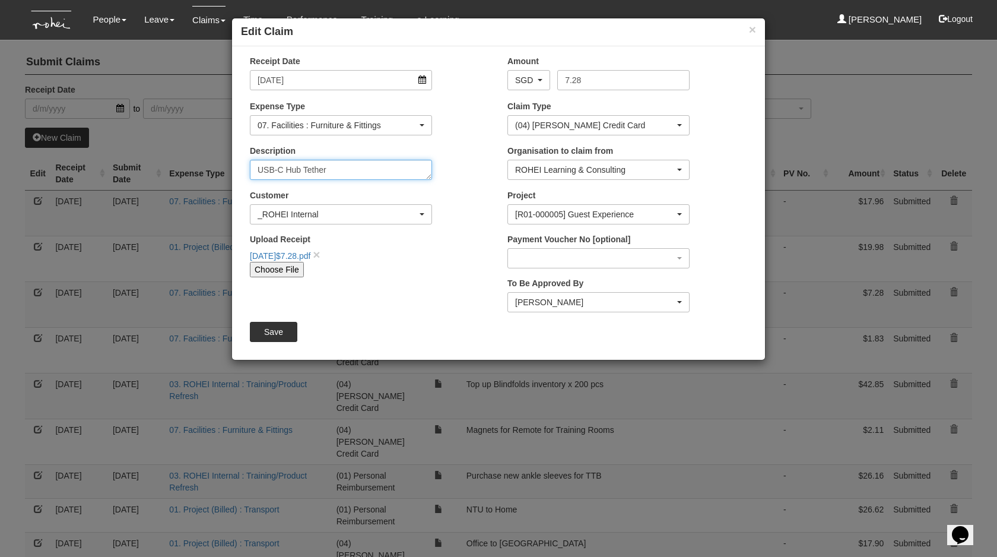
click at [357, 167] on textarea "USB-C Hub Tether" at bounding box center [341, 170] width 182 height 20
type textarea "USB-C Hub Tether for training rooms"
click at [276, 333] on input "Save" at bounding box center [273, 332] width 47 height 20
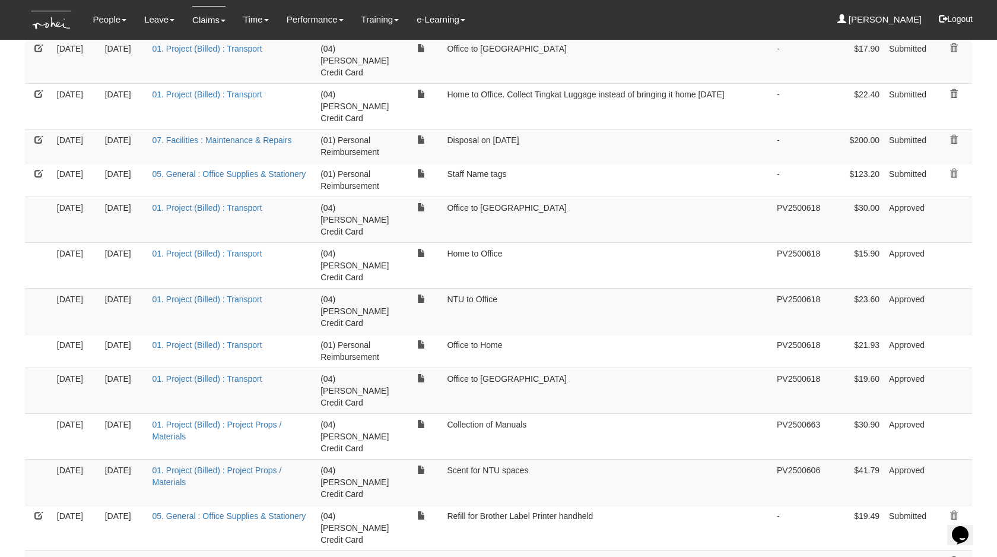
scroll to position [538, 0]
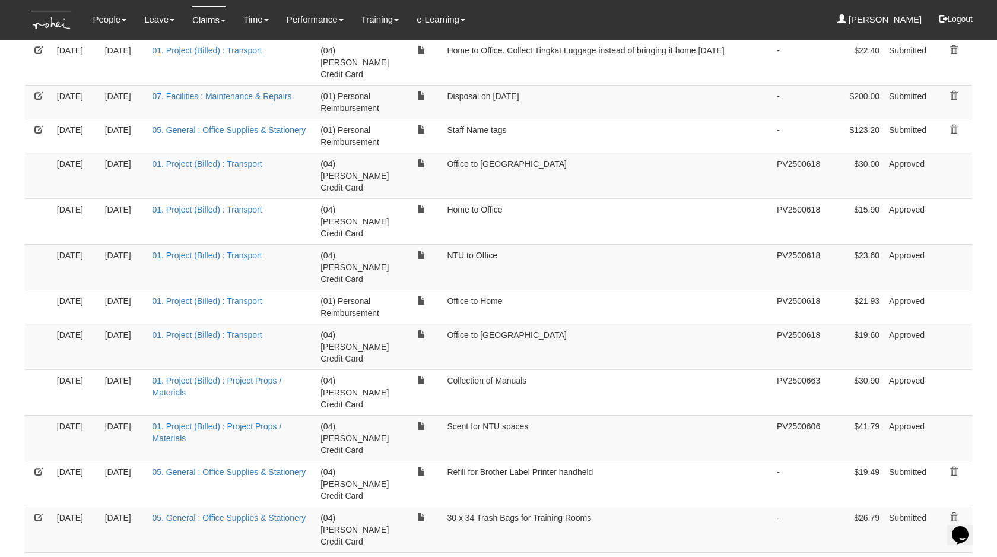
select select "50"
